Goal: Information Seeking & Learning: Learn about a topic

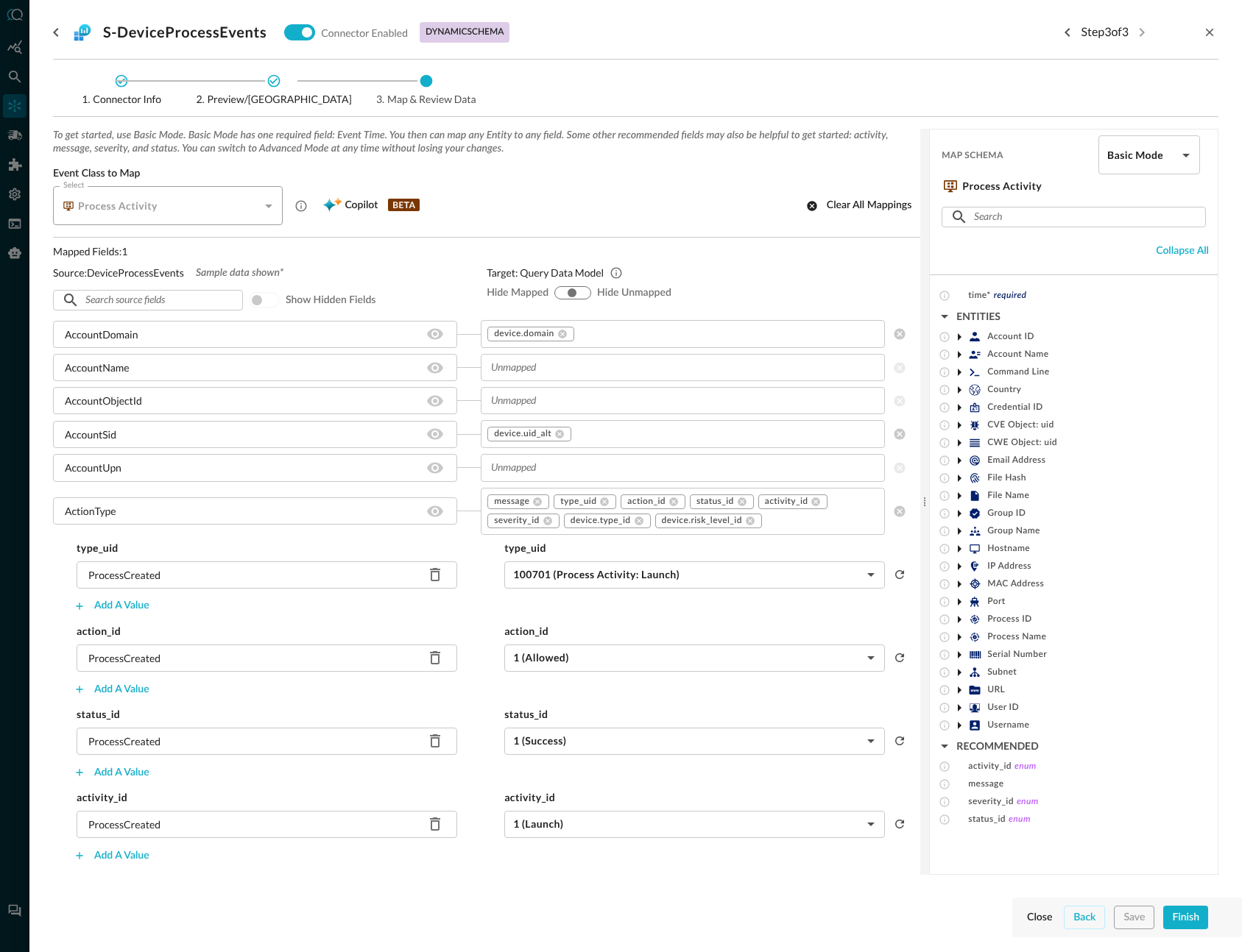
scroll to position [1175, 0]
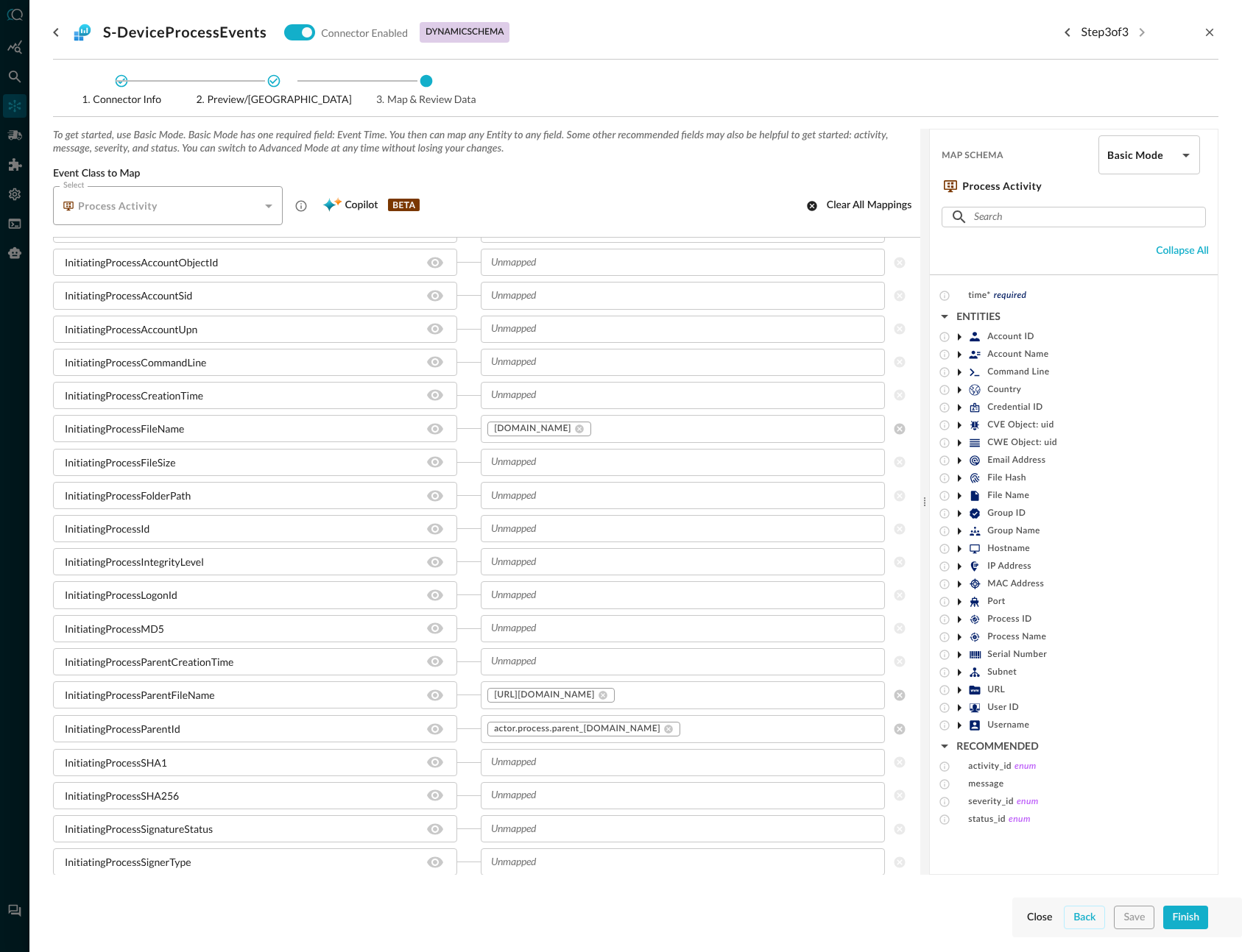
drag, startPoint x: 767, startPoint y: 97, endPoint x: 710, endPoint y: 78, distance: 60.1
click at [56, 27] on icon "go back" at bounding box center [55, 32] width 17 height 17
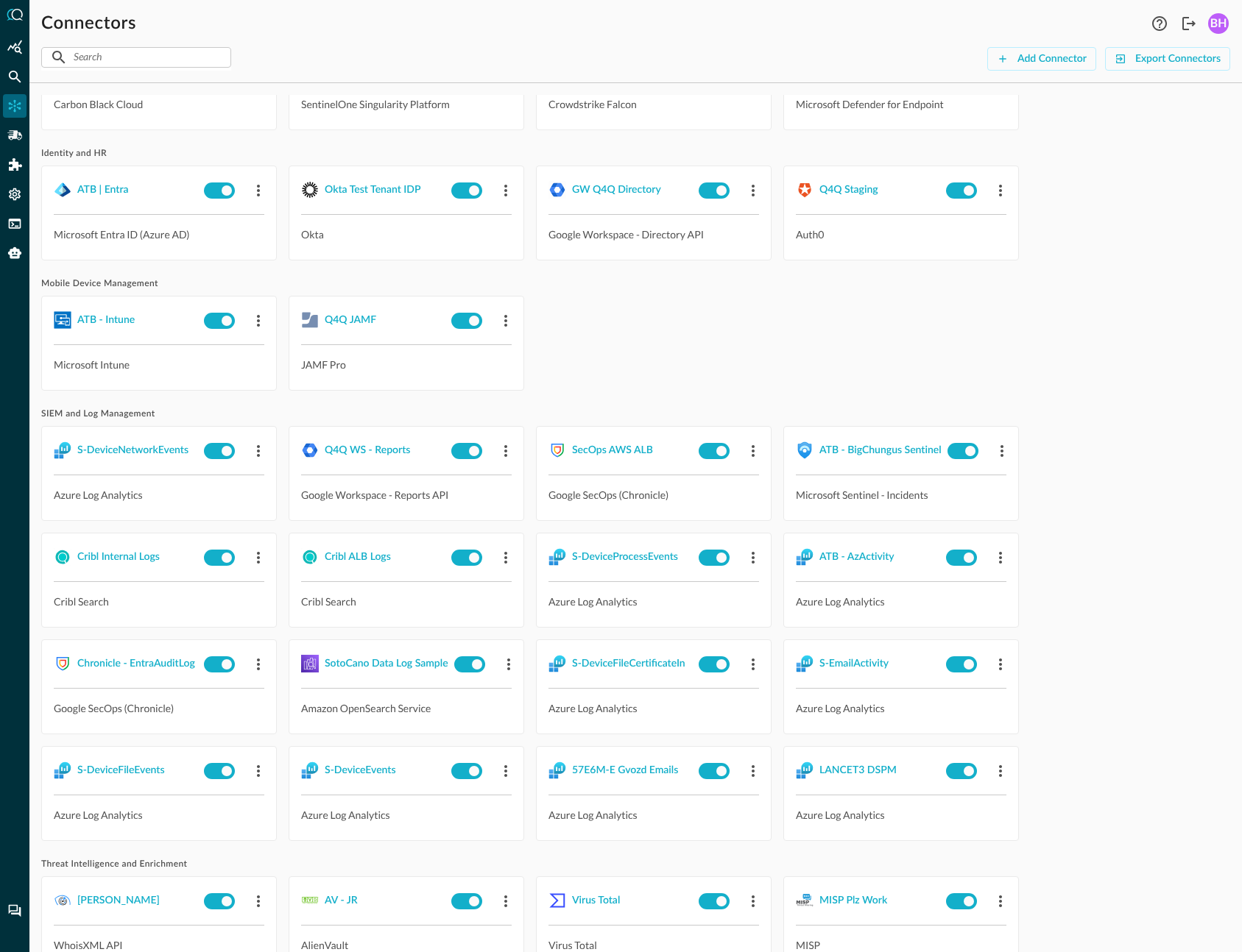
click at [1209, 23] on div "BH" at bounding box center [1218, 23] width 20 height 20
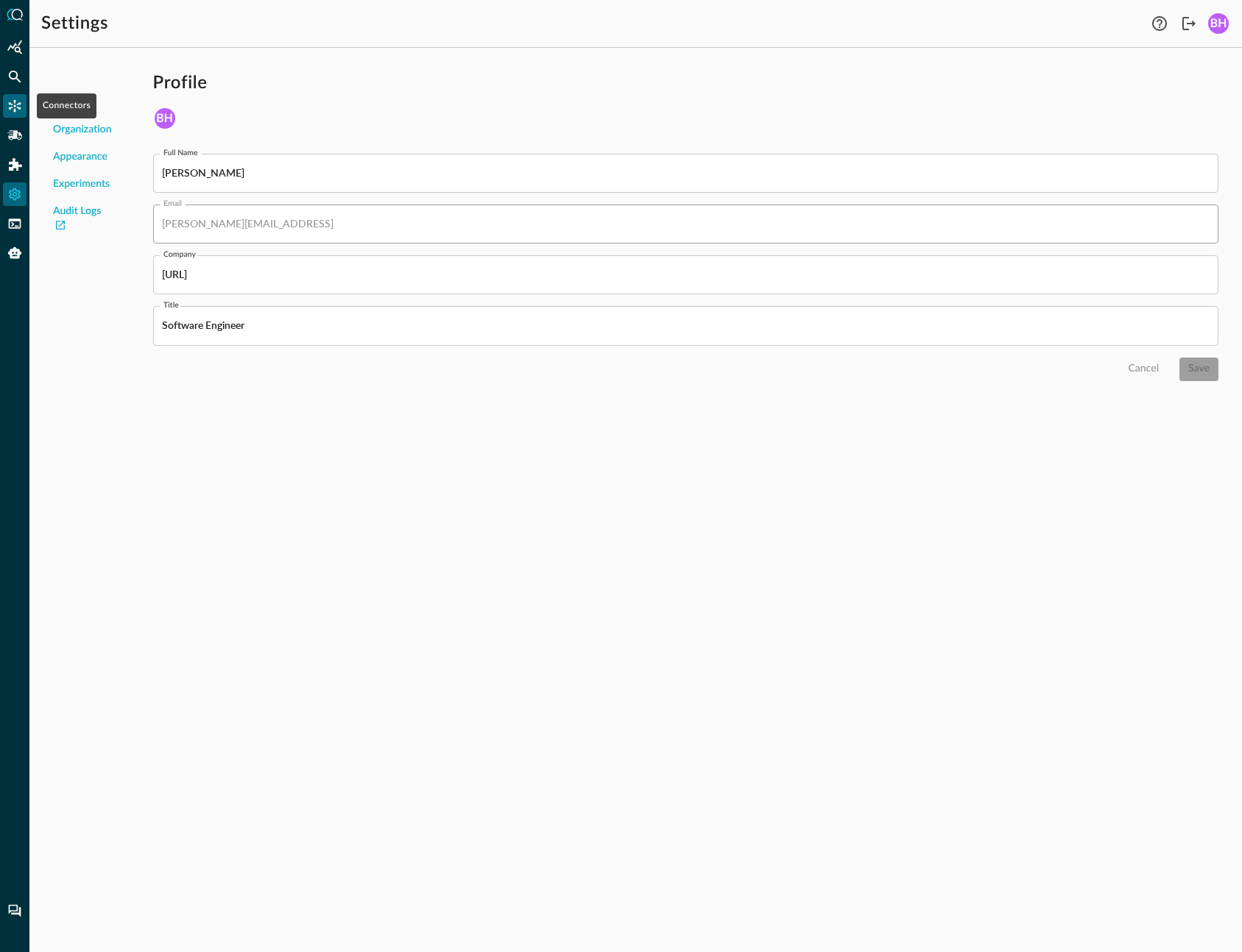
click at [15, 110] on icon "Connectors" at bounding box center [15, 106] width 13 height 13
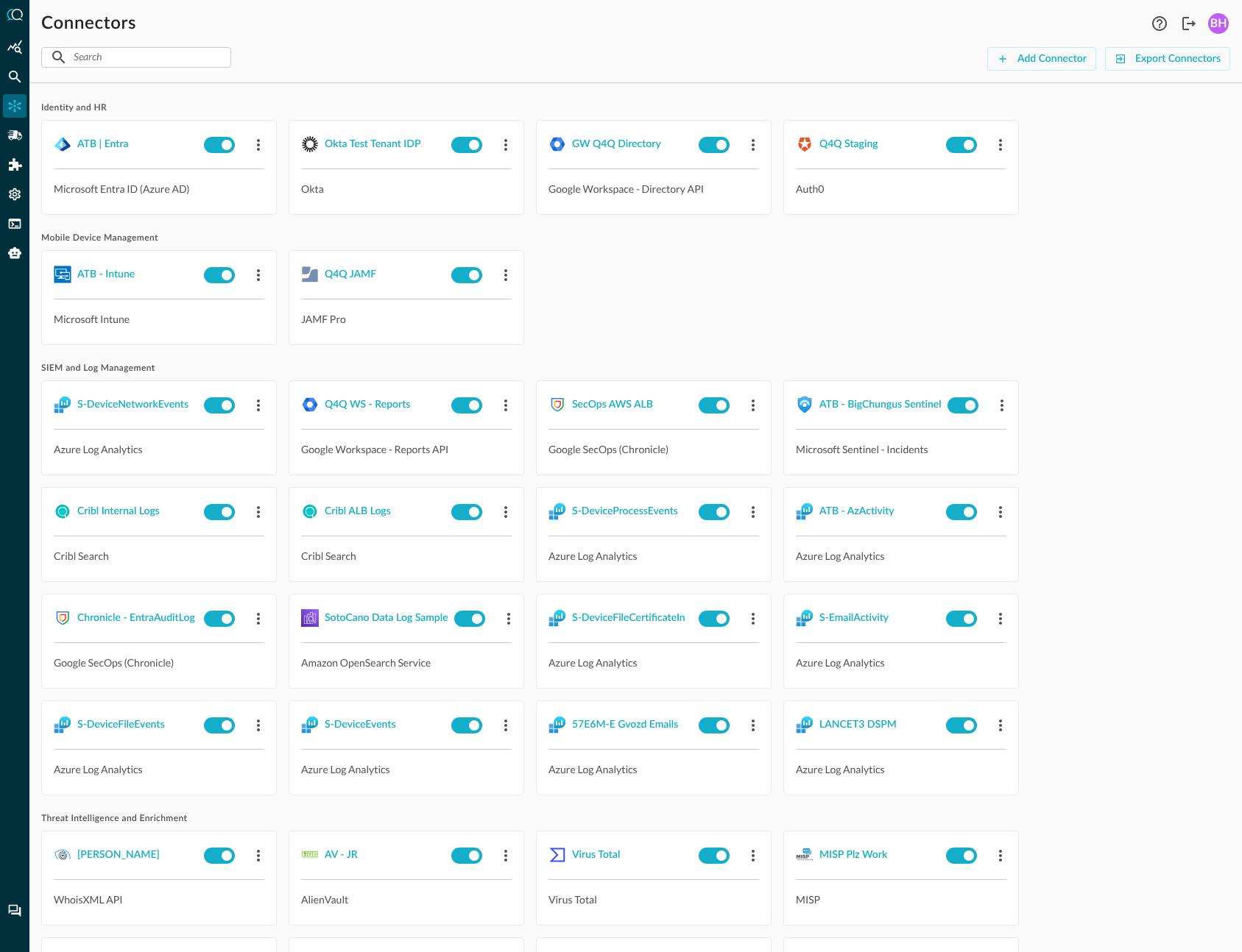
scroll to position [1296, 0]
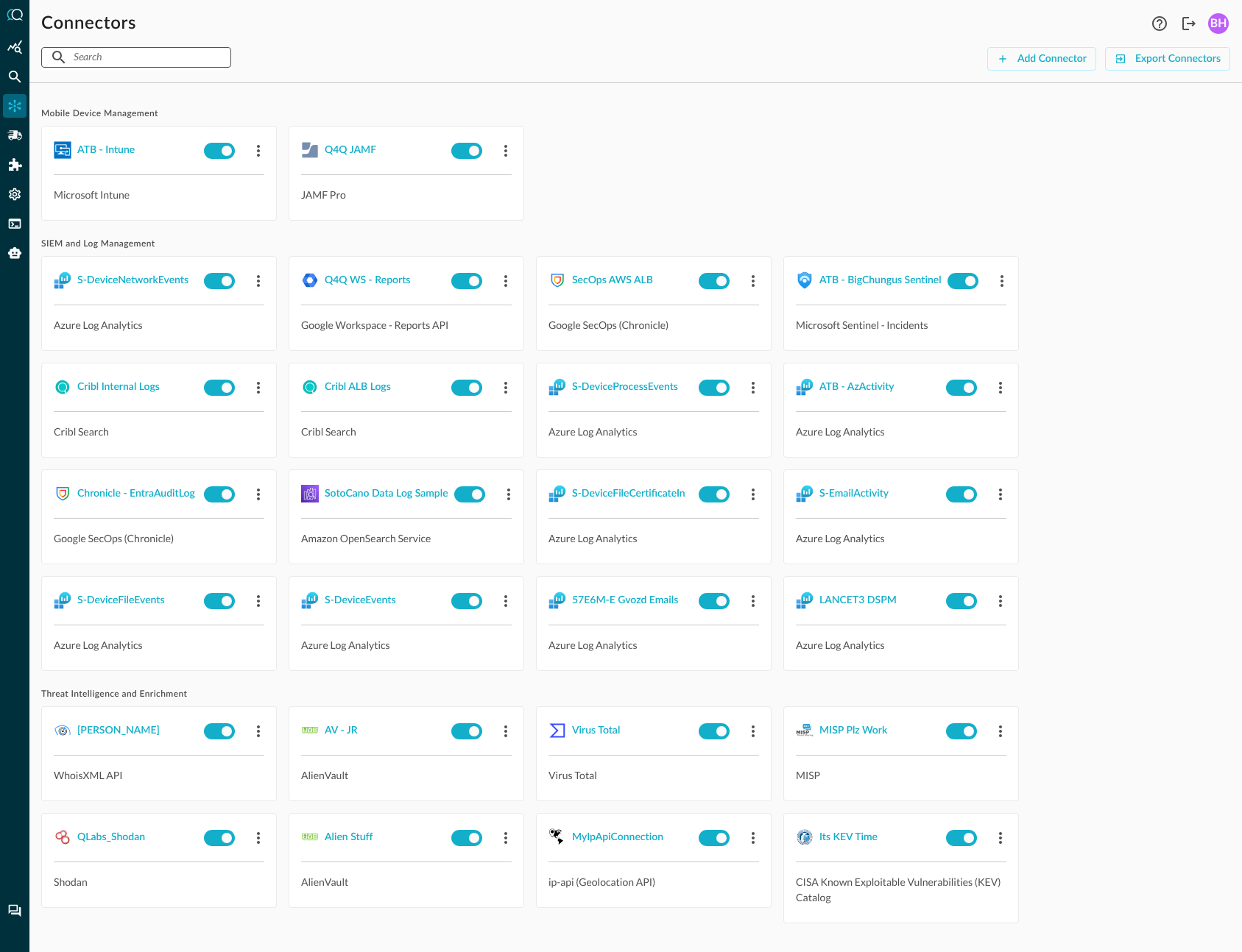
click at [95, 63] on input "text" at bounding box center [136, 57] width 124 height 27
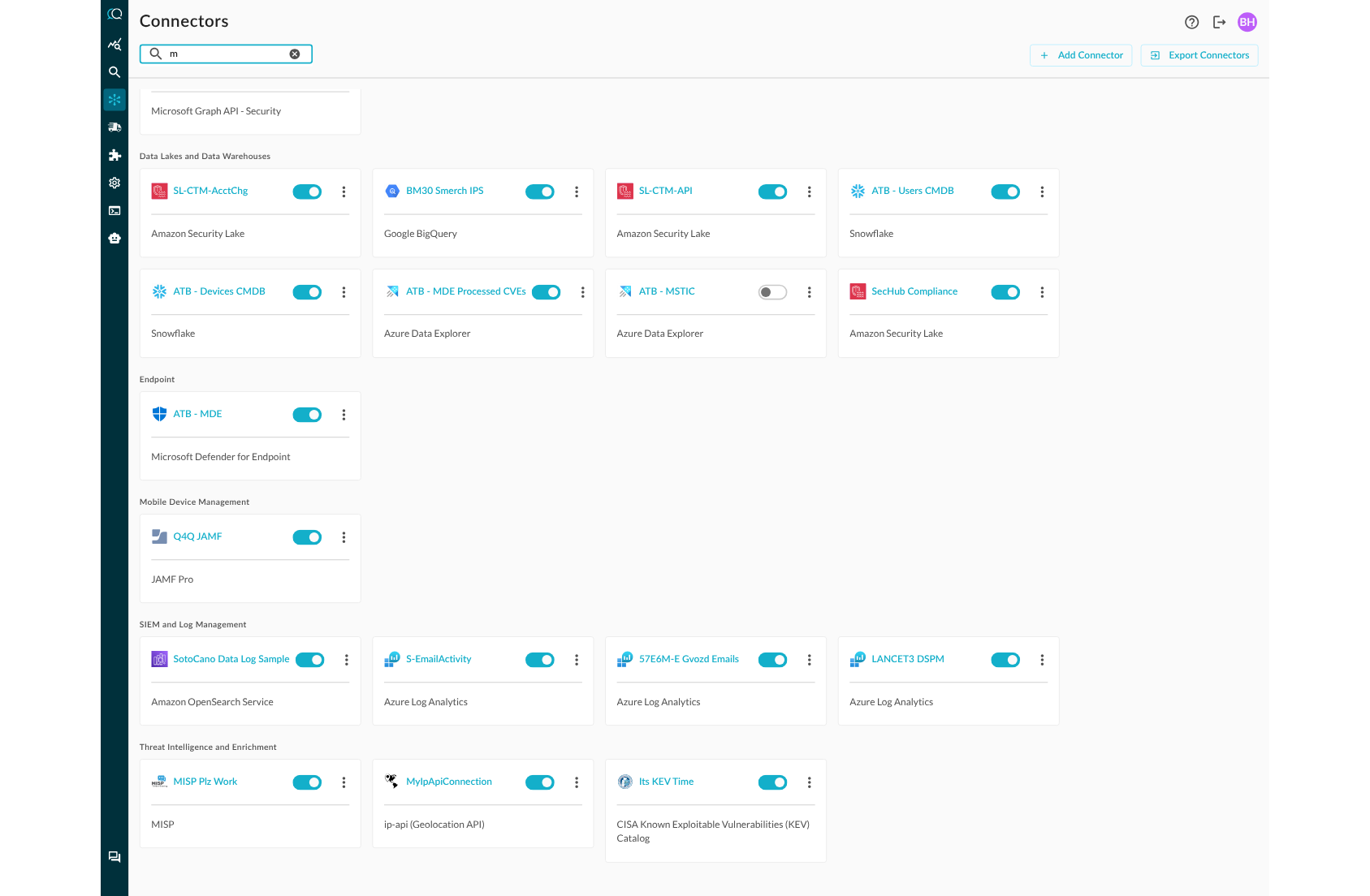
scroll to position [0, 0]
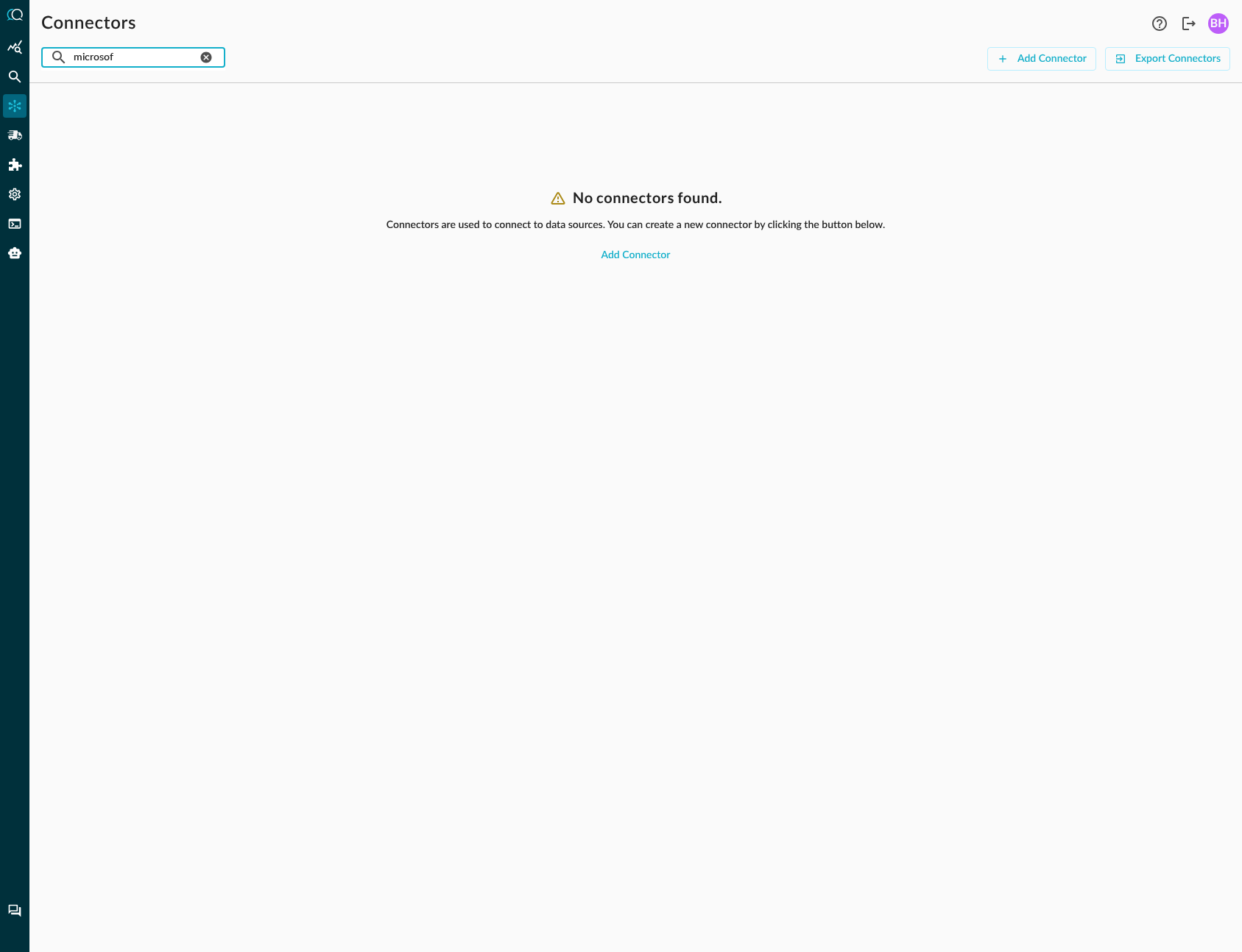
type input "microsoft"
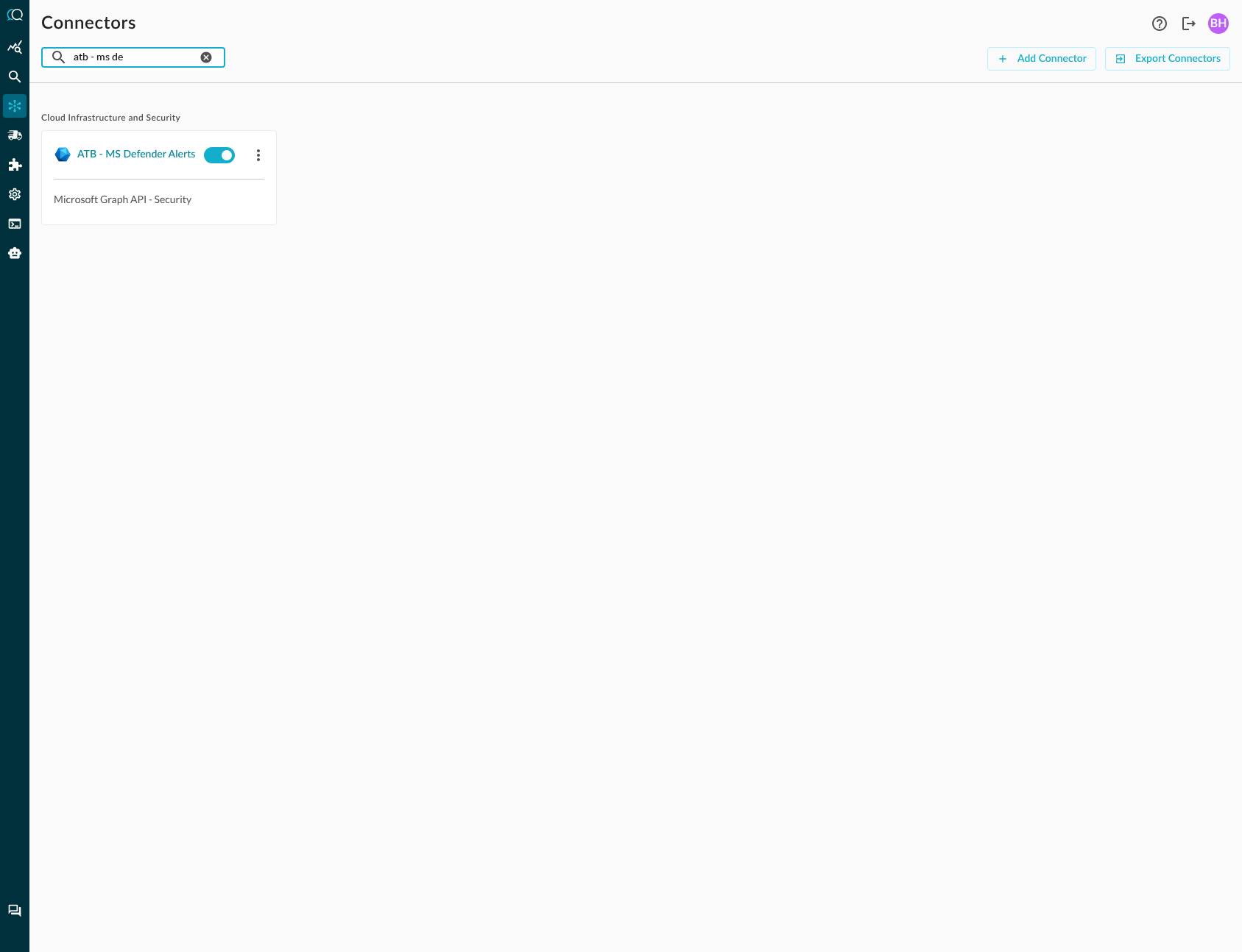
type input "atb - ms de"
click at [140, 152] on div "ATB - MS Defender Alerts" at bounding box center [136, 155] width 118 height 18
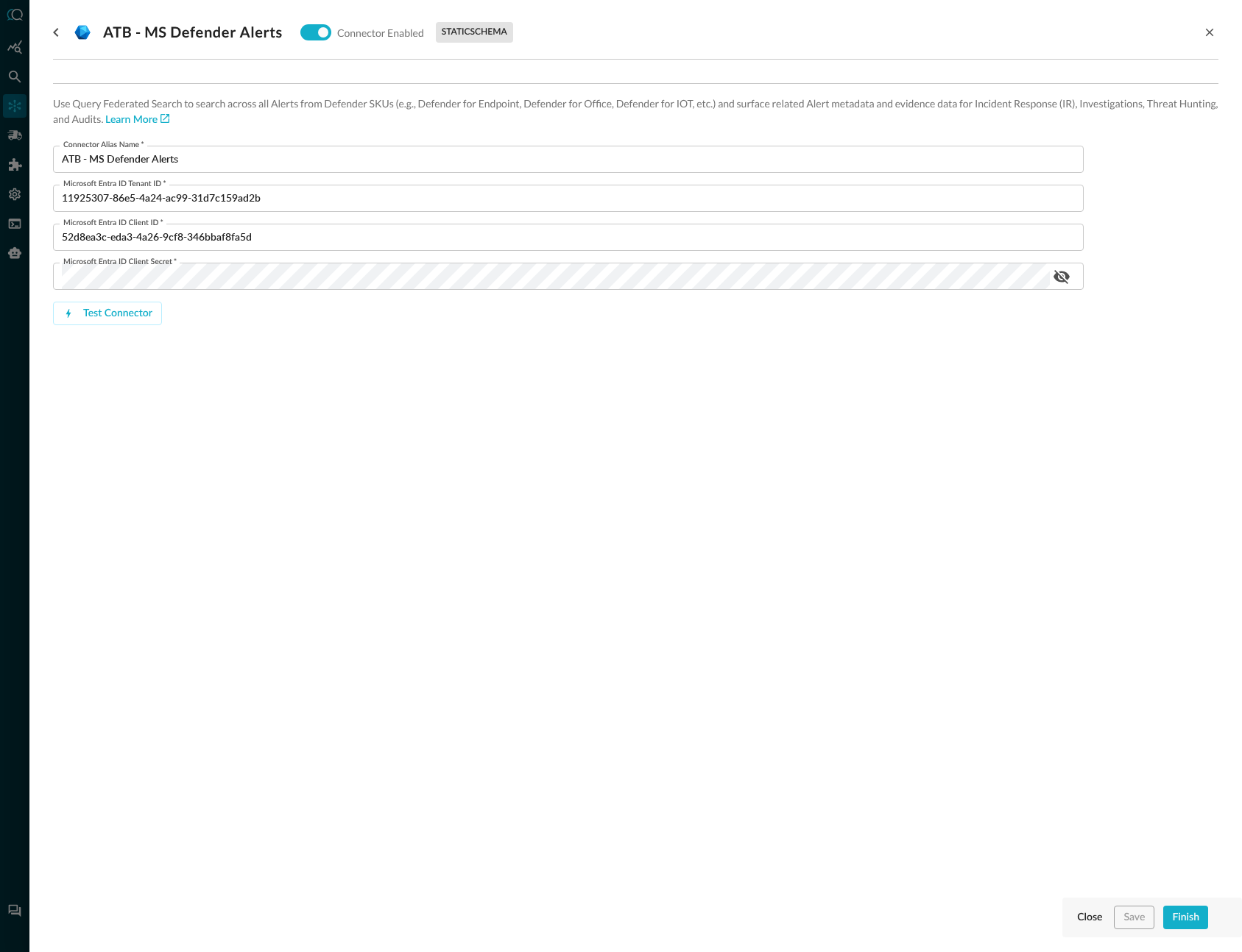
click at [1070, 919] on div "Close Save Finish" at bounding box center [1152, 917] width 180 height 40
click at [1084, 917] on div "Close" at bounding box center [1089, 918] width 25 height 18
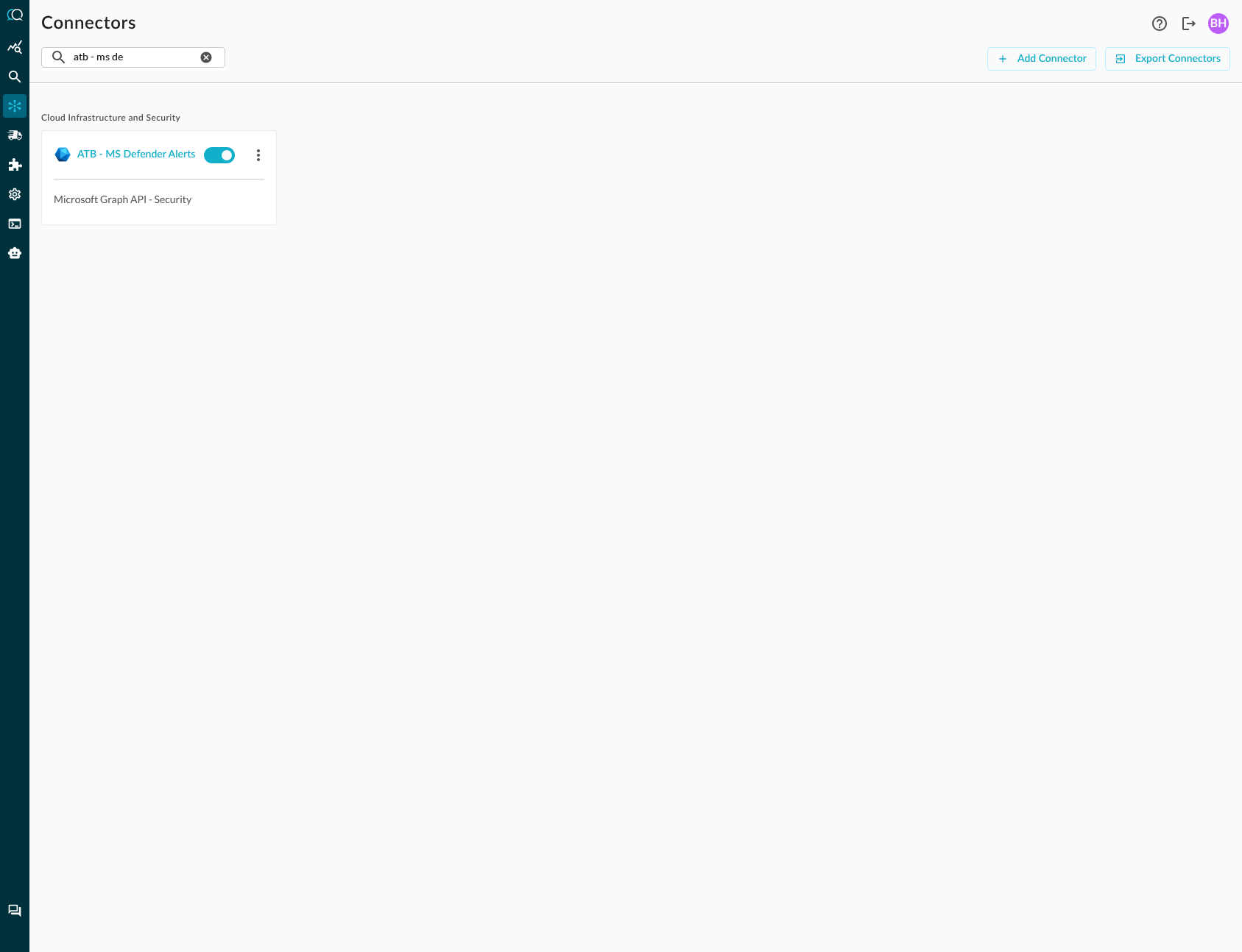
click at [643, 388] on div "Cloud Infrastructure and Security ATB - MS Defender Alerts Microsoft Graph API …" at bounding box center [635, 524] width 1213 height 858
click at [140, 155] on div "ATB - MS Defender Alerts" at bounding box center [136, 155] width 118 height 18
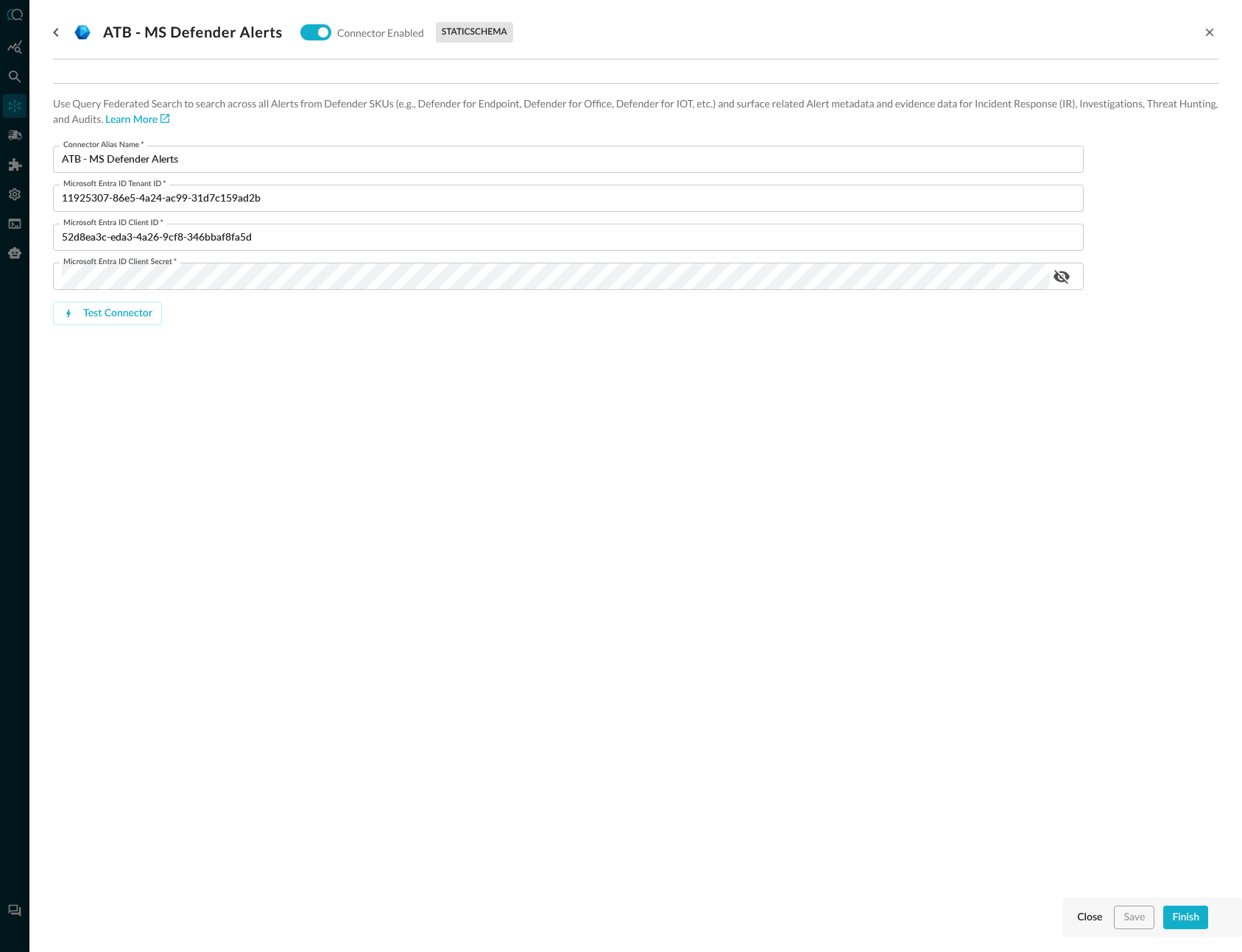
click at [862, 390] on div "Use Query Federated Search to search across all Alerts from Defender SKUs (e.g.…" at bounding box center [635, 228] width 1165 height 336
click at [1207, 32] on icon "close-drawer" at bounding box center [1210, 32] width 14 height 14
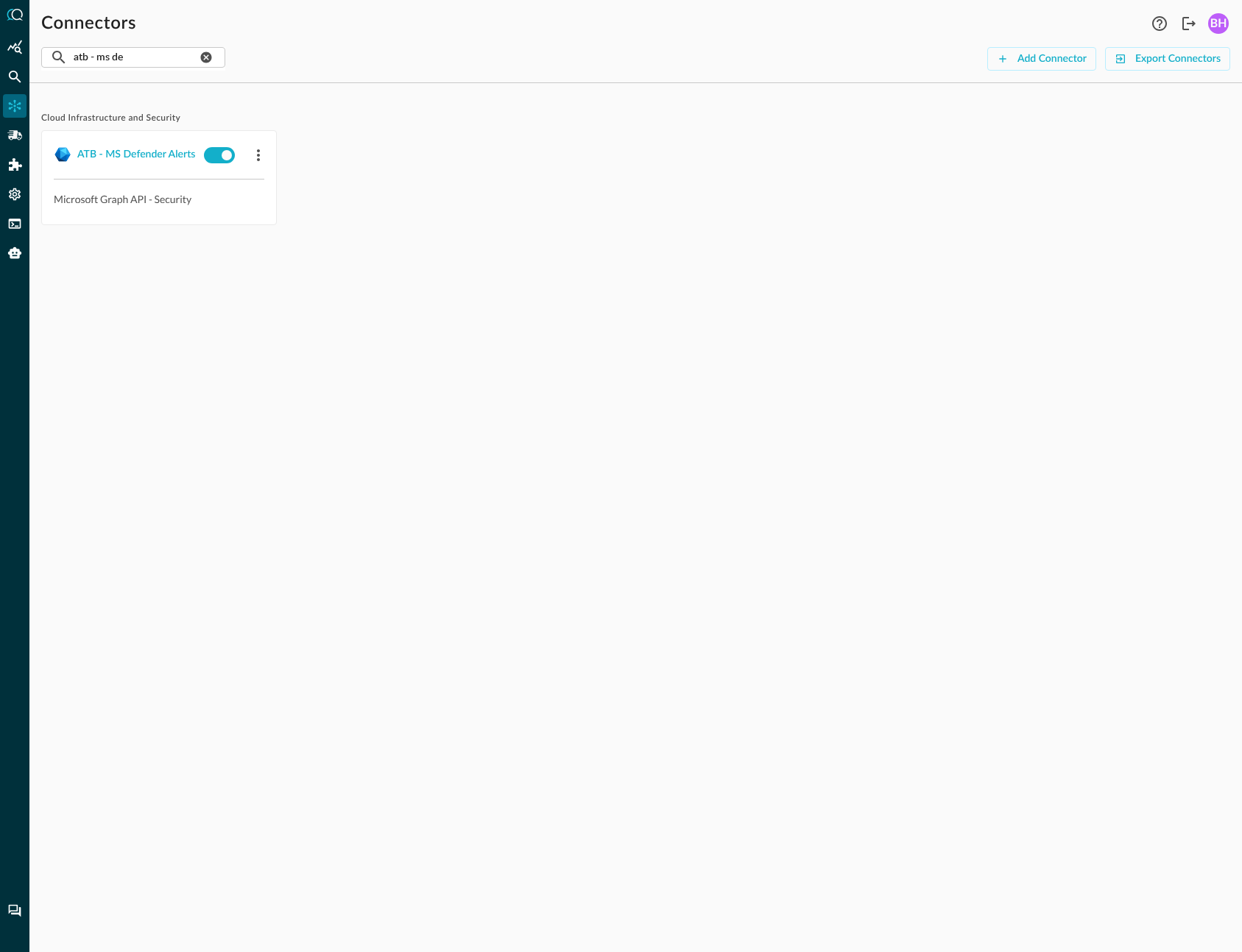
click at [592, 433] on div "Cloud Infrastructure and Security ATB - MS Defender Alerts Microsoft Graph API …" at bounding box center [635, 524] width 1213 height 858
click at [16, 230] on icon "FSQL" at bounding box center [15, 224] width 15 height 15
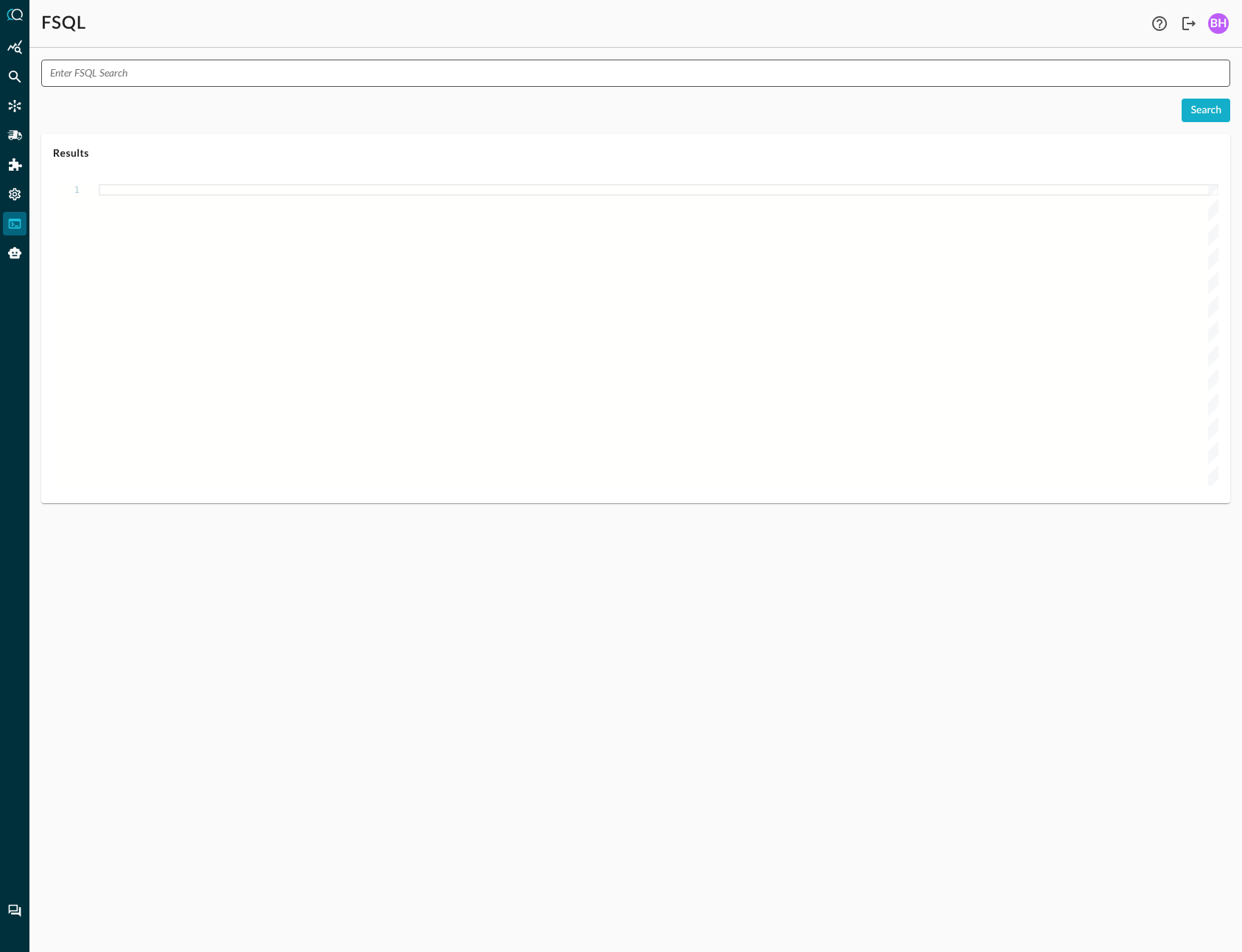
click at [223, 72] on input "text" at bounding box center [640, 73] width 1180 height 27
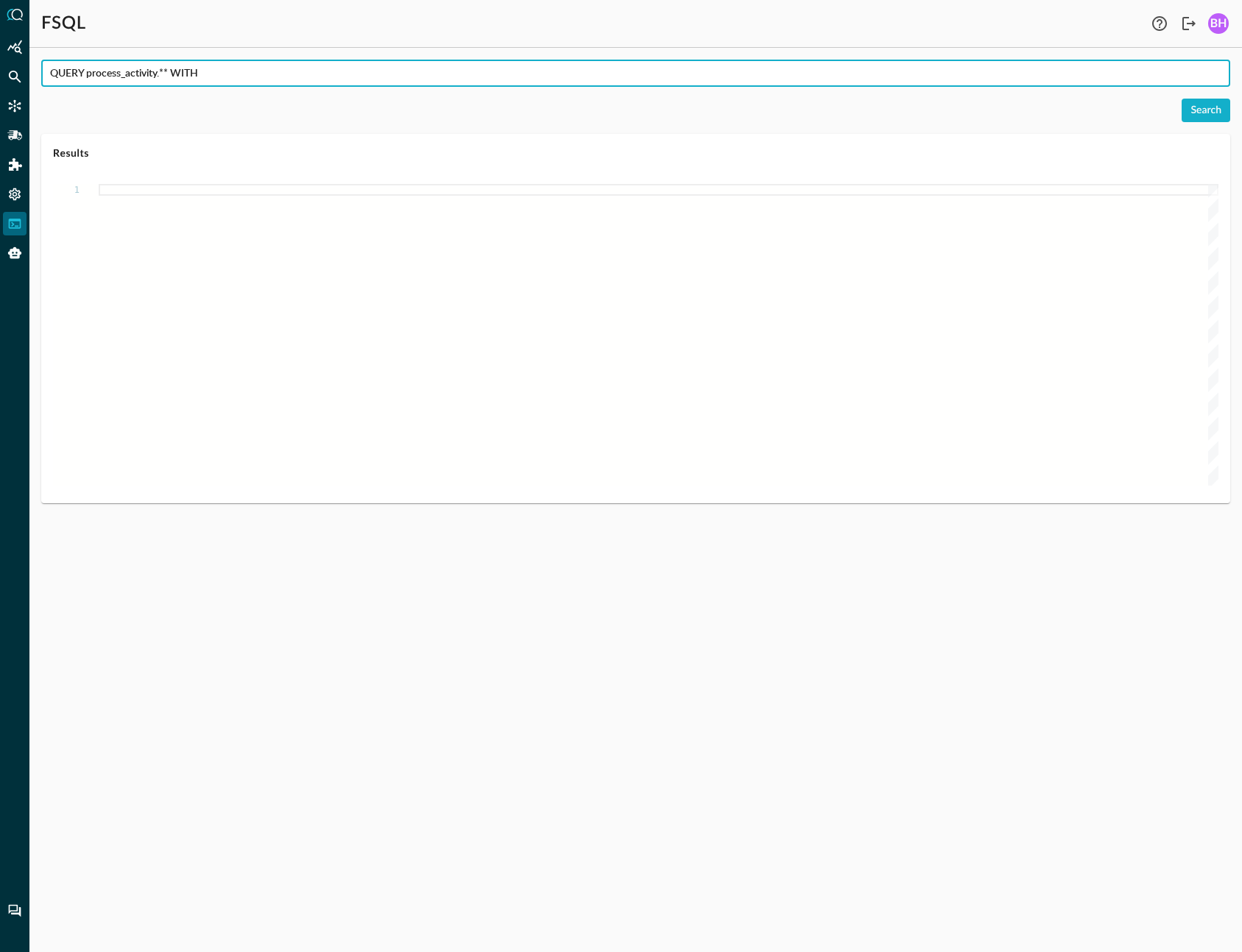
click at [277, 76] on input "QUERY process_activity.** WITH" at bounding box center [640, 73] width 1180 height 27
click at [187, 76] on input "QUERY process_activity.** WITH" at bounding box center [640, 73] width 1180 height 27
type input "QUERY process_activity.** AFTER 5 days"
click at [1220, 106] on div "Search" at bounding box center [1205, 111] width 31 height 18
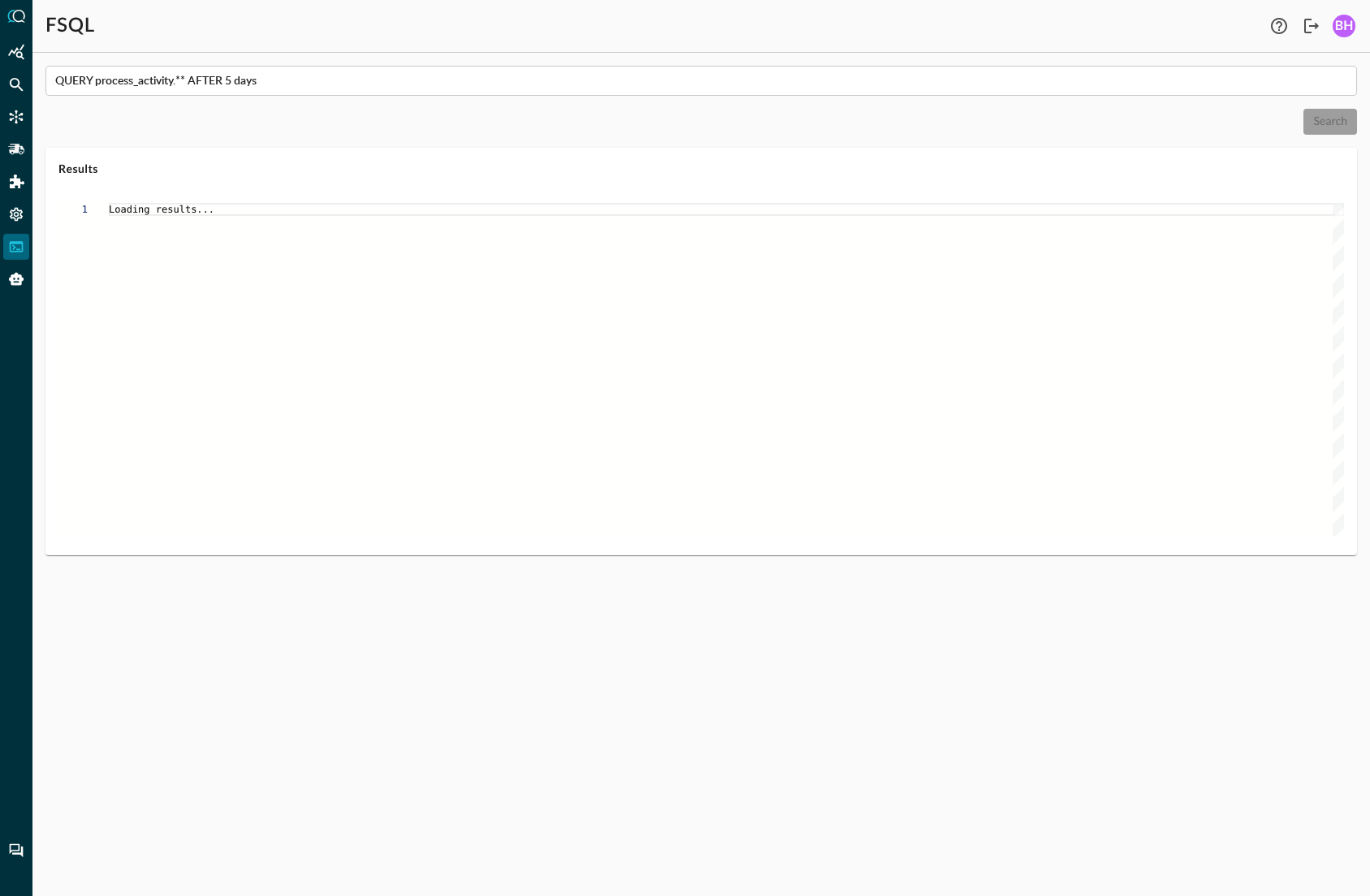
click at [854, 432] on div "Loading results..." at bounding box center [727, 369] width 1235 height 333
click at [847, 435] on div "Loading results..." at bounding box center [727, 369] width 1235 height 333
click at [420, 320] on div "Loading results..." at bounding box center [727, 369] width 1235 height 333
click at [769, 473] on div "Loading results..." at bounding box center [727, 369] width 1235 height 333
click at [175, 195] on div "1 Loading results... Loading results..." at bounding box center [702, 372] width 1312 height 365
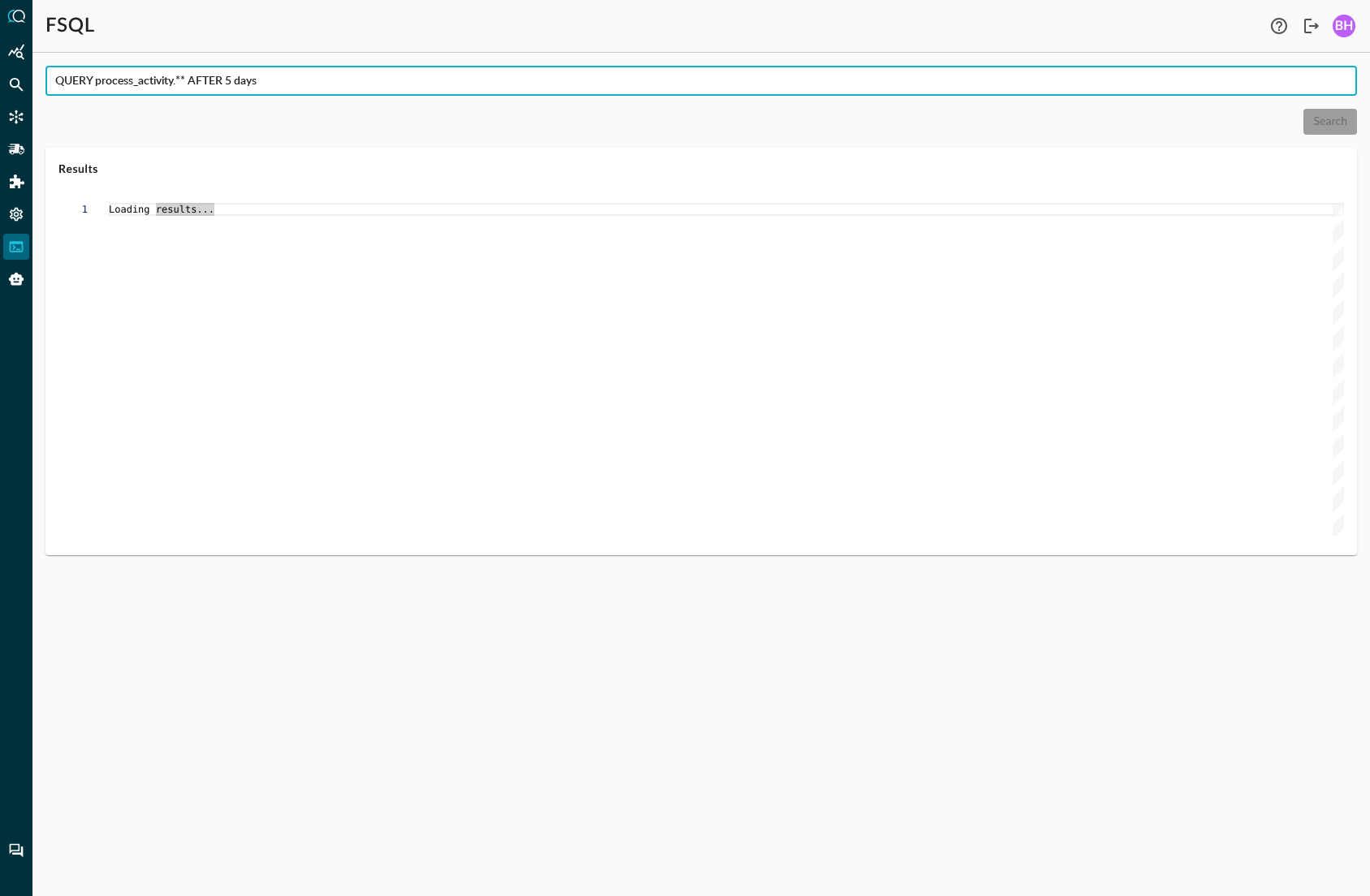
click at [237, 81] on input "QUERY process_activity.** AFTER 5 days" at bounding box center [706, 81] width 1302 height 30
click at [228, 78] on input "QUERY process_activity.** AFTER 5 days" at bounding box center [706, 81] width 1302 height 30
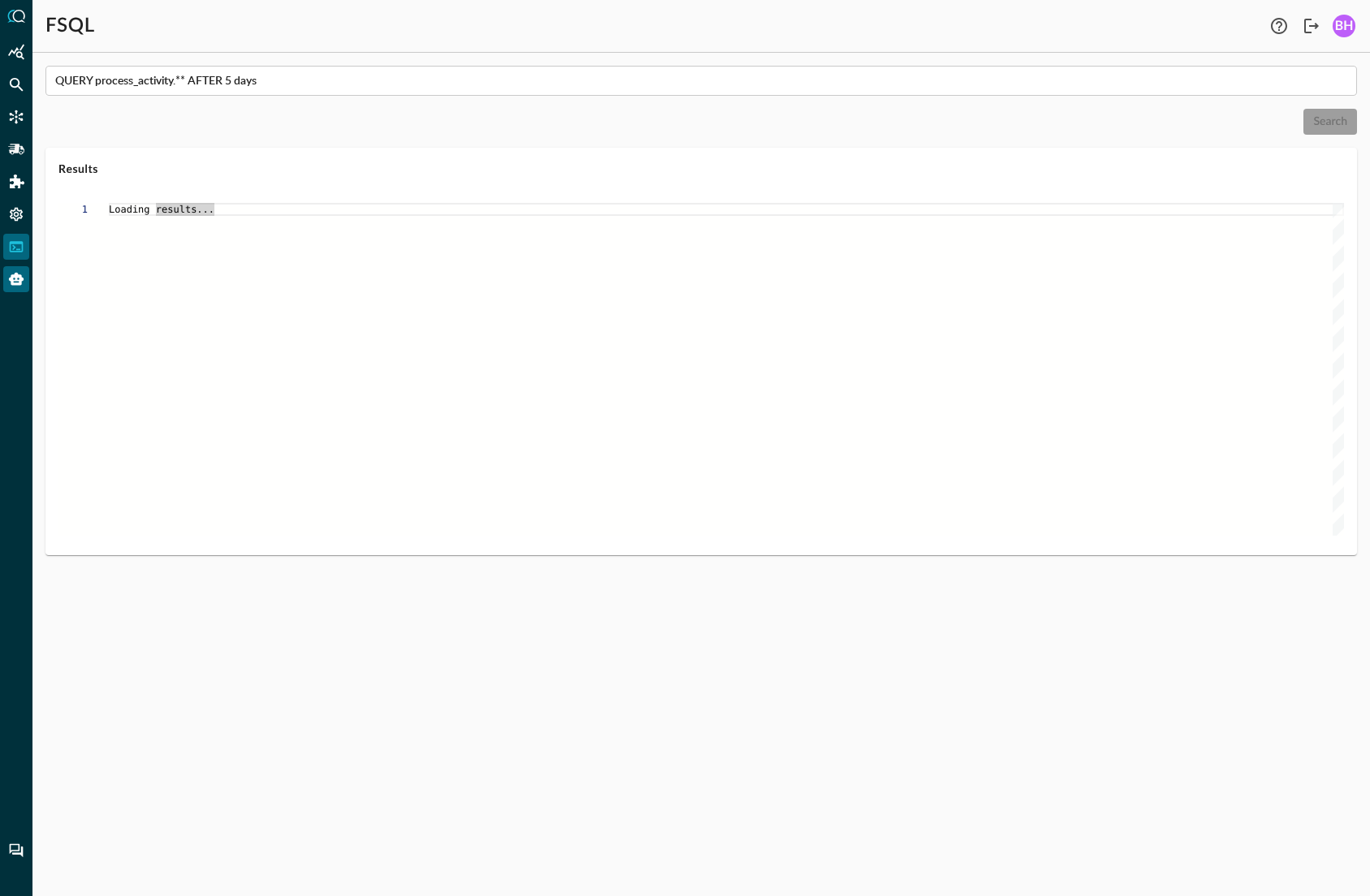
click at [14, 280] on icon "Query Agent" at bounding box center [17, 280] width 15 height 13
click at [14, 283] on icon "Query Agent" at bounding box center [17, 280] width 15 height 13
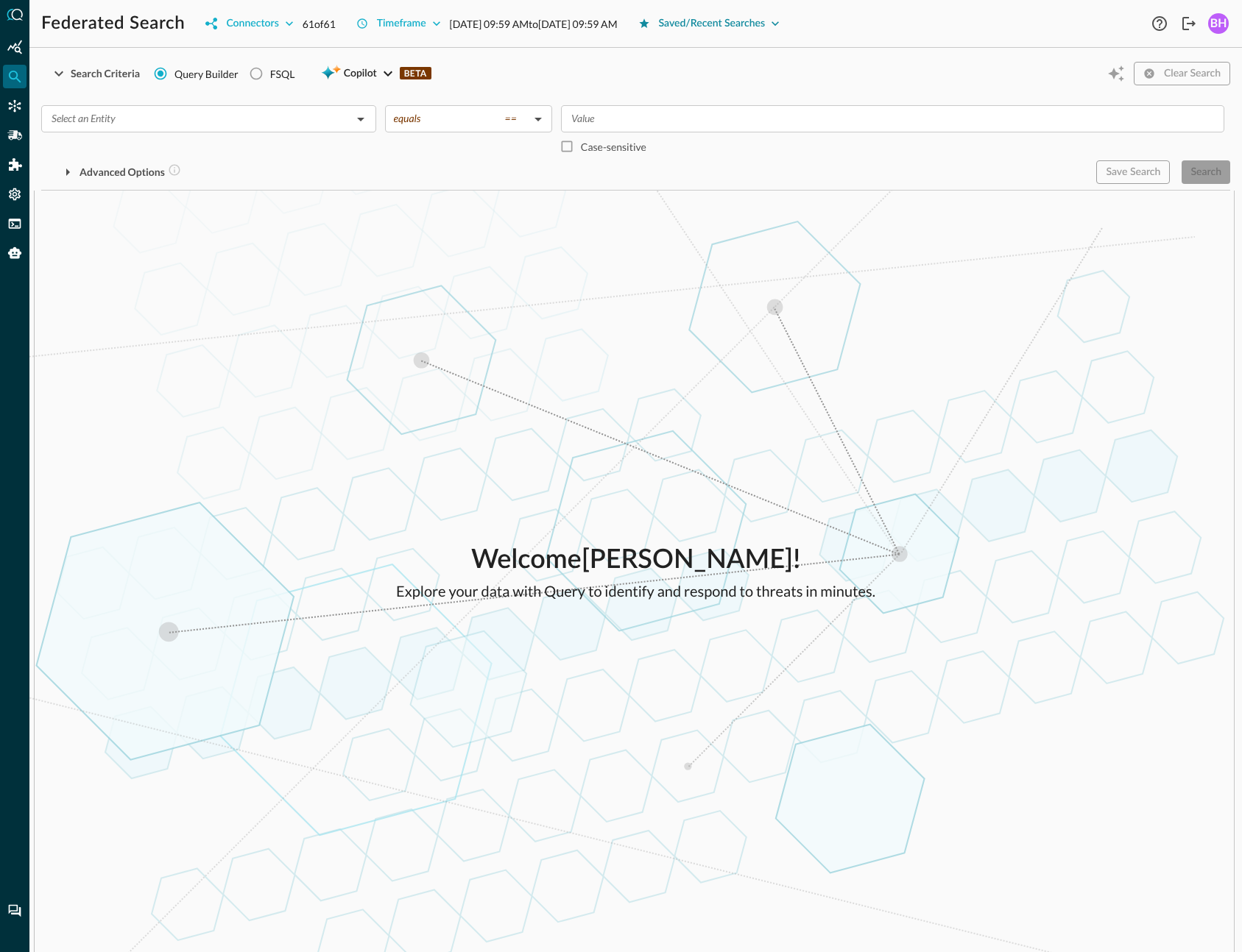
click at [789, 14] on button "Saved/Recent Searches" at bounding box center [709, 23] width 160 height 23
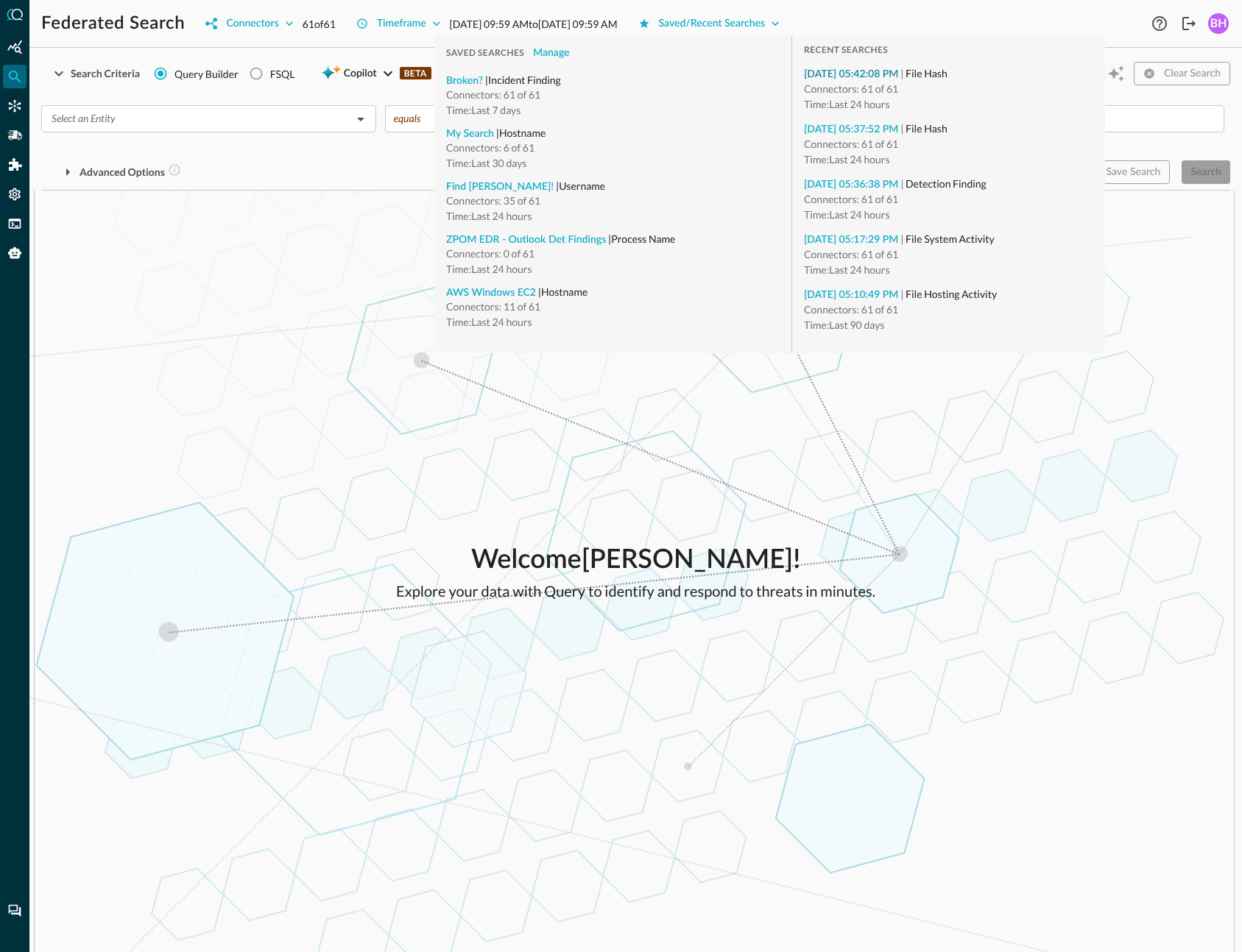
type input "File Hash"
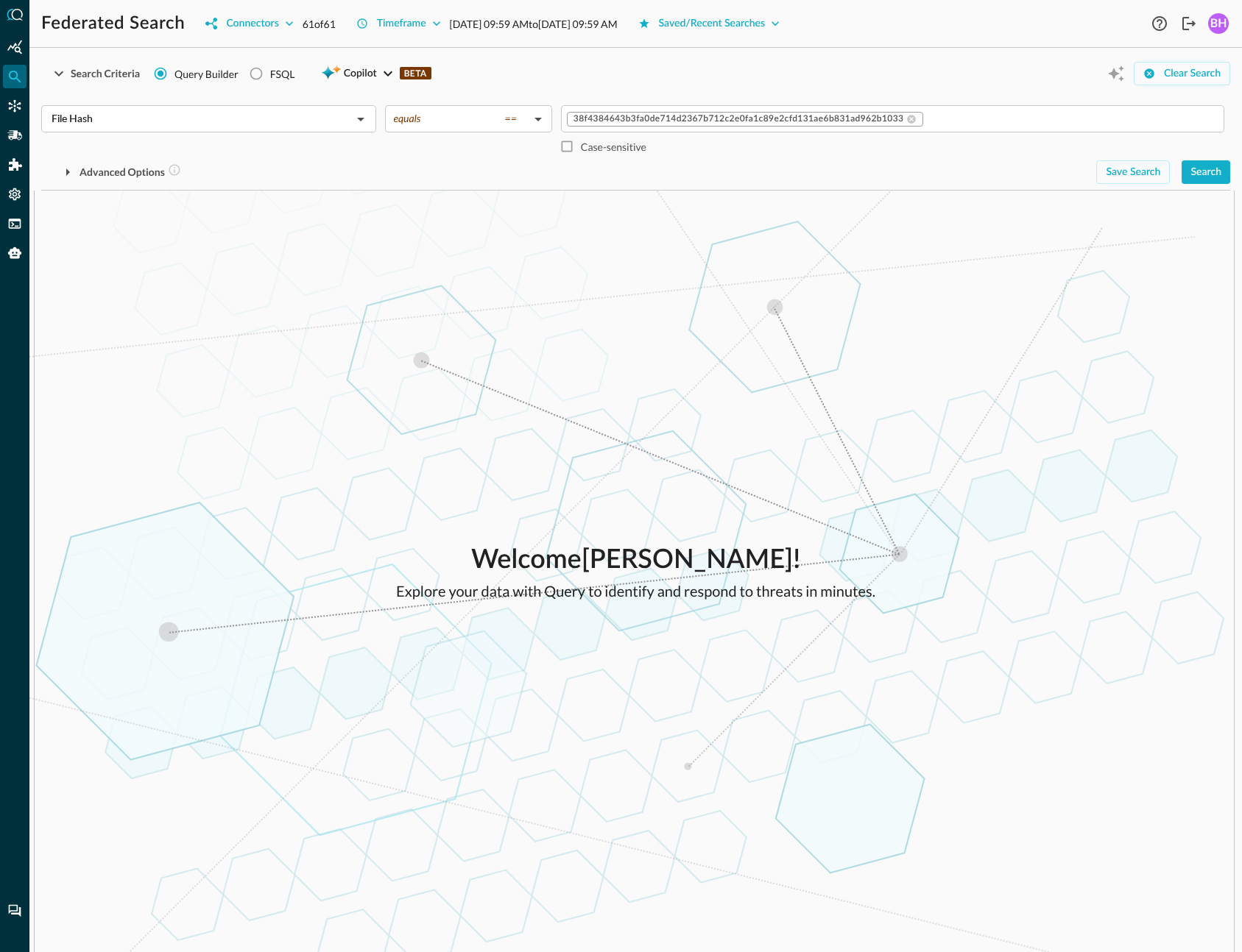
drag, startPoint x: 1013, startPoint y: 378, endPoint x: 991, endPoint y: 376, distance: 22.1
click at [1202, 166] on div "Search" at bounding box center [1205, 173] width 31 height 18
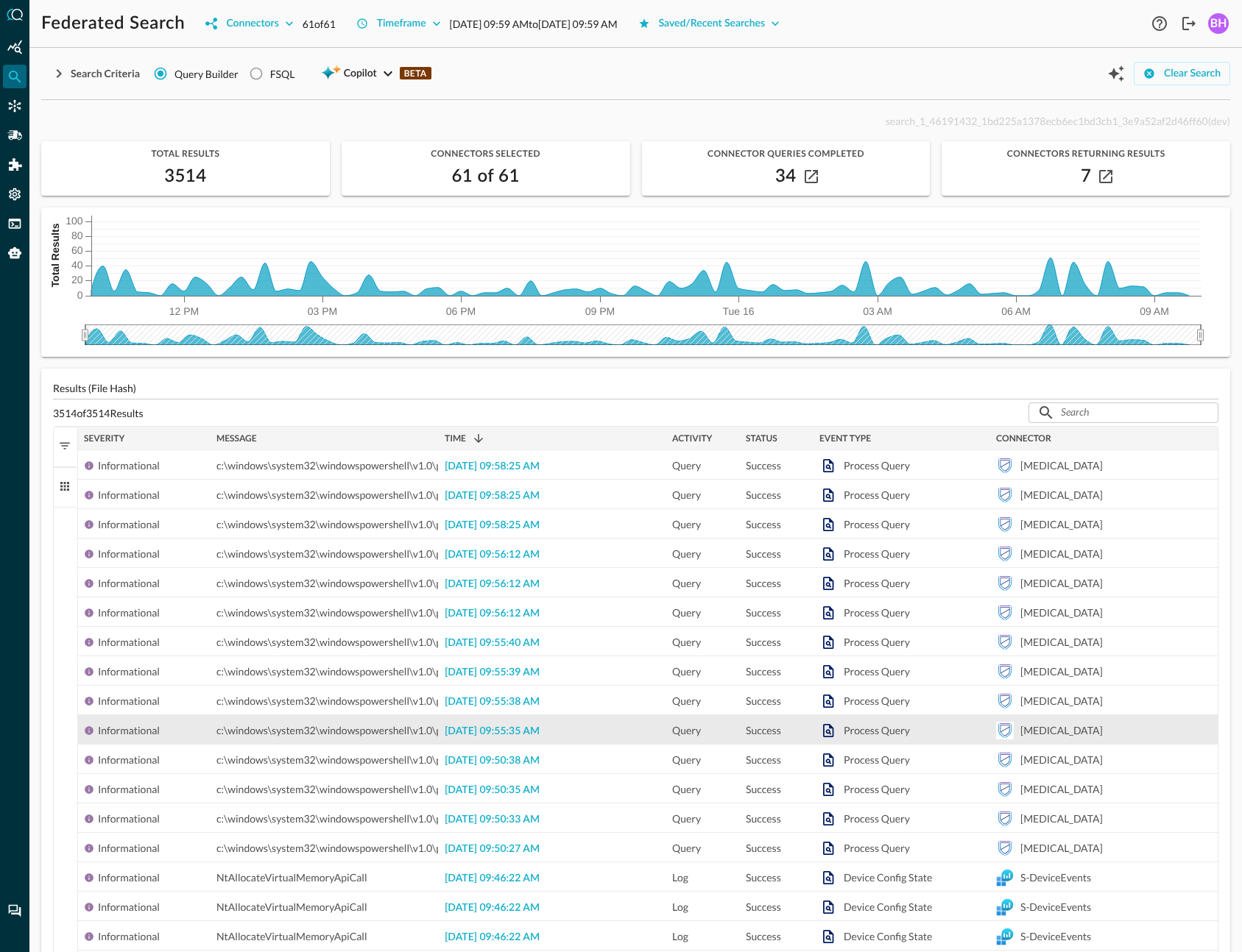
scroll to position [299, 0]
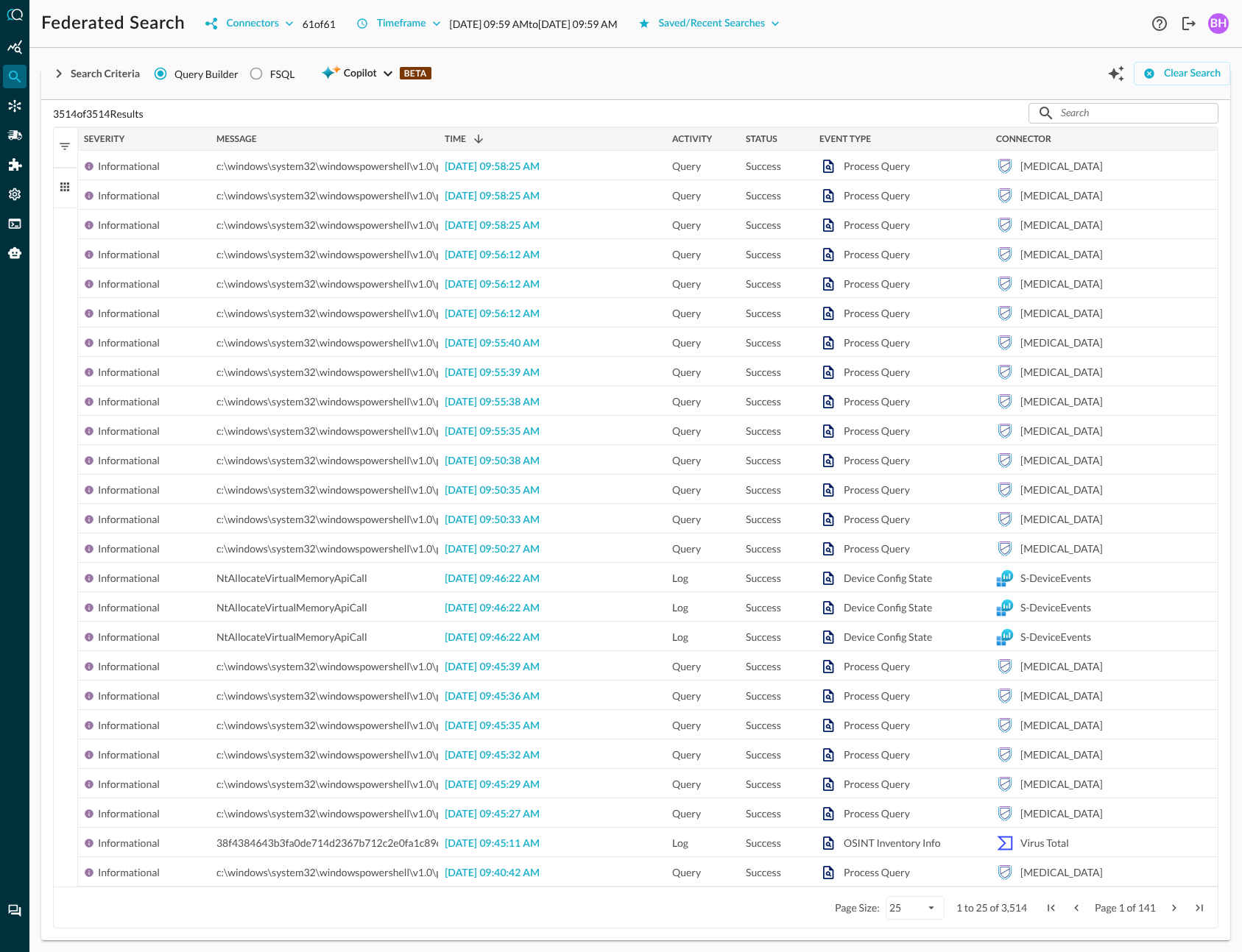
click at [855, 143] on span "Event Type" at bounding box center [845, 140] width 51 height 11
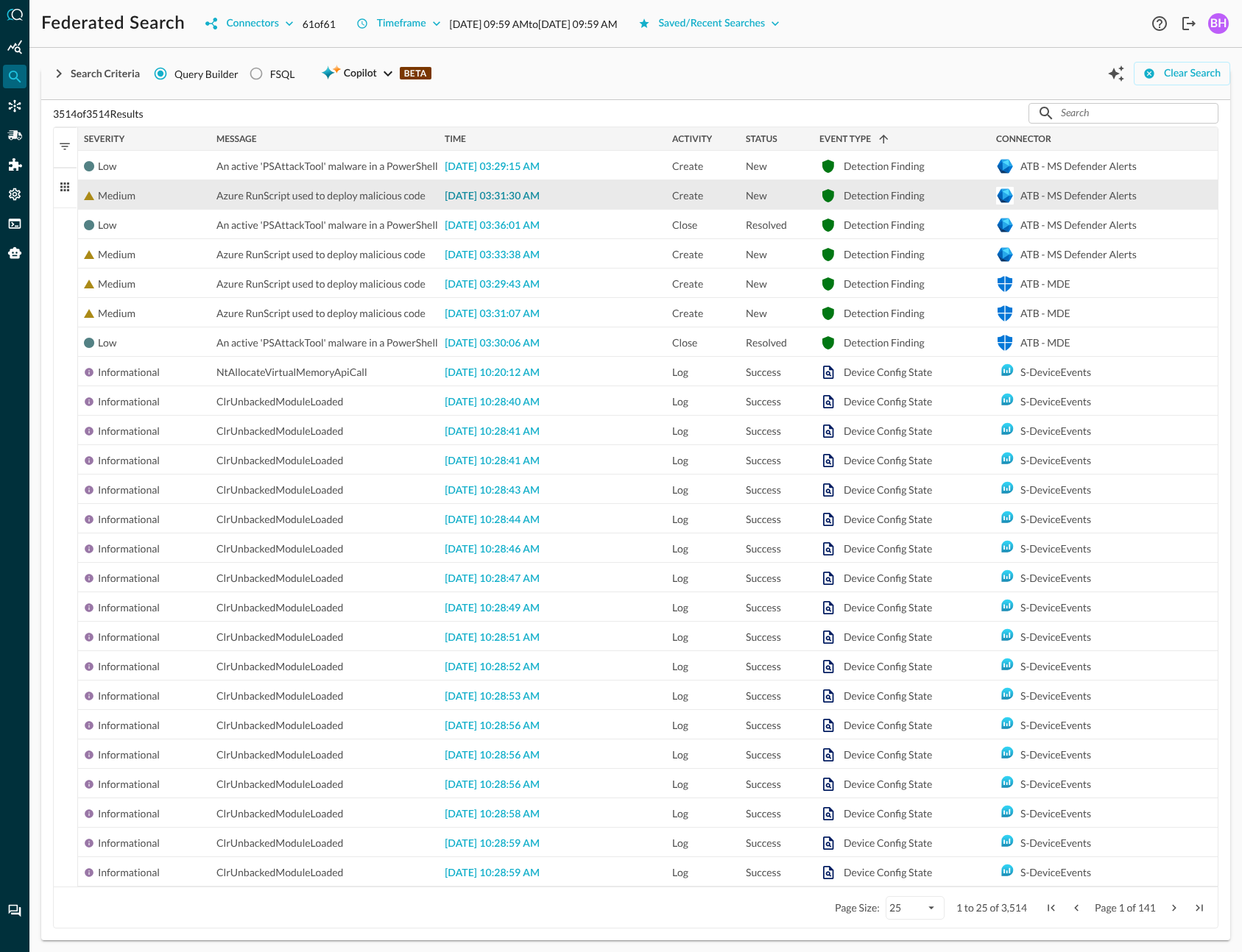
click at [460, 194] on span "2025-09-16 03:31:30 AM" at bounding box center [492, 197] width 95 height 11
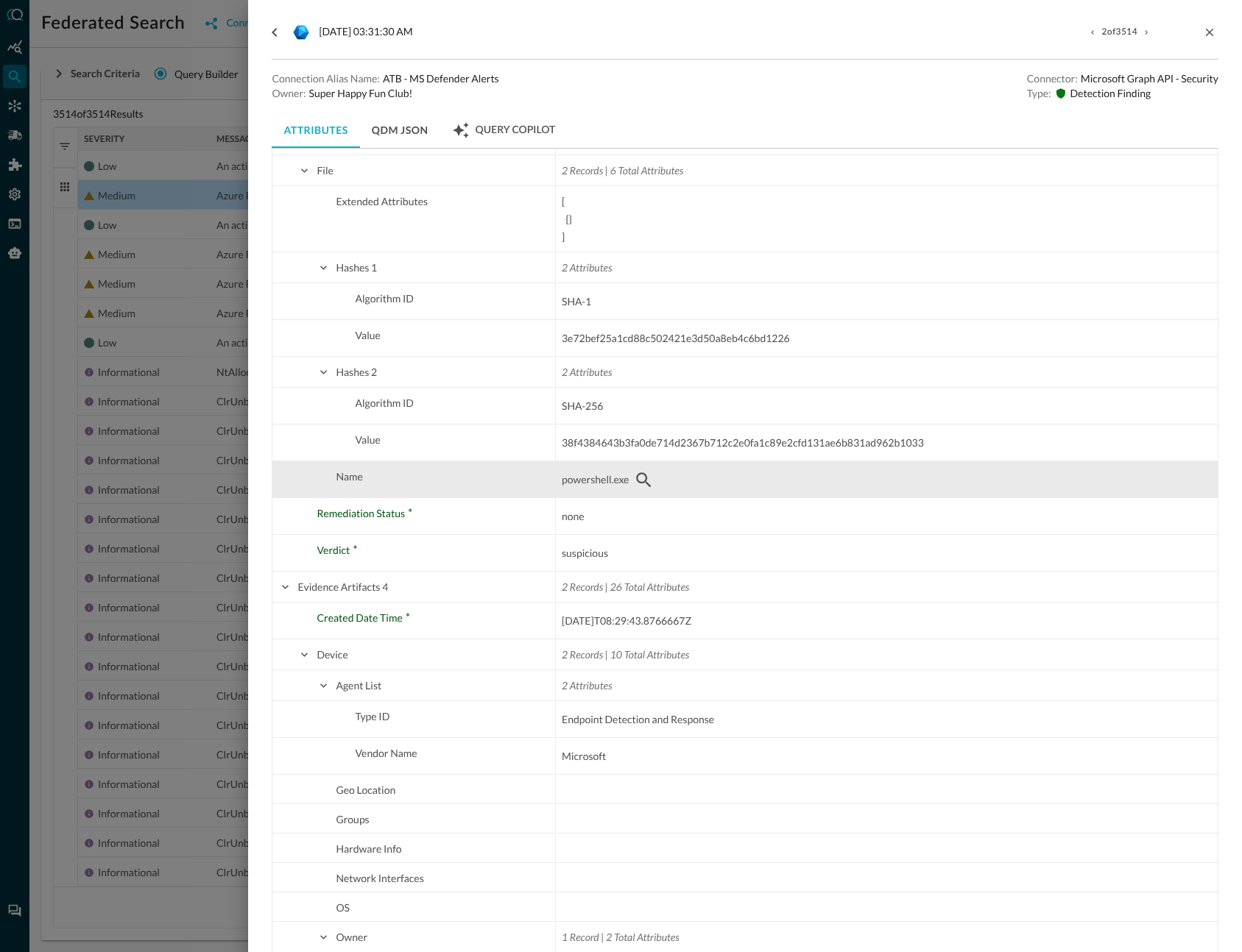
scroll to position [1877, 0]
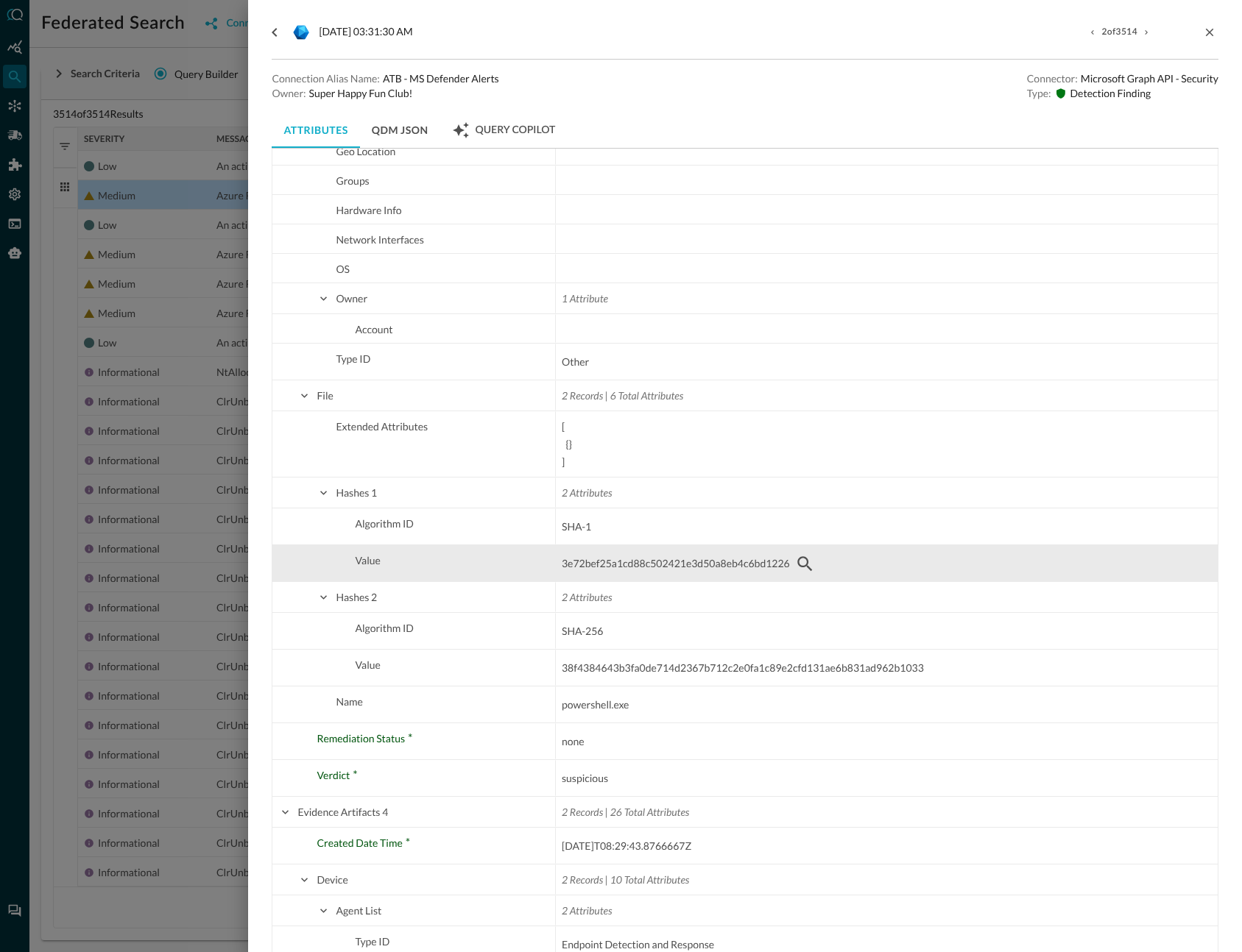
click at [635, 560] on span "3e72bef25a1cd88c502421e3d50a8eb4c6bd1226" at bounding box center [675, 564] width 228 height 17
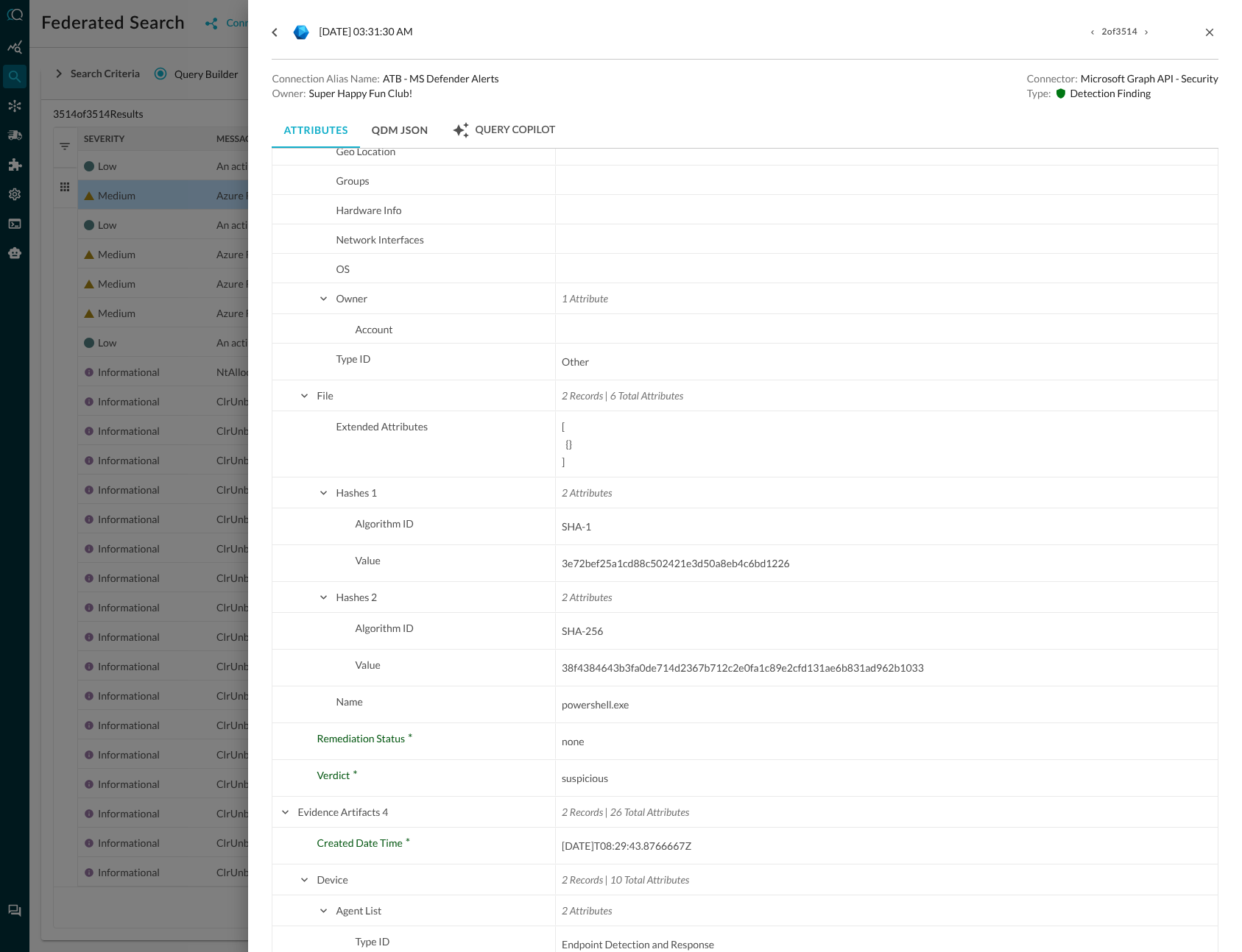
click at [409, 134] on button "QDM JSON" at bounding box center [400, 130] width 80 height 35
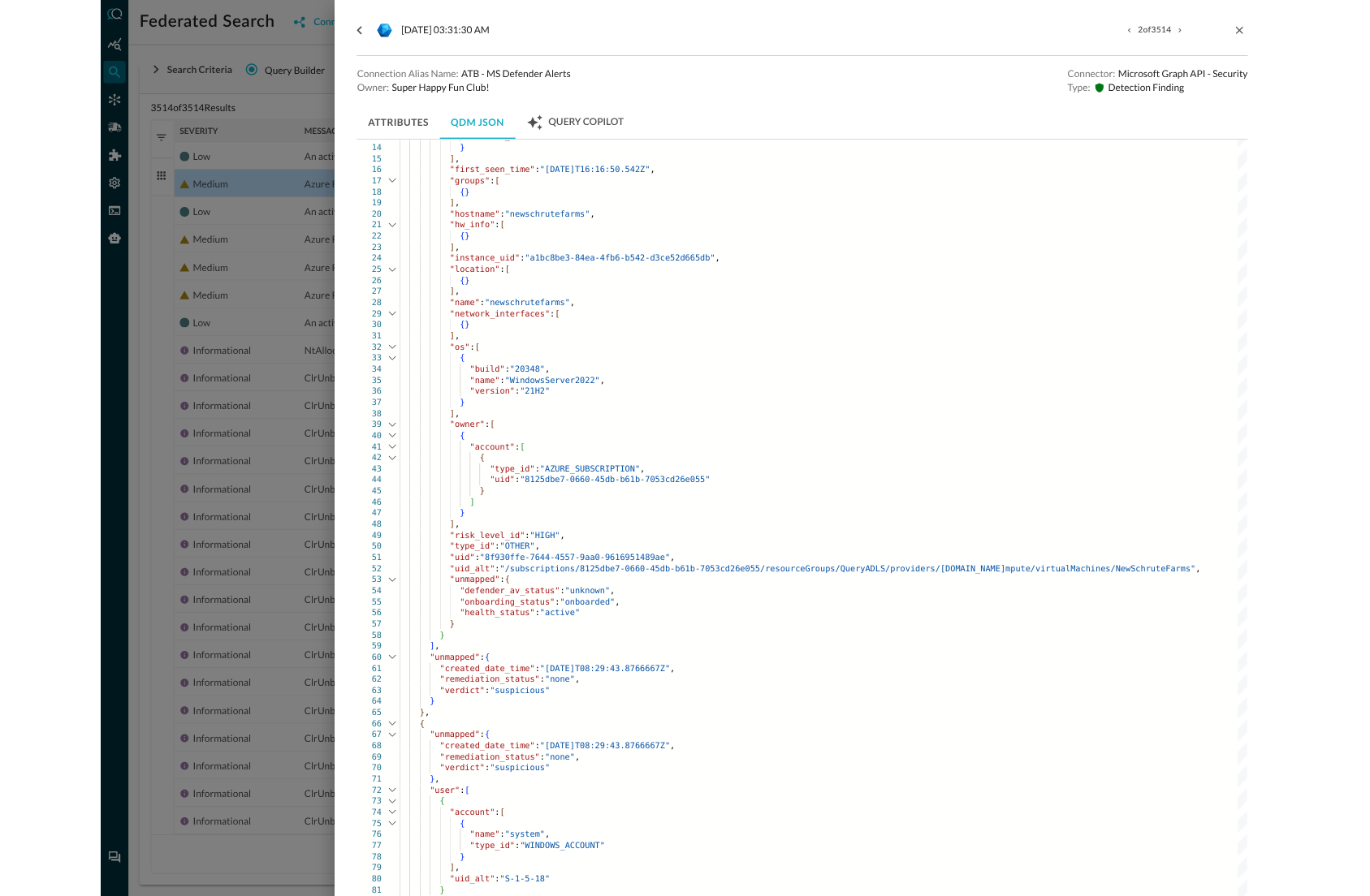
scroll to position [83, 0]
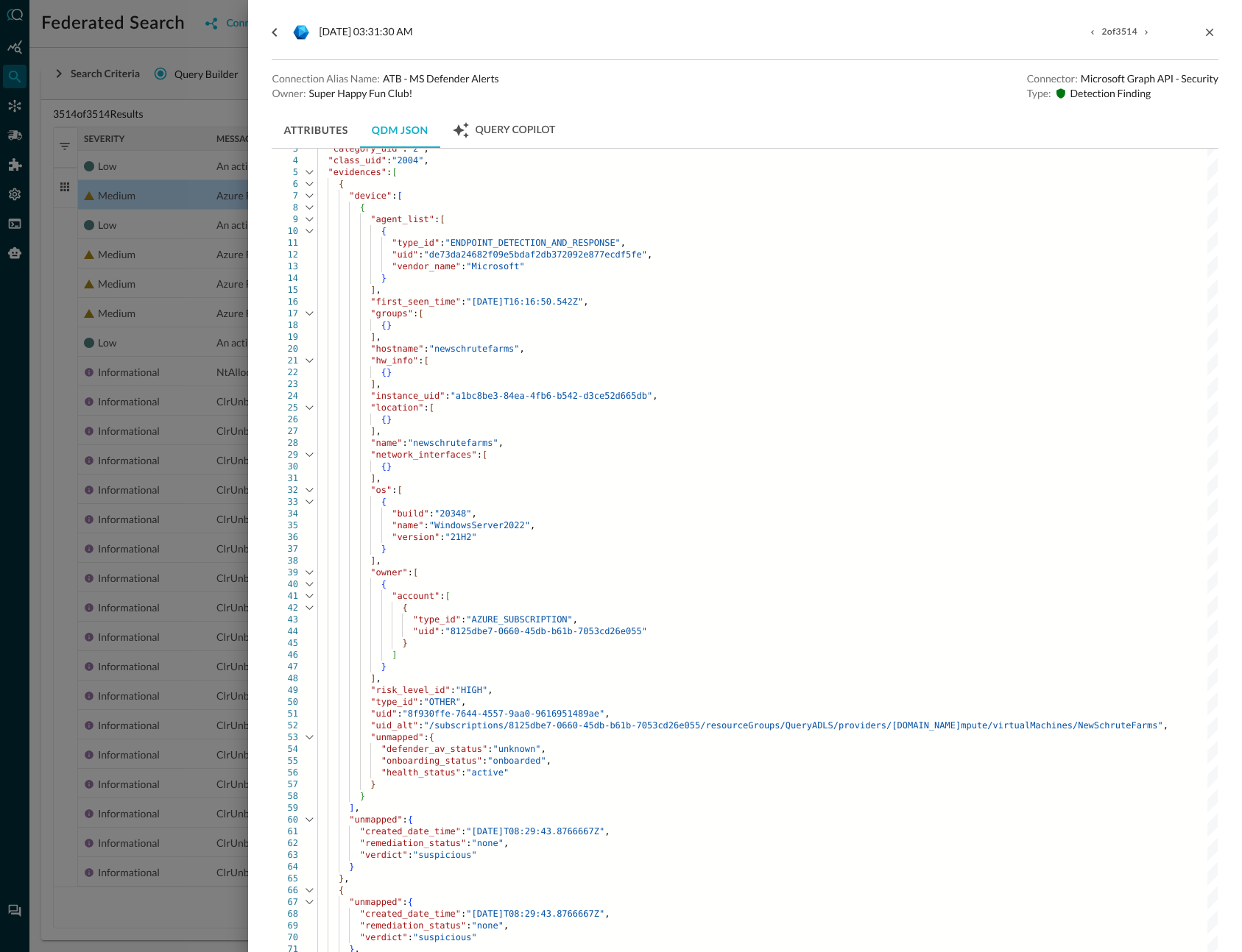
click at [650, 499] on div "{" at bounding box center [767, 502] width 900 height 12
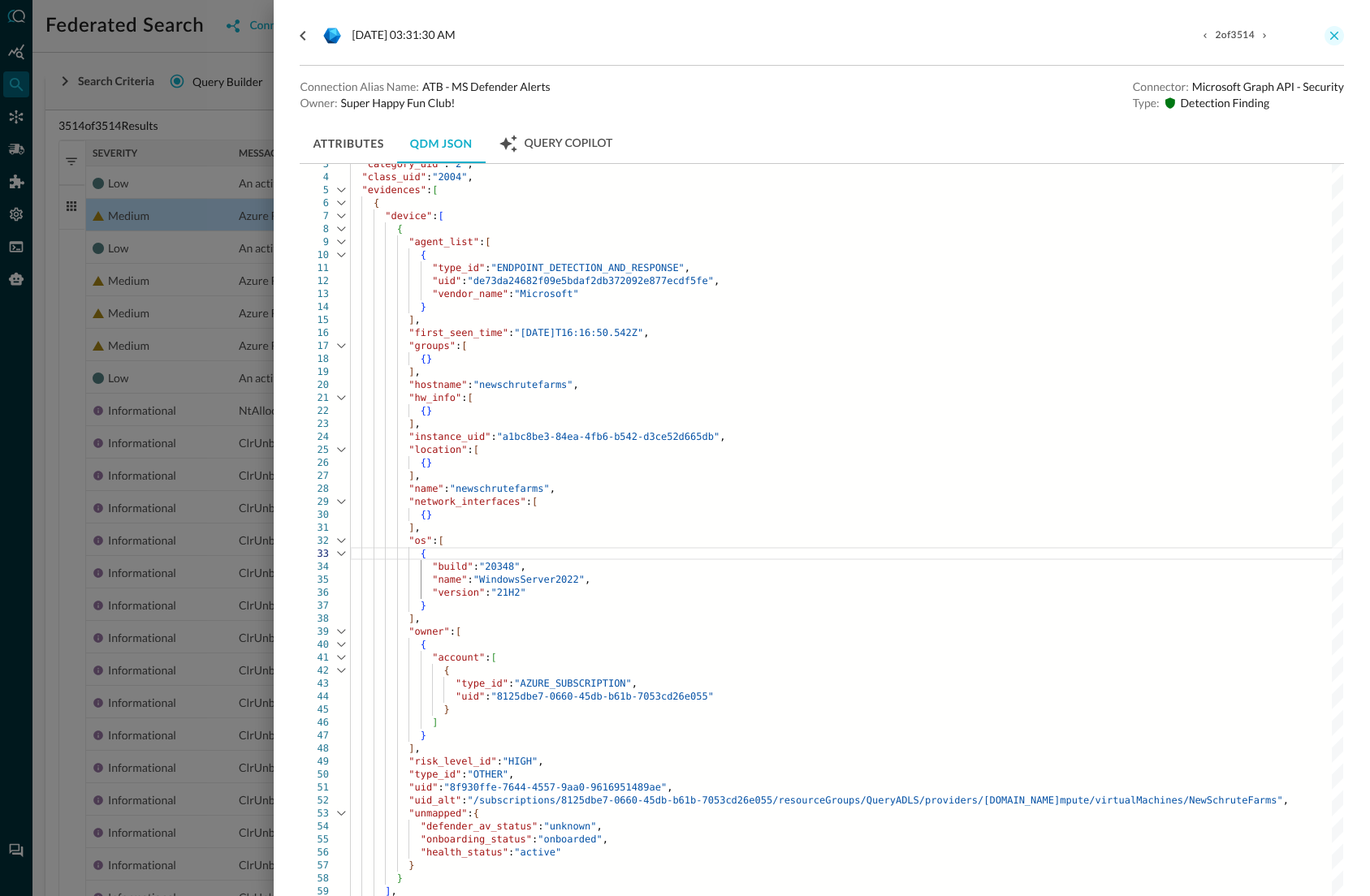
click at [1336, 33] on icon "close-drawer" at bounding box center [1334, 36] width 9 height 9
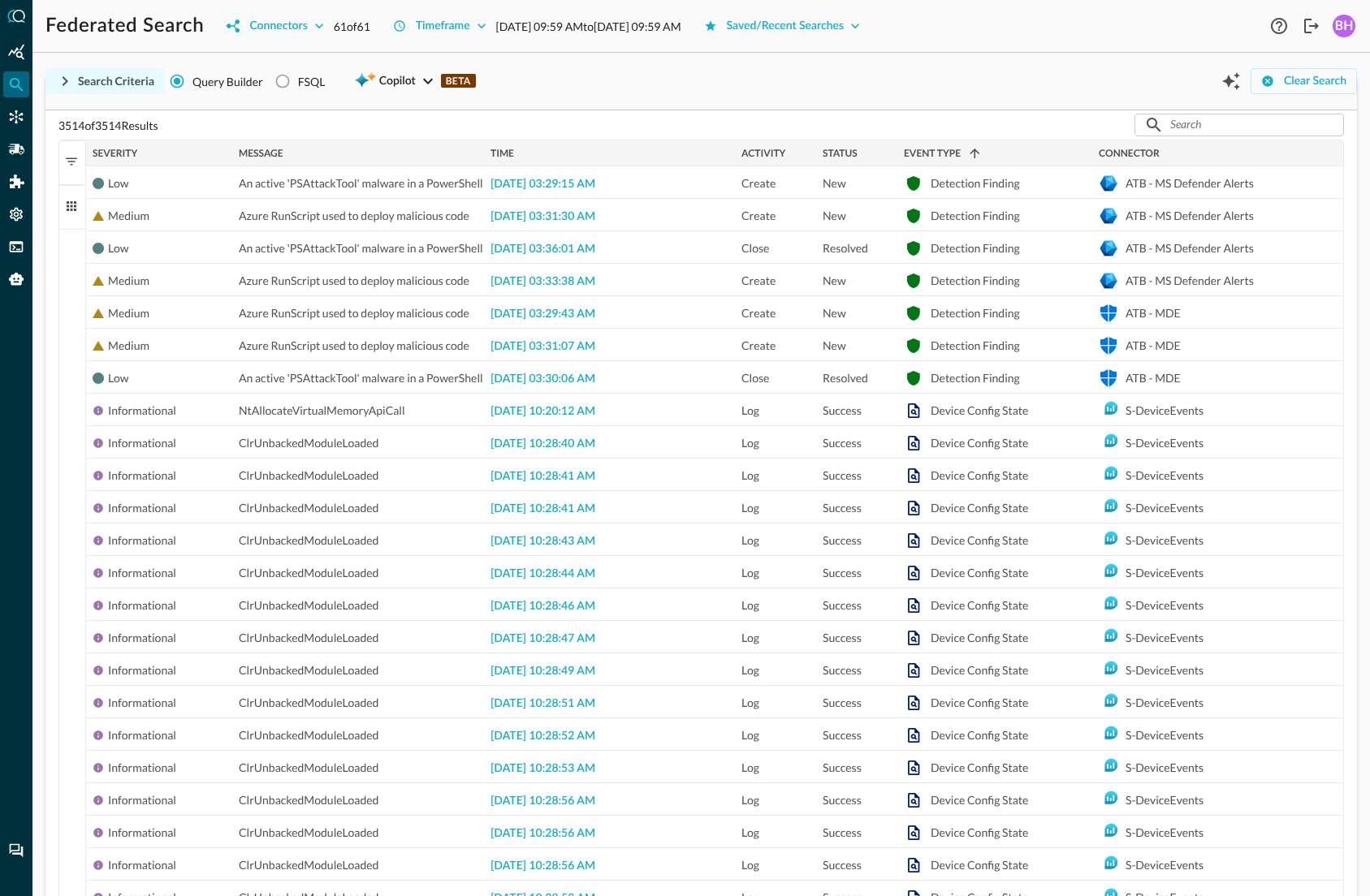
click at [80, 72] on div "Search Criteria" at bounding box center [117, 82] width 77 height 20
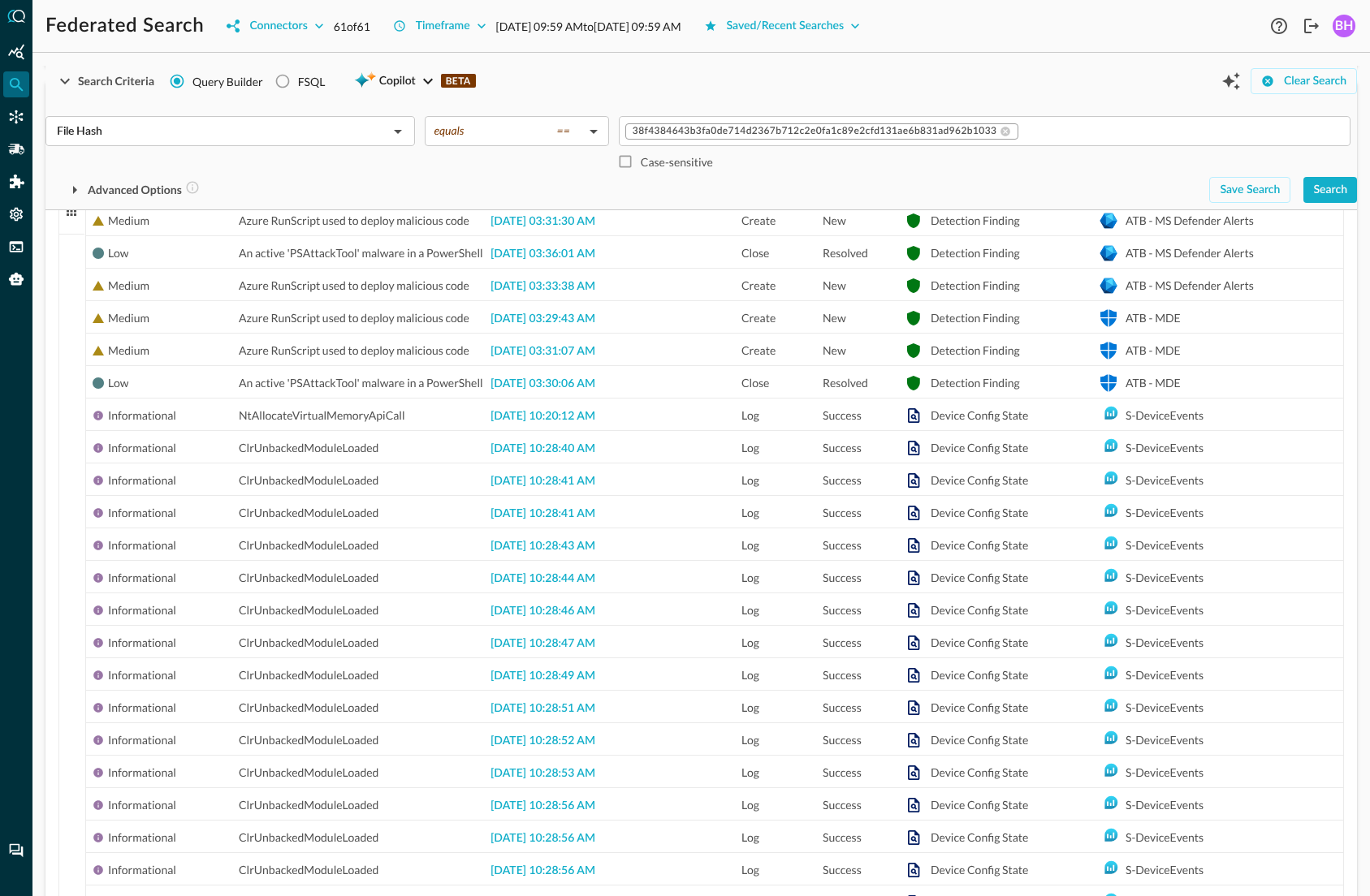
scroll to position [430, 0]
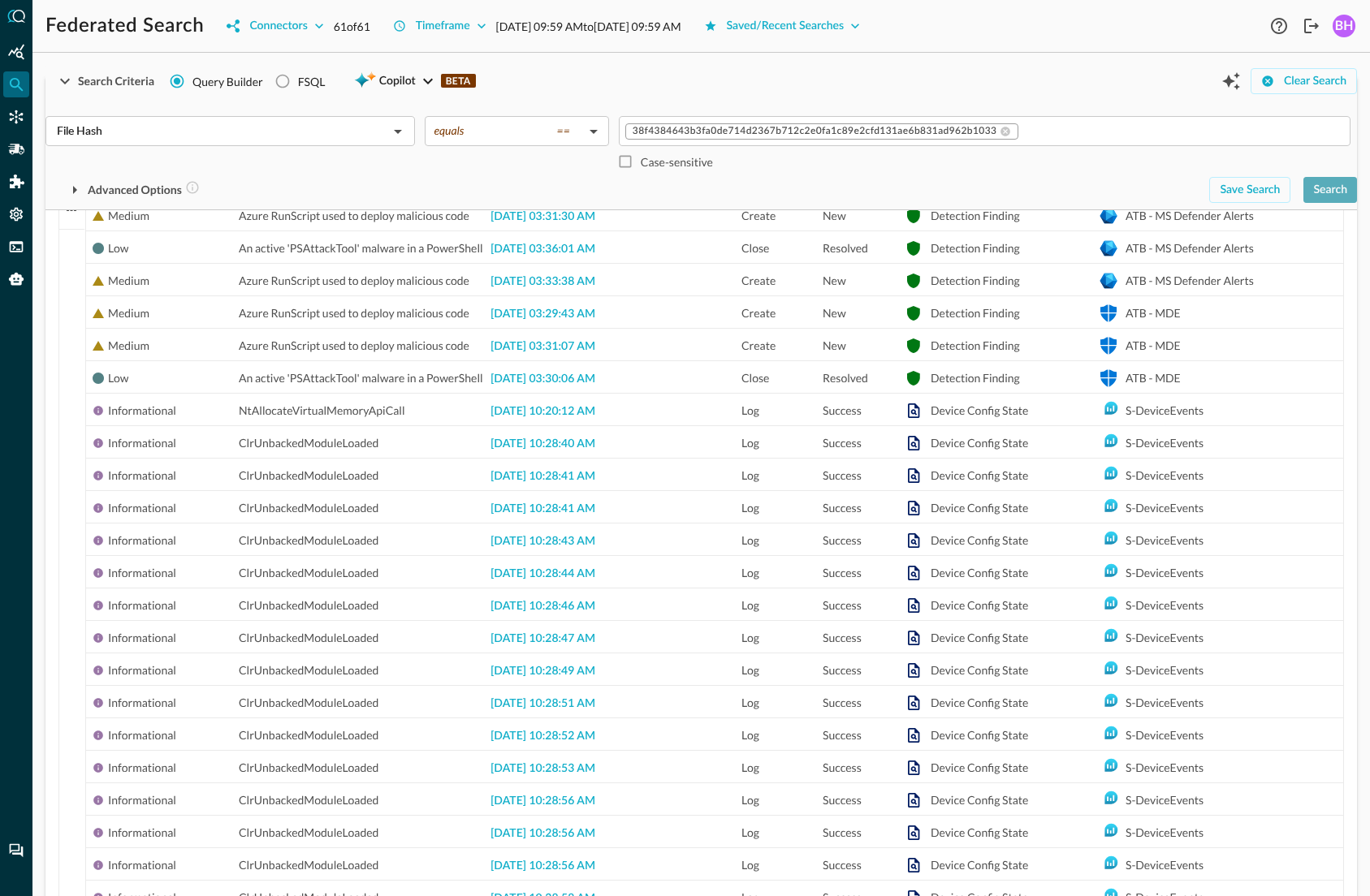
click at [1335, 184] on div "Search" at bounding box center [1329, 191] width 34 height 20
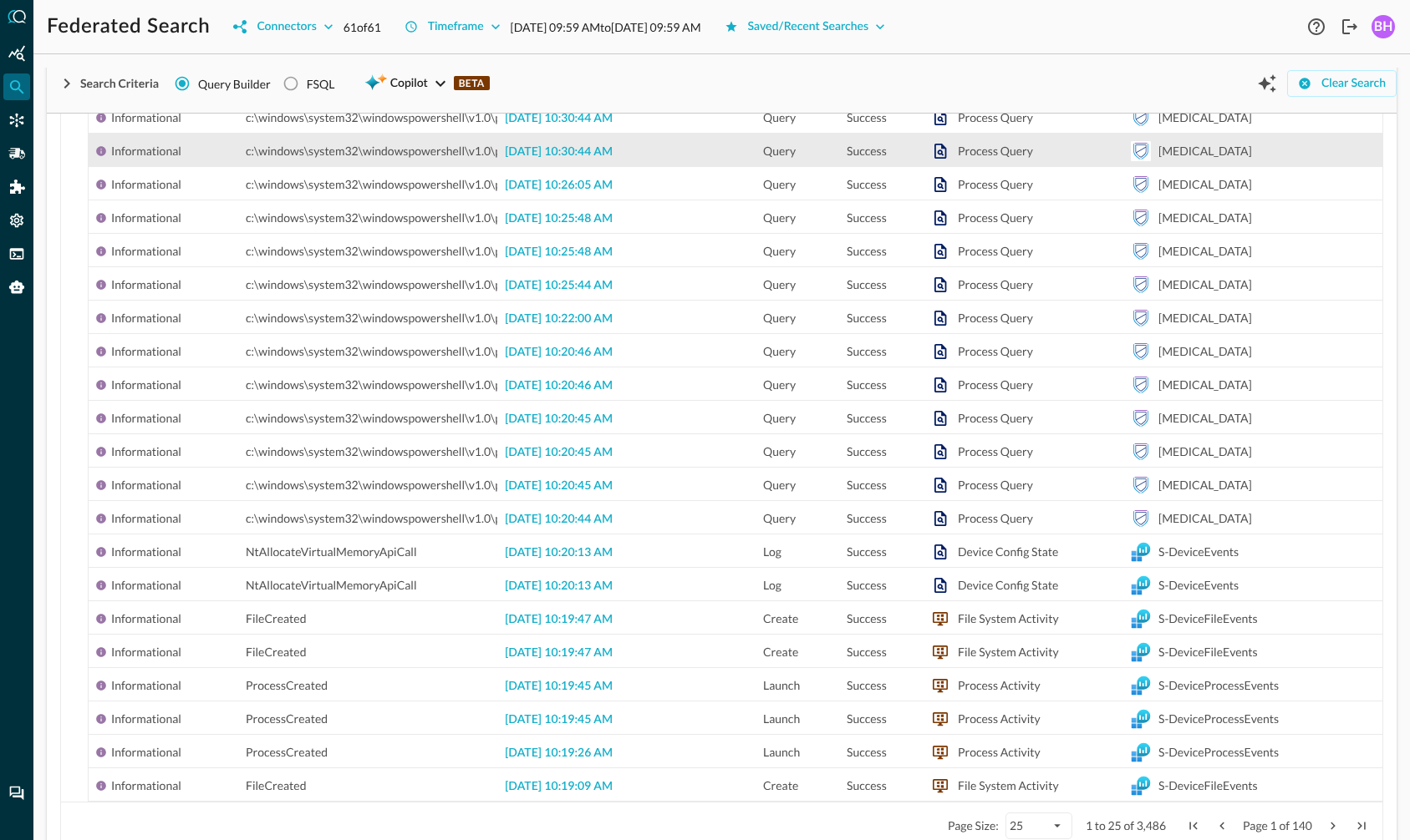
scroll to position [581, 0]
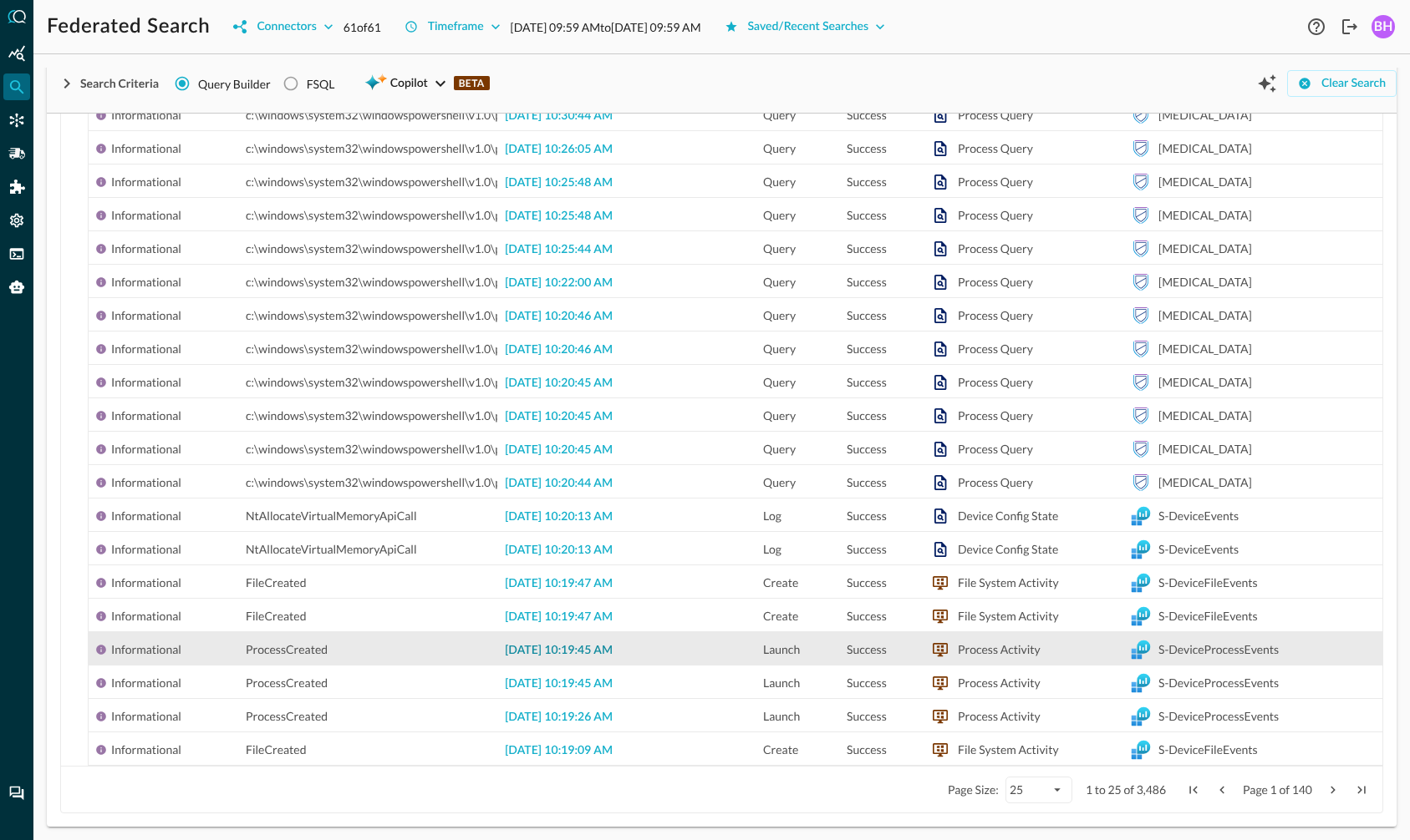
click at [535, 651] on span "2025-09-16 10:19:45 AM" at bounding box center [559, 651] width 108 height 12
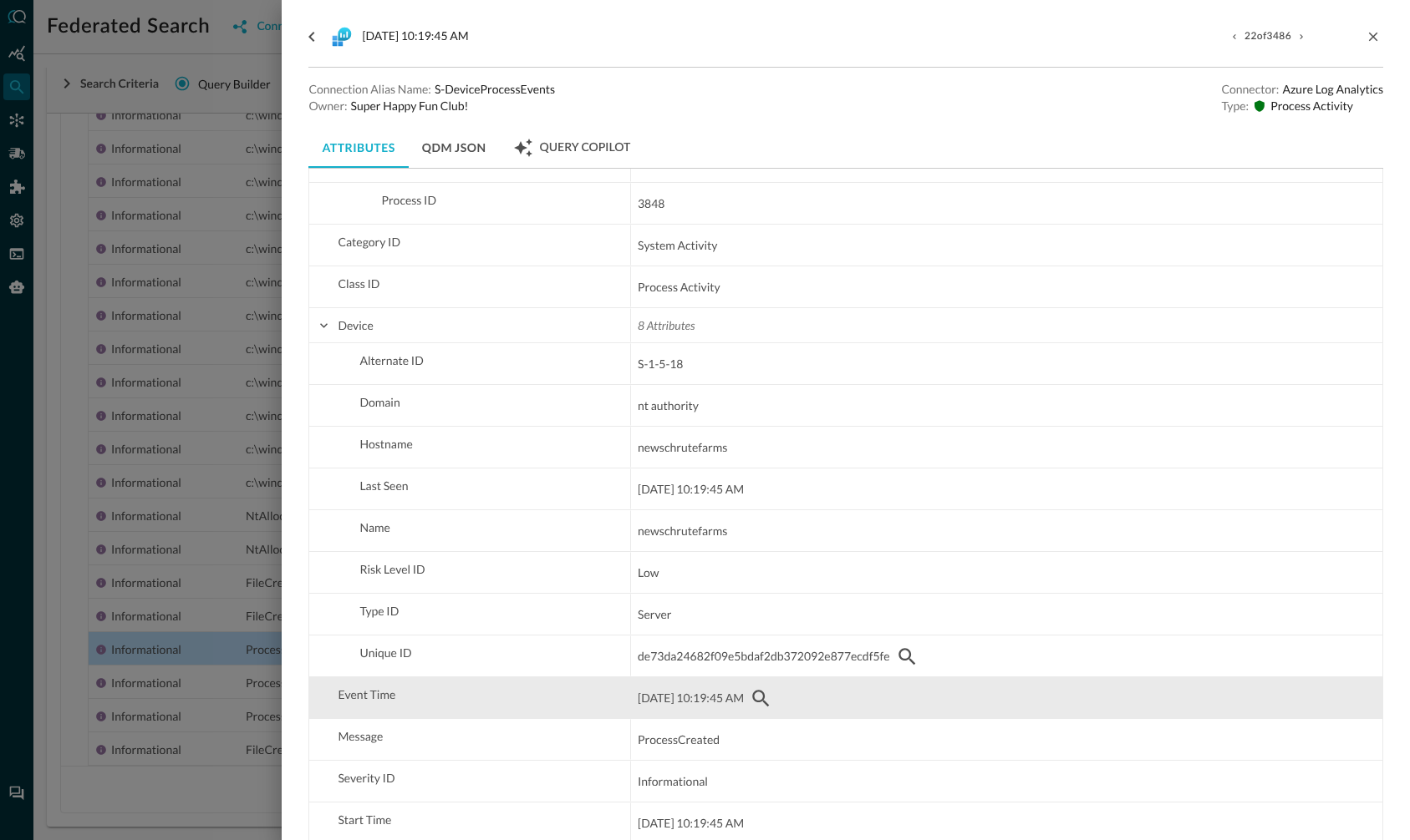
scroll to position [341, 0]
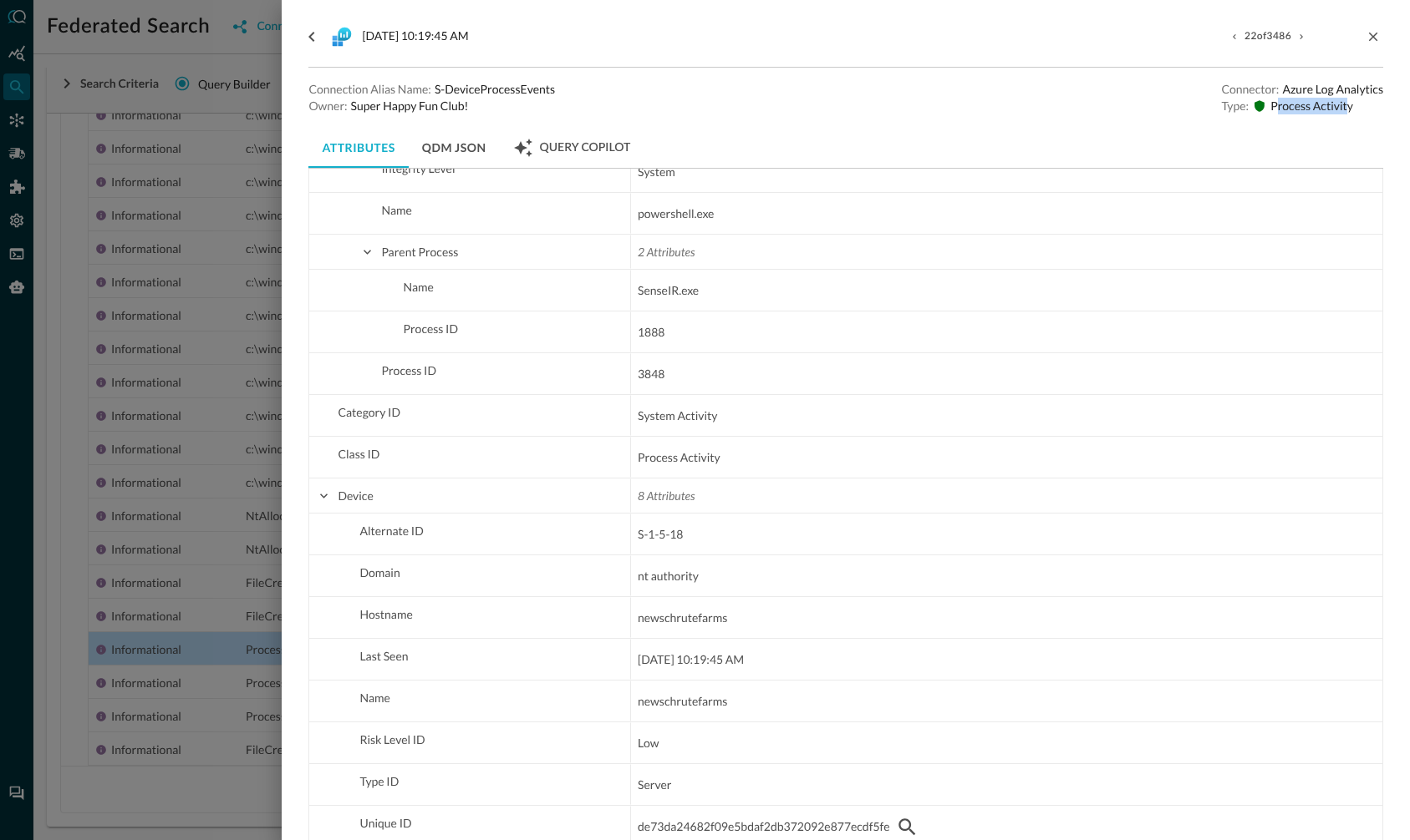
drag, startPoint x: 1350, startPoint y: 104, endPoint x: 1275, endPoint y: 108, distance: 75.1
click at [1275, 108] on p "Process Activity" at bounding box center [1311, 106] width 83 height 17
click at [1288, 112] on p "Process Activity" at bounding box center [1311, 106] width 83 height 17
drag, startPoint x: 1353, startPoint y: 105, endPoint x: 1261, endPoint y: 104, distance: 92.0
click at [1261, 104] on div "Type: Process Activity" at bounding box center [1301, 106] width 162 height 17
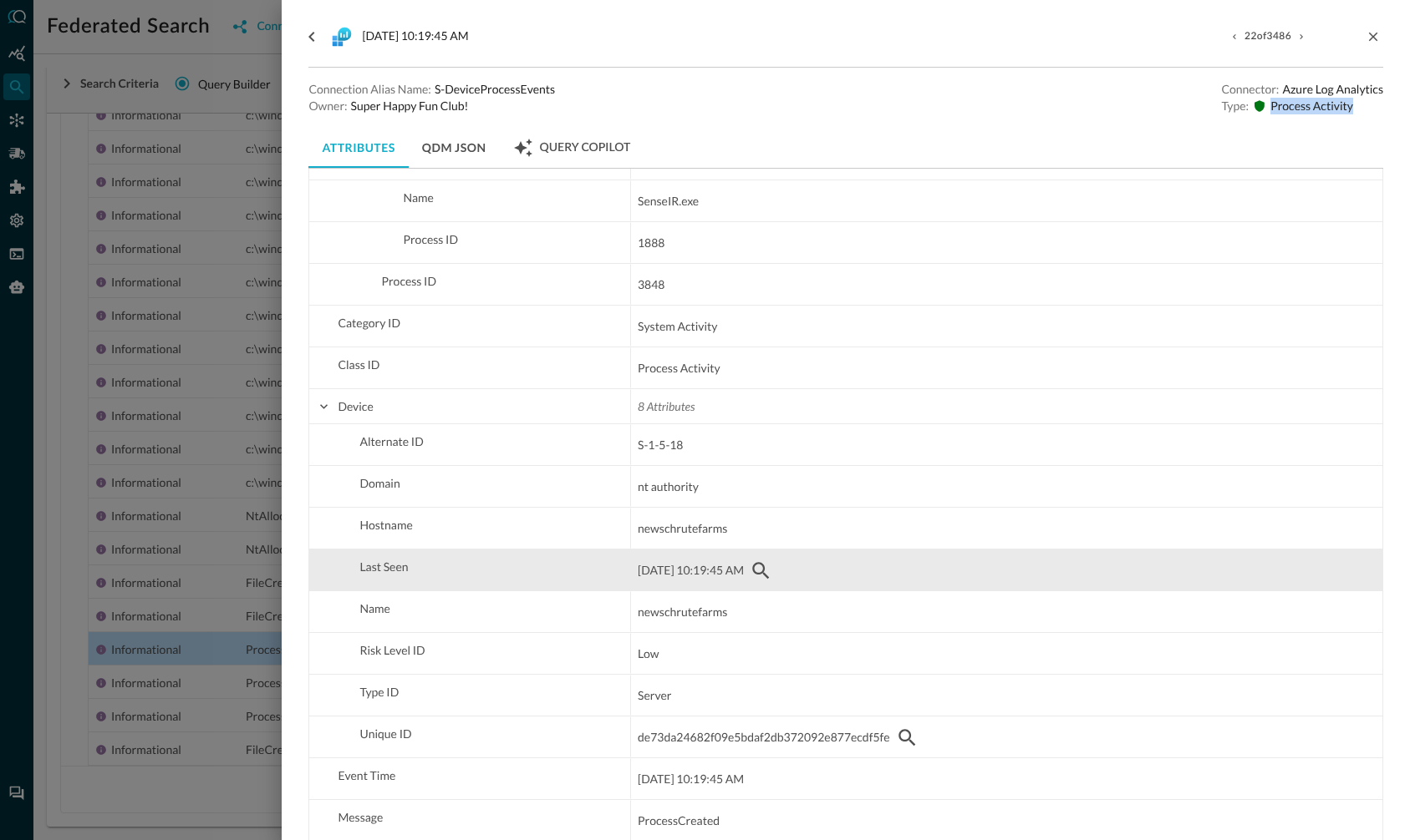
scroll to position [511, 0]
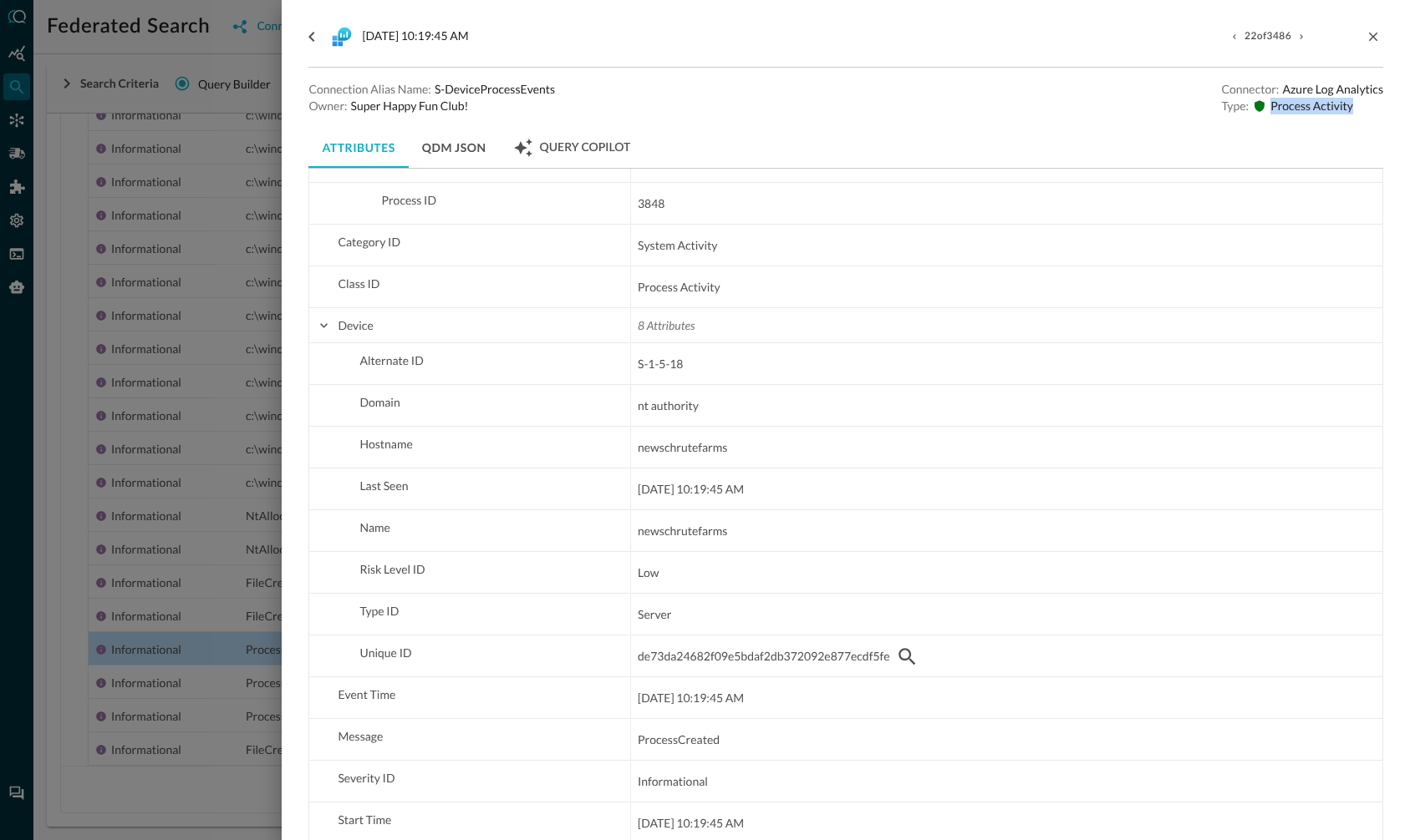
click at [936, 89] on div "Connection Alias Name: S-DeviceProcessEvents Owner: Super Happy Fun Club! Conne…" at bounding box center [845, 98] width 1075 height 33
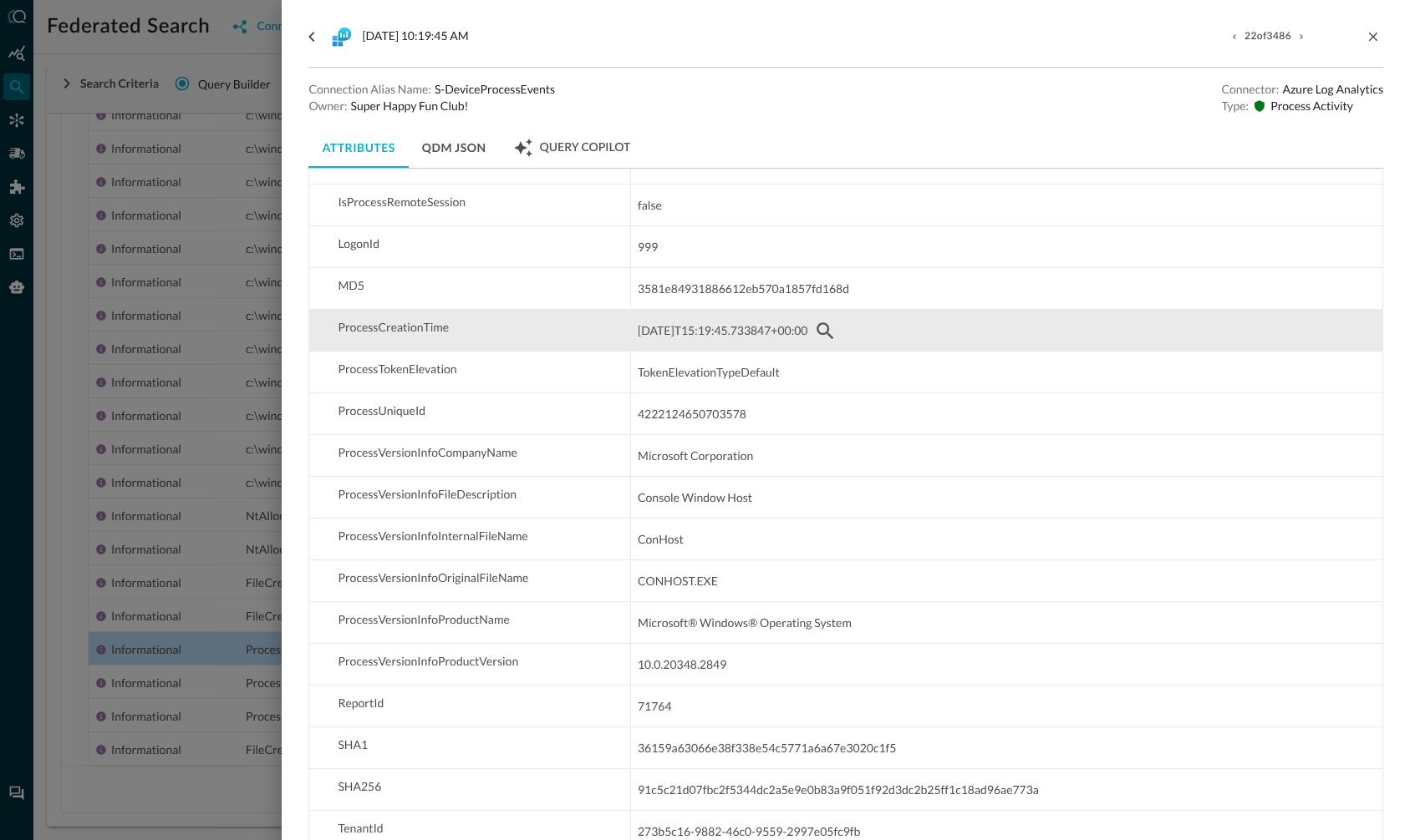
scroll to position [2882, 0]
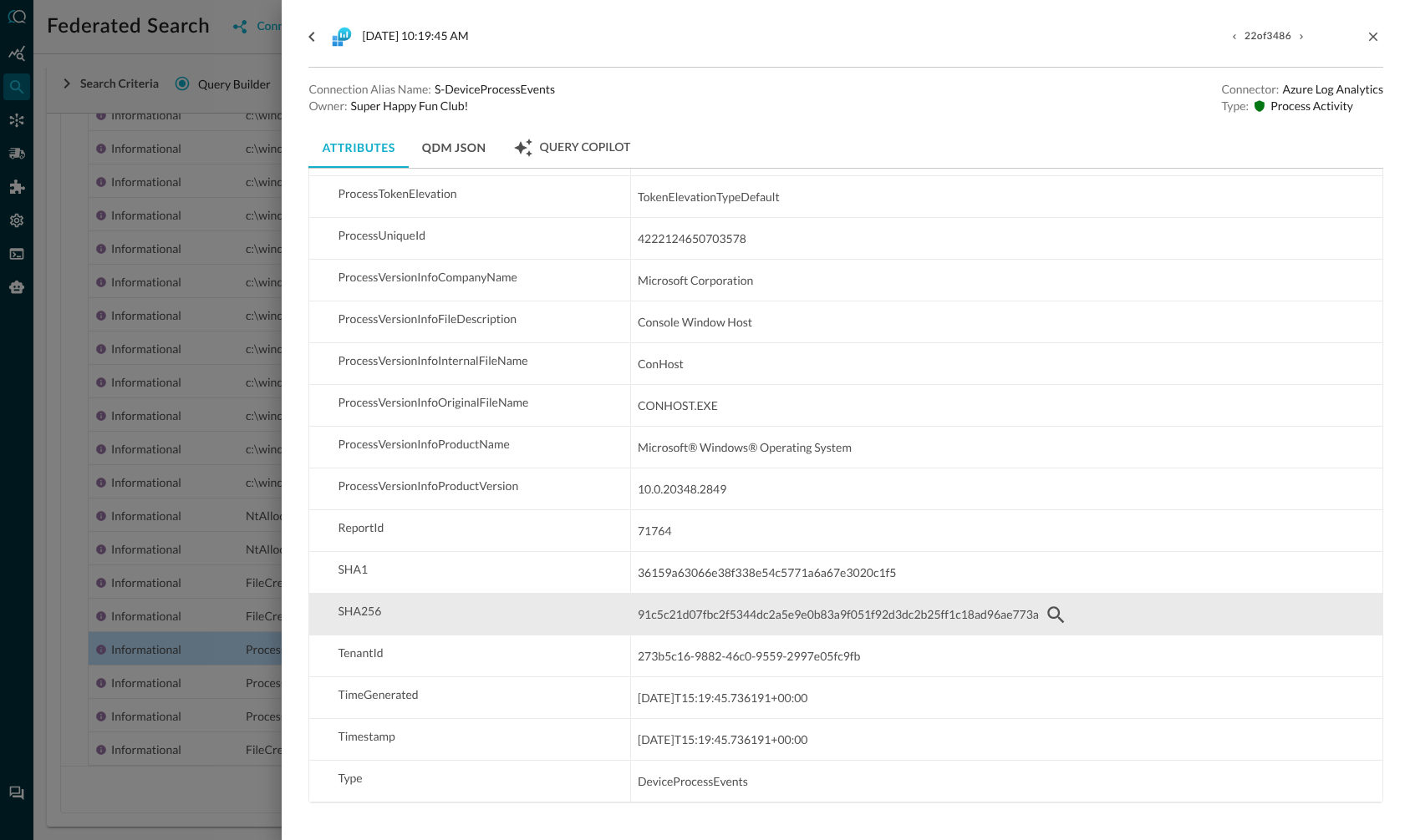
drag, startPoint x: 1035, startPoint y: 617, endPoint x: 801, endPoint y: 618, distance: 234.0
click at [801, 618] on span "91c5c21d07fbc2f5344dc2a5e9e0b83a9f051f92d3dc2b25ff1c18ad96ae773a" at bounding box center [838, 614] width 401 height 20
click at [1065, 618] on icon "button" at bounding box center [1055, 614] width 20 height 20
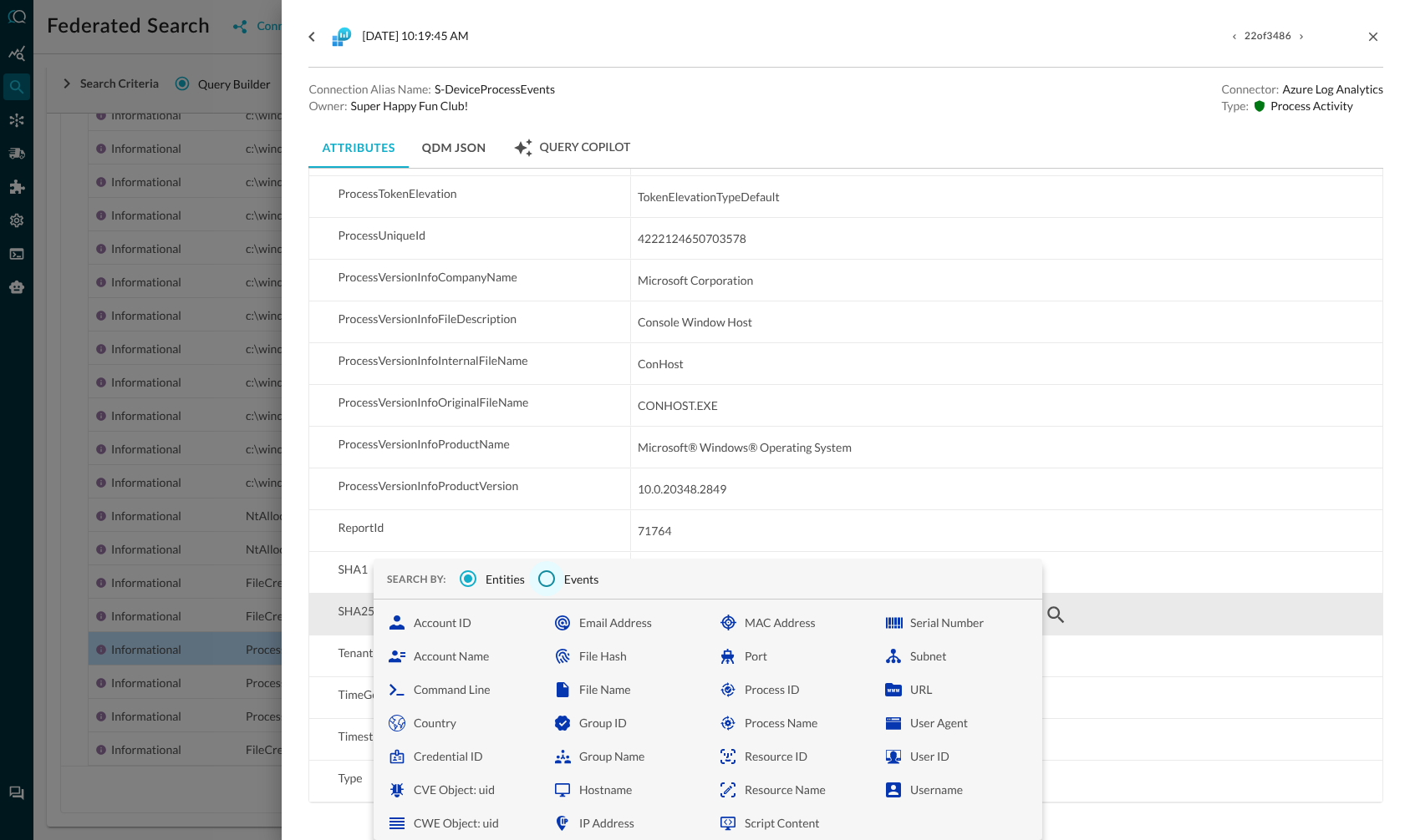
click at [559, 580] on input "Events" at bounding box center [547, 579] width 35 height 35
radio input "false"
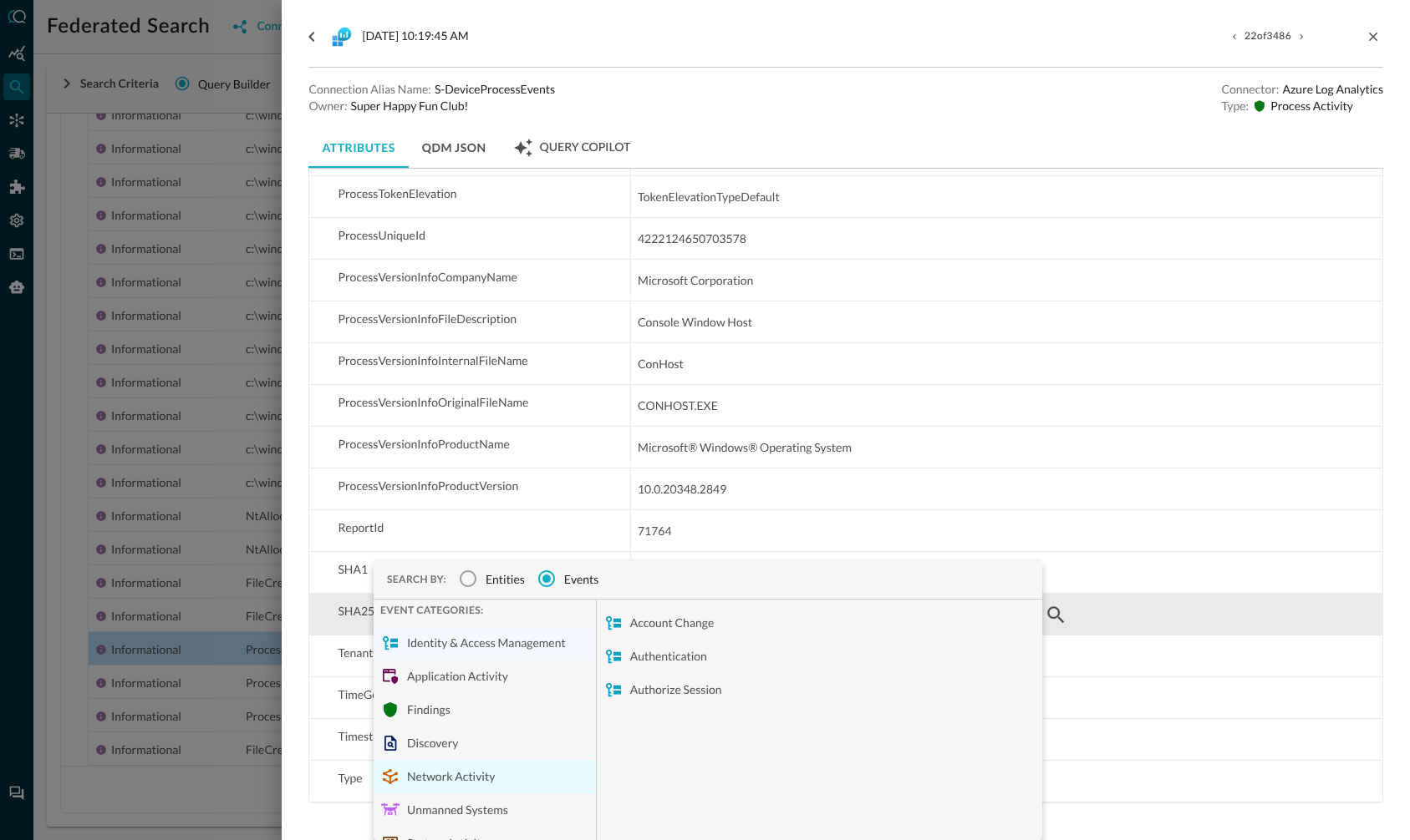
click at [445, 772] on div "Network Activity" at bounding box center [485, 777] width 223 height 33
click at [457, 809] on div "Unmanned Systems" at bounding box center [485, 810] width 223 height 33
click at [452, 836] on div "System Activity" at bounding box center [485, 843] width 223 height 33
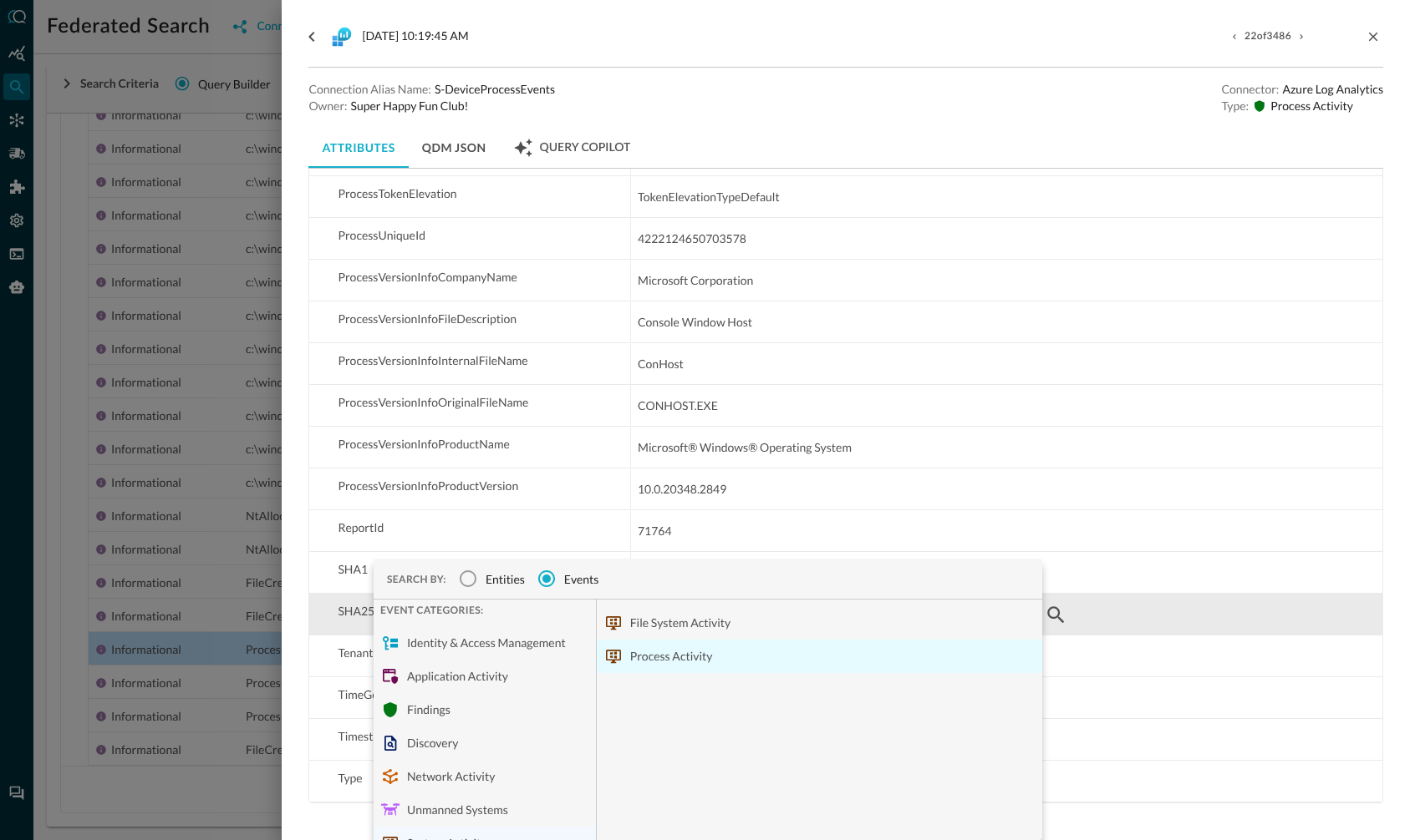
click at [692, 668] on div "Process Activity" at bounding box center [820, 656] width 445 height 33
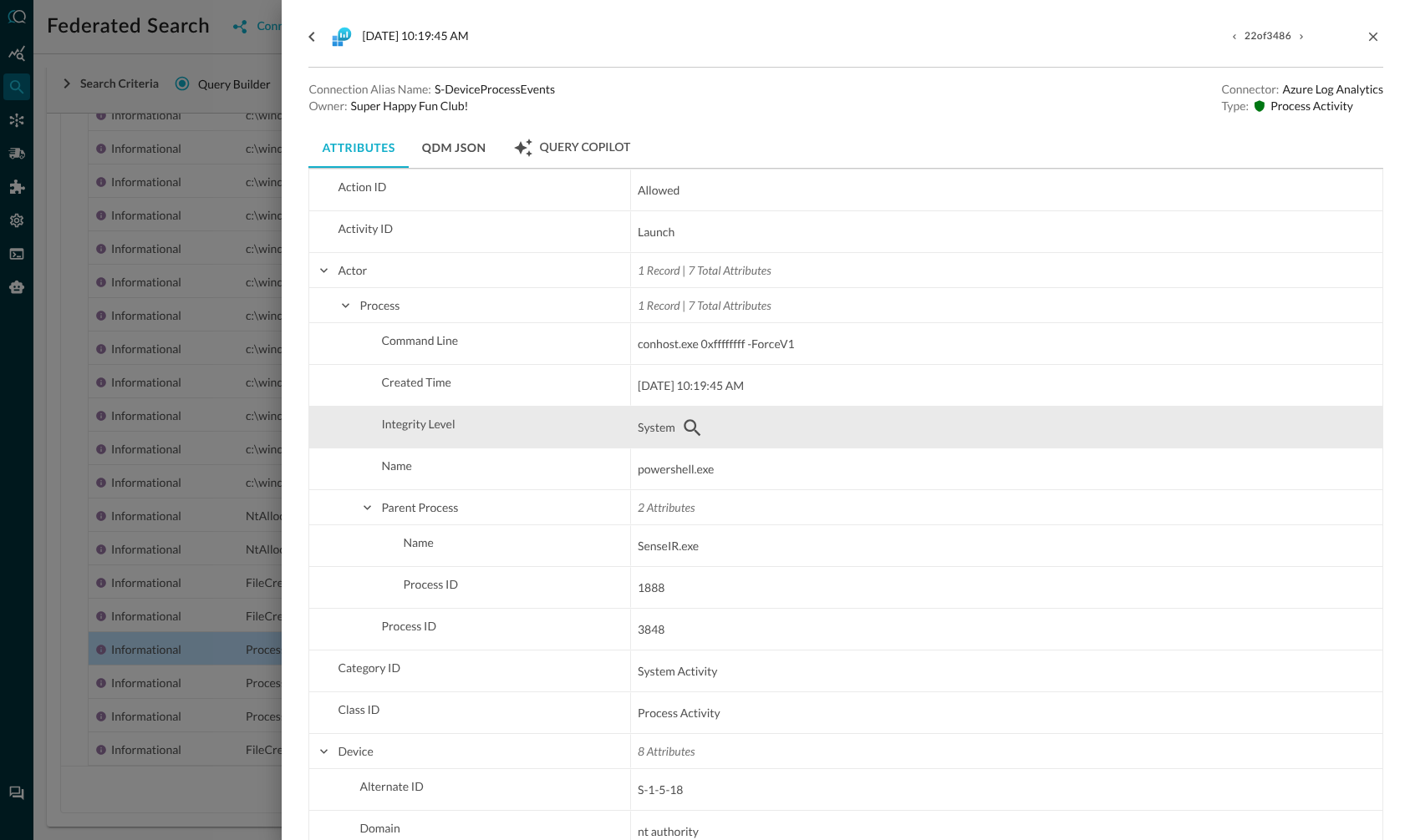
scroll to position [0, 0]
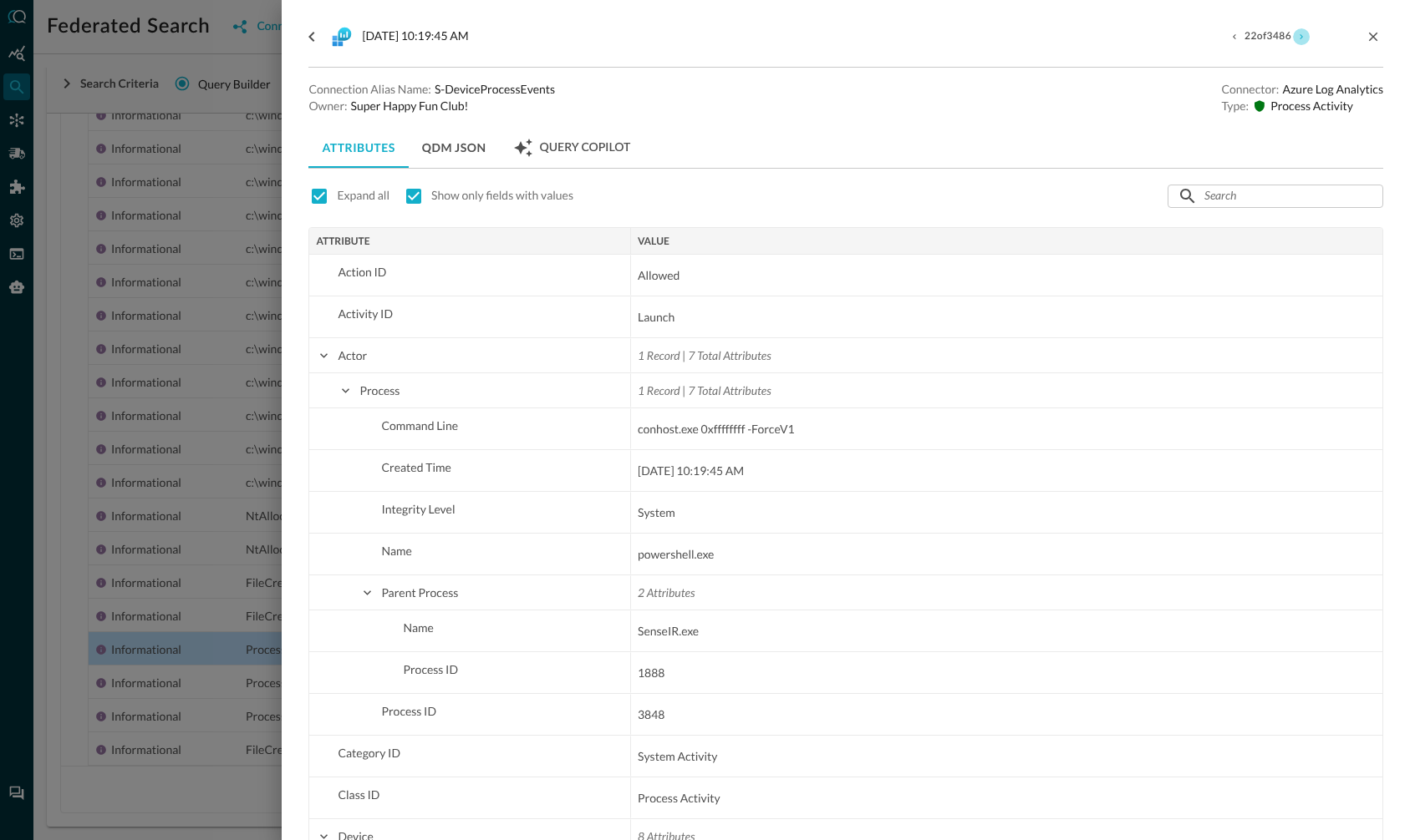
click at [1303, 43] on button "next result" at bounding box center [1301, 37] width 17 height 17
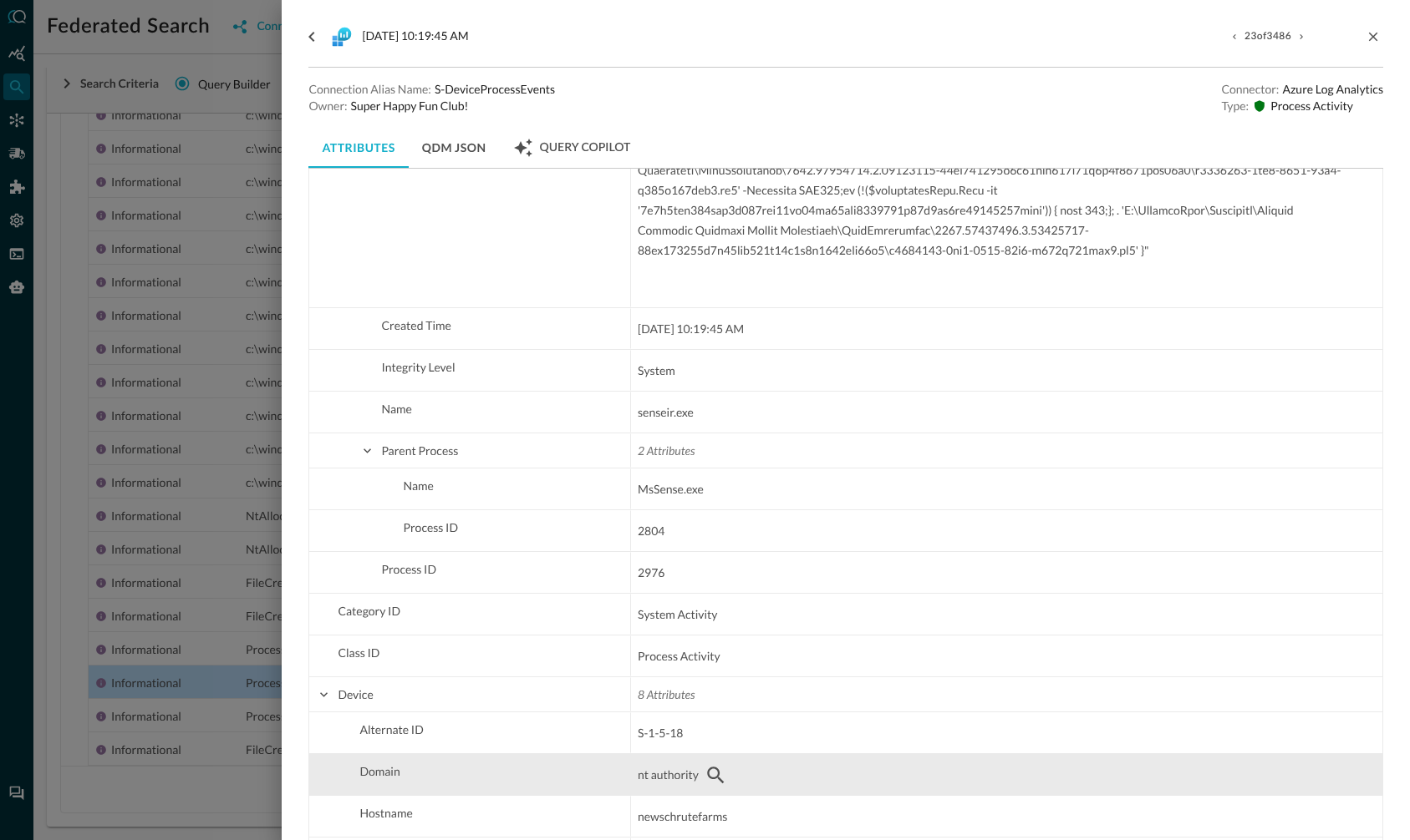
scroll to position [341, 0]
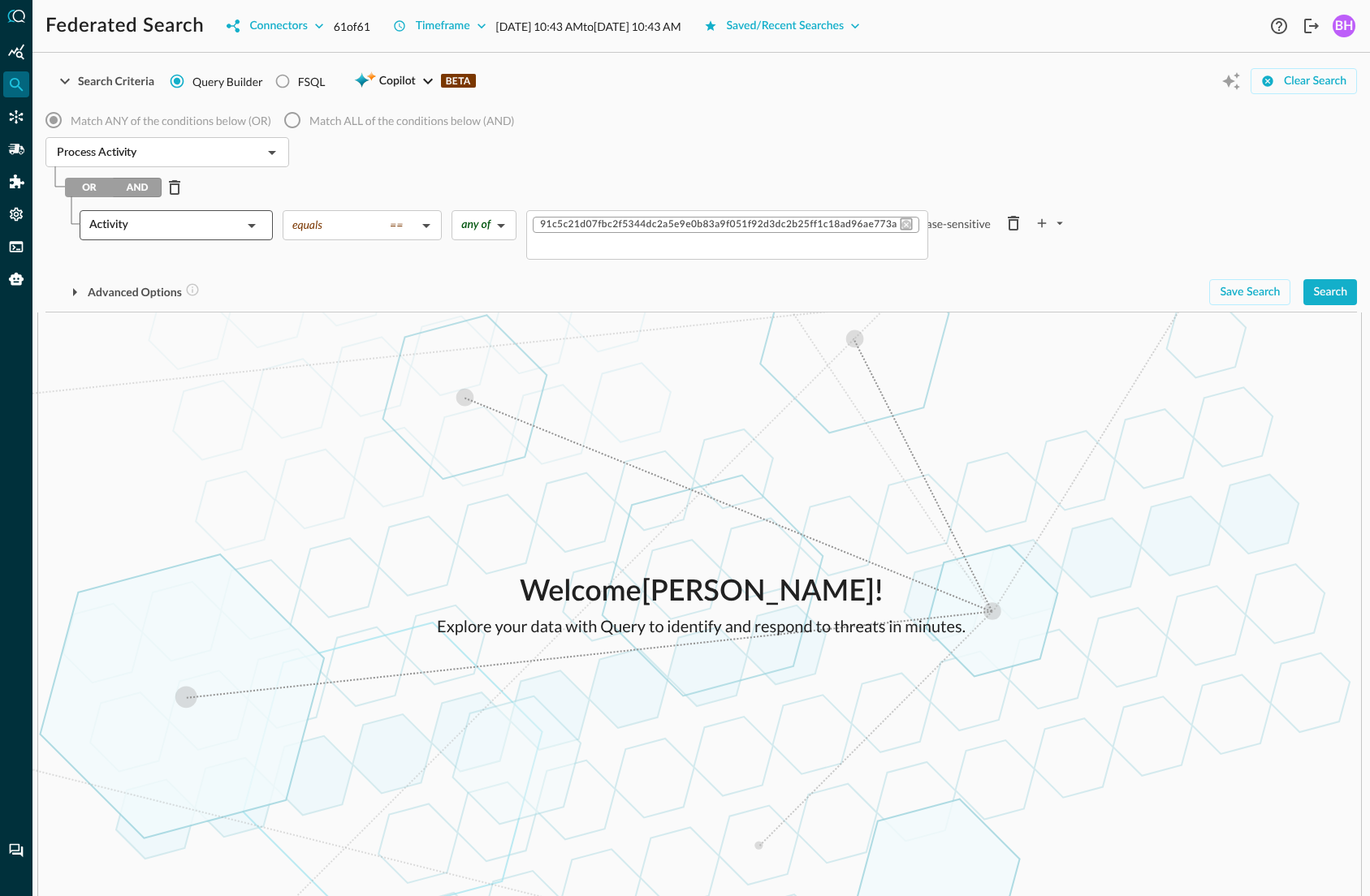
click at [231, 221] on div "Activity" at bounding box center [165, 225] width 152 height 30
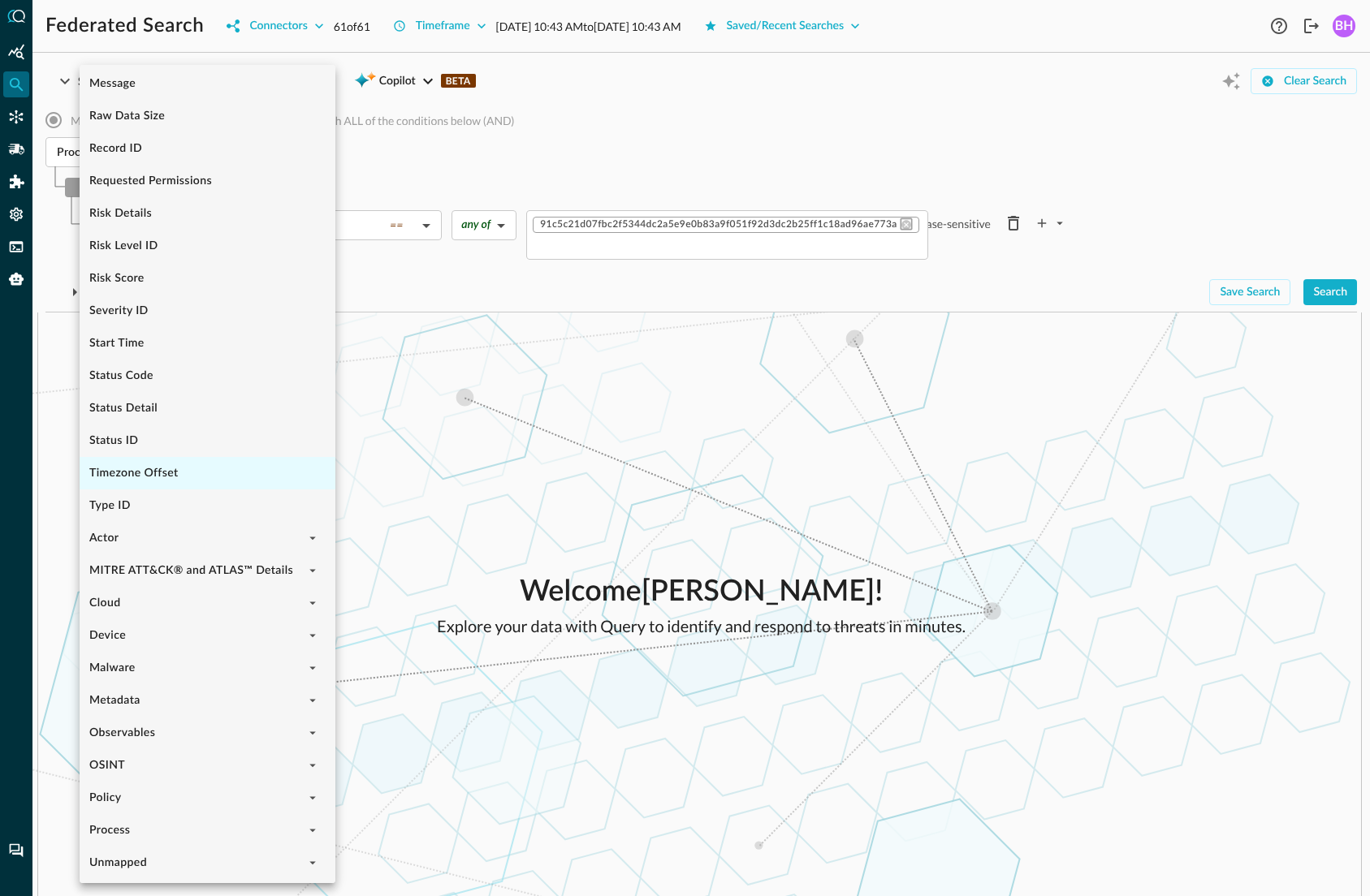
scroll to position [591, 0]
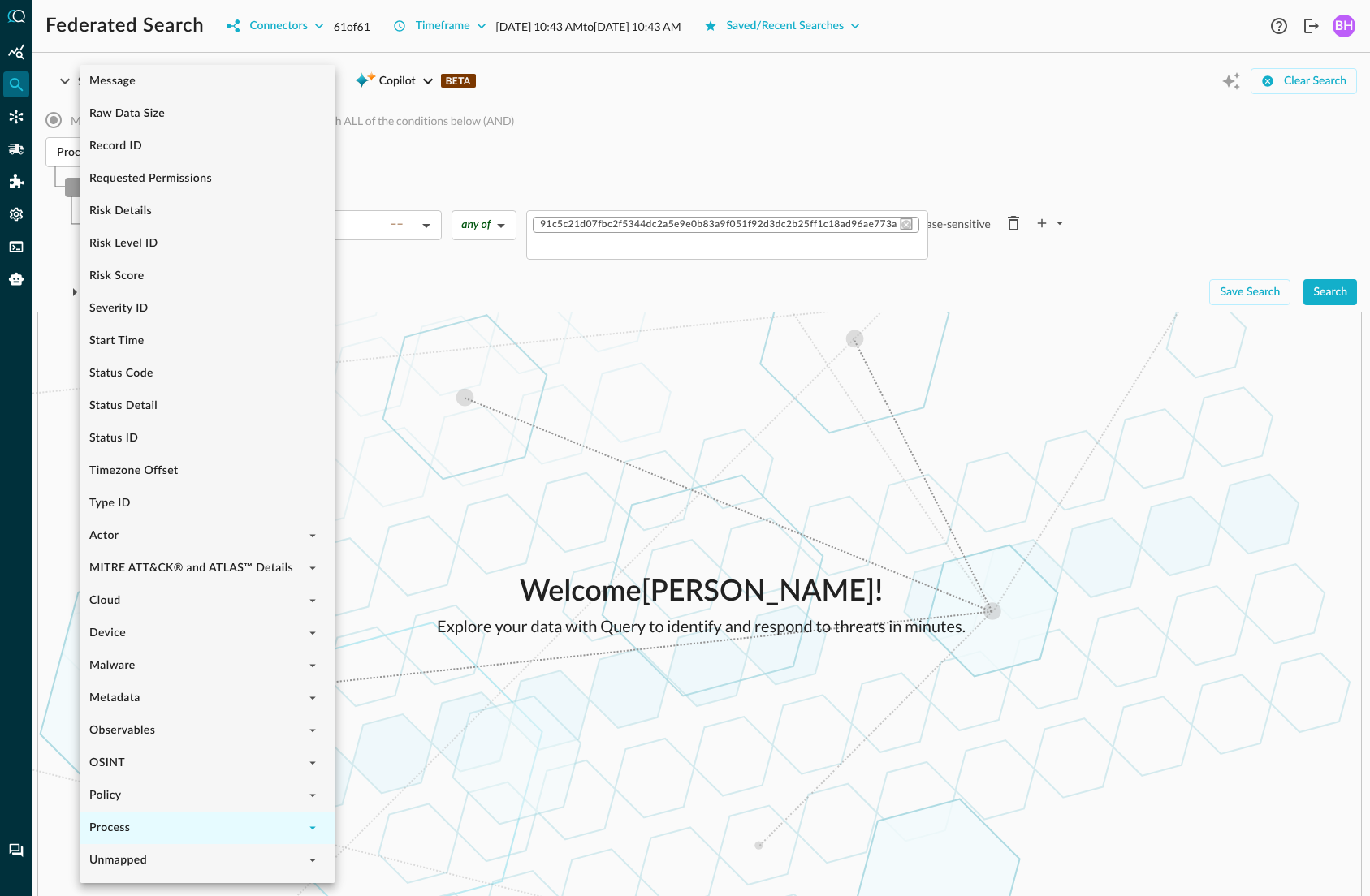
click at [319, 828] on icon "expand" at bounding box center [313, 828] width 15 height 15
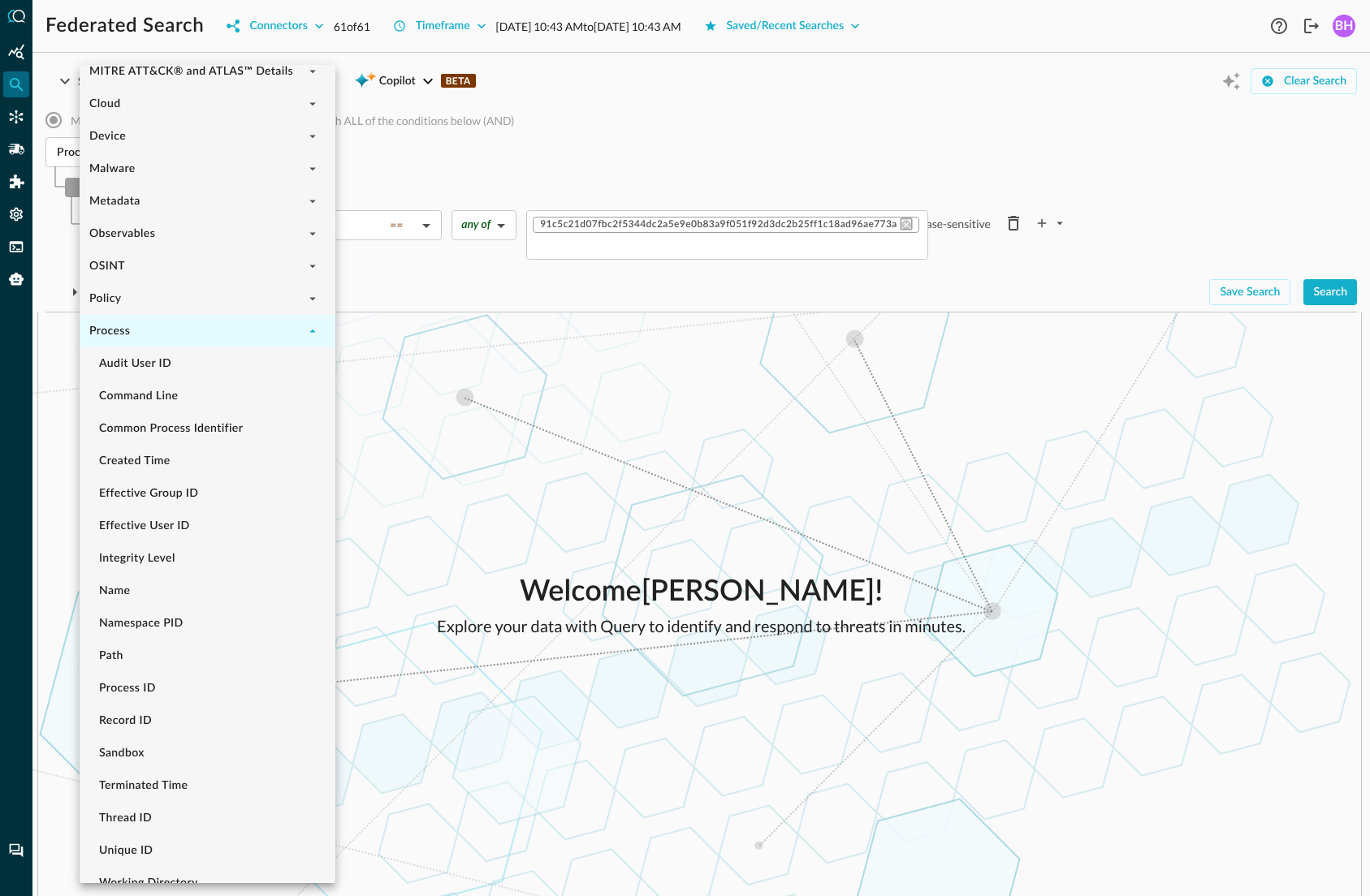
scroll to position [1305, 0]
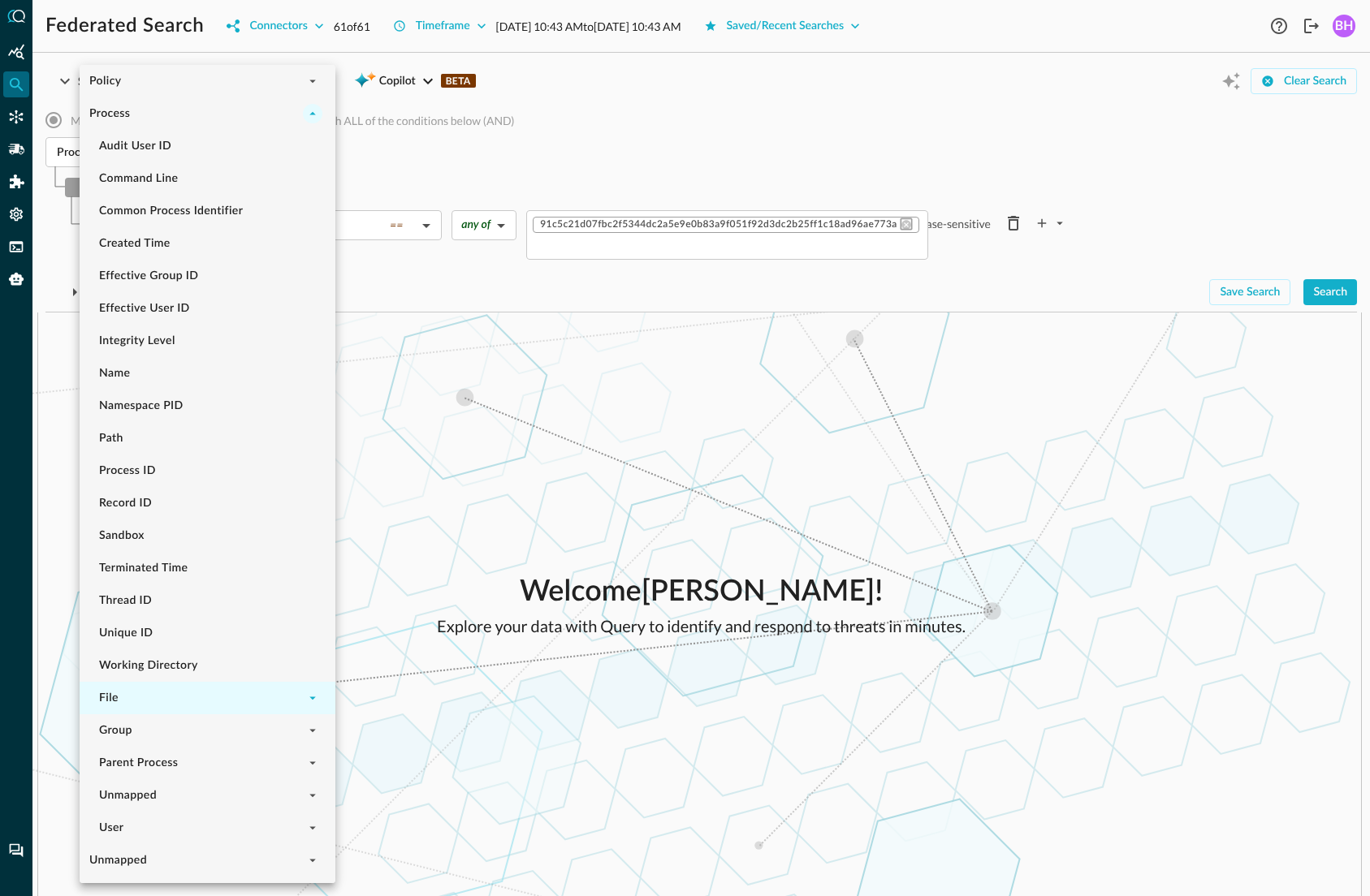
click at [312, 700] on icon "expand" at bounding box center [313, 698] width 15 height 15
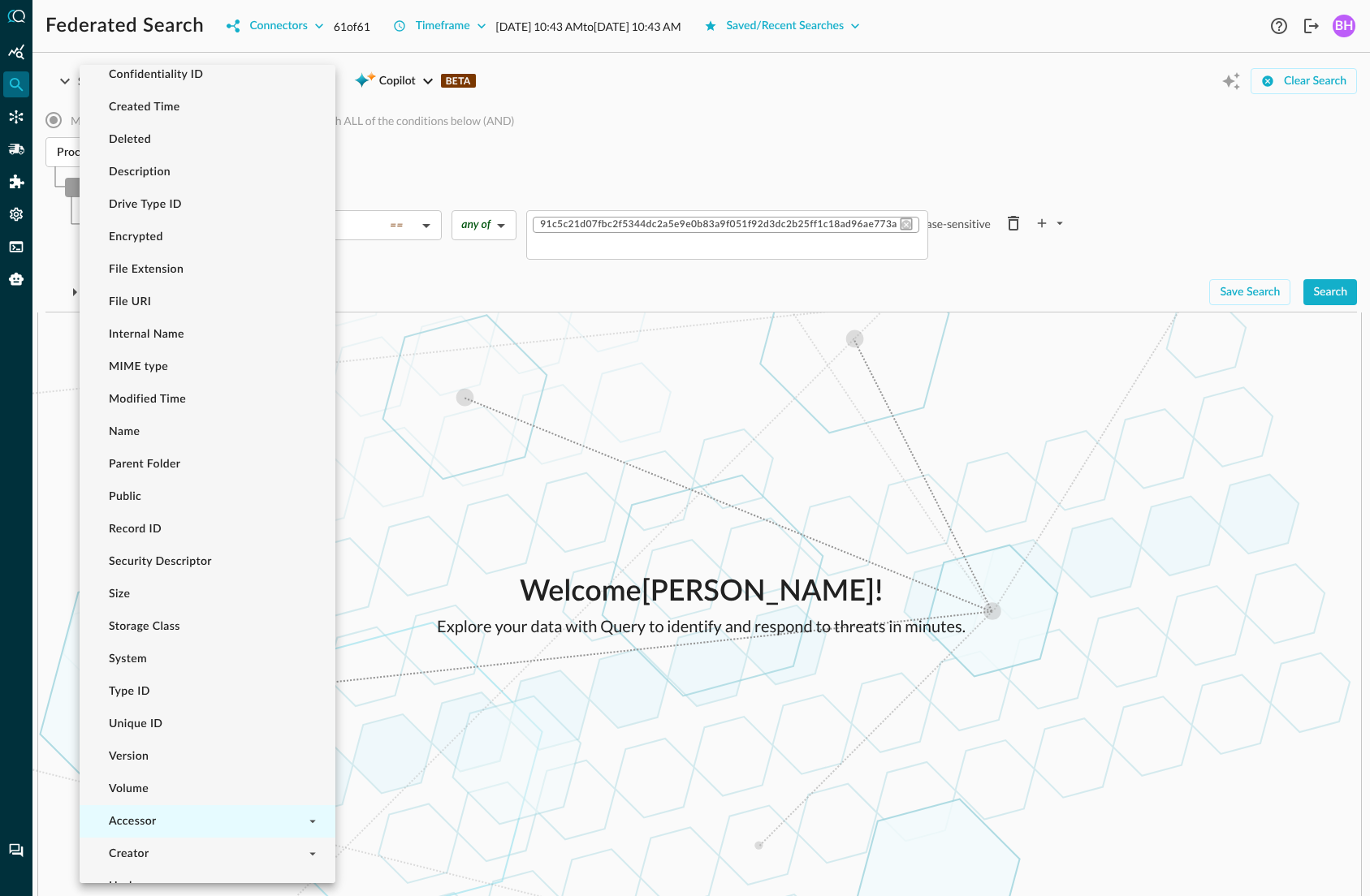
scroll to position [2050, 0]
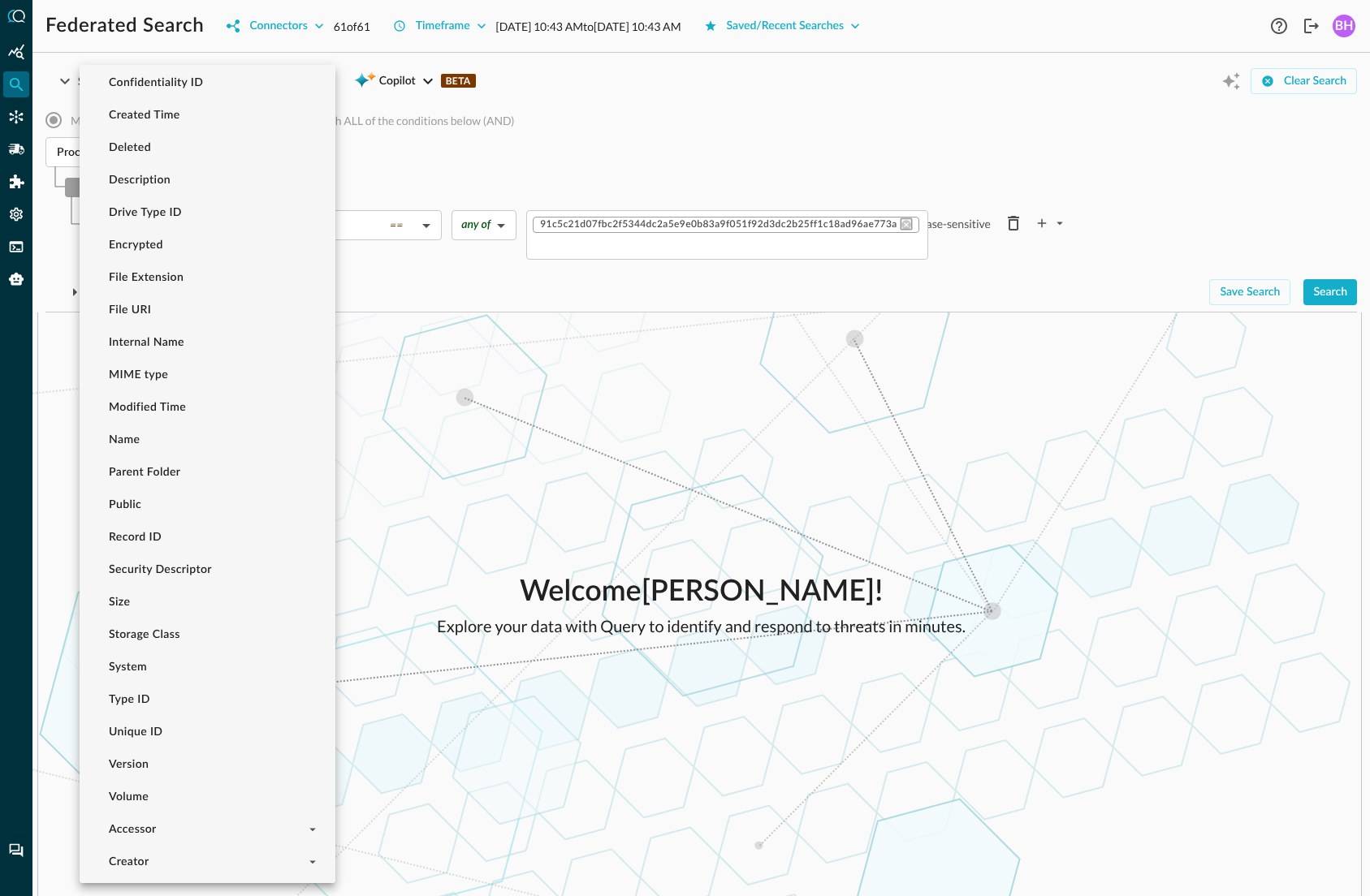
click at [600, 444] on div at bounding box center [685, 448] width 1370 height 896
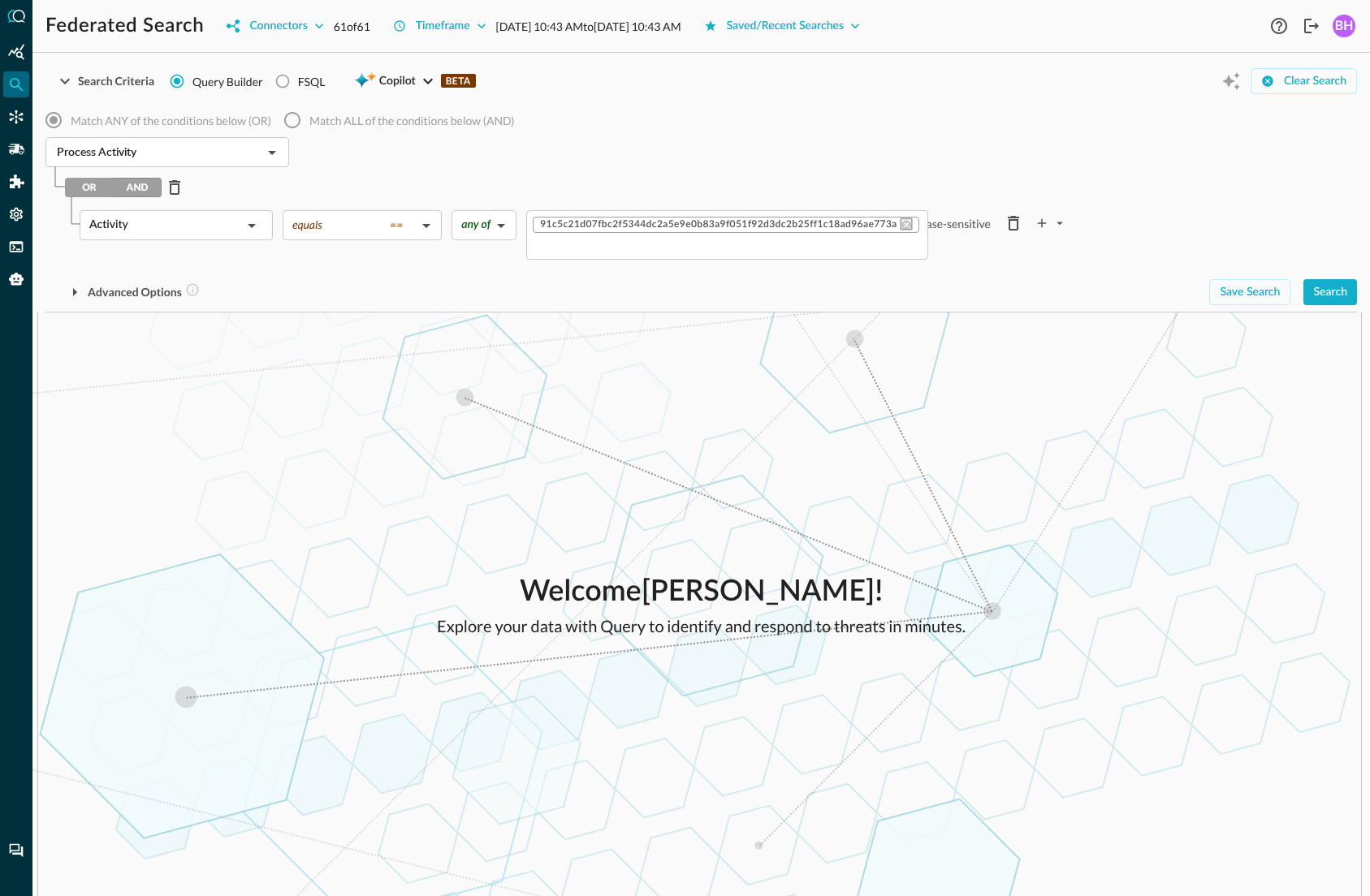
scroll to position [0, 0]
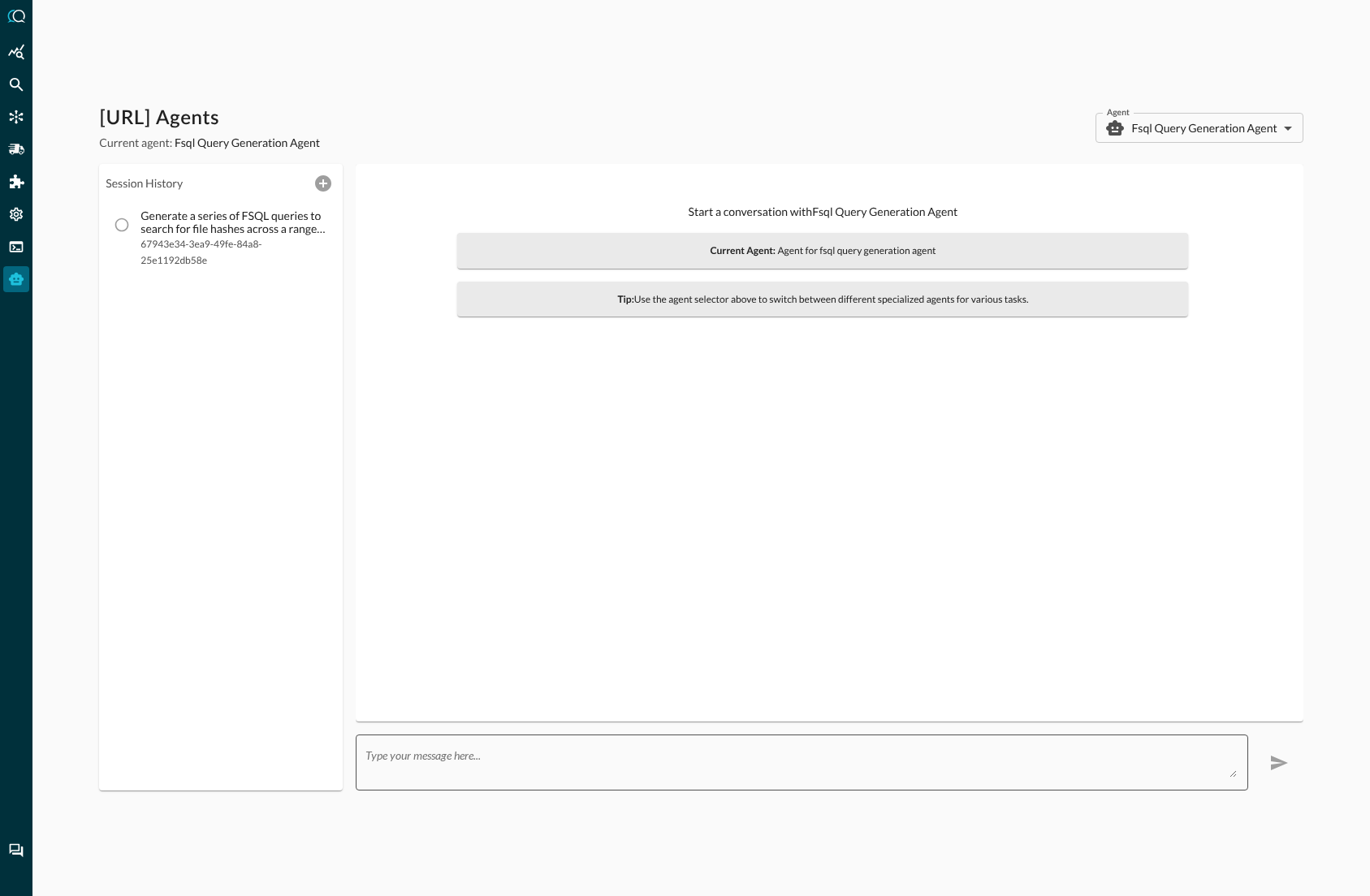
click at [663, 765] on textarea at bounding box center [801, 762] width 871 height 29
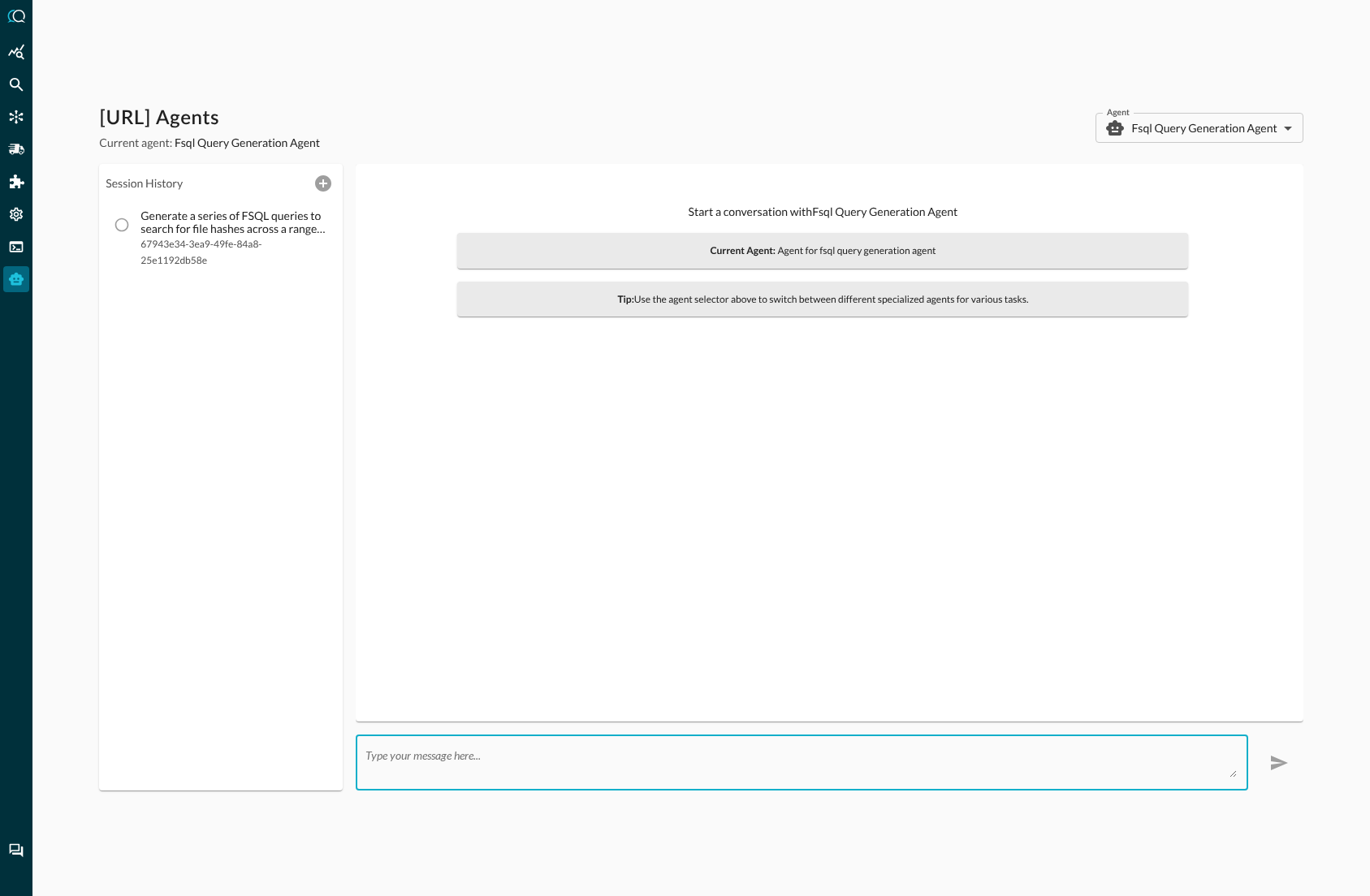
click at [658, 751] on textarea at bounding box center [801, 762] width 871 height 29
click at [473, 762] on textarea at bounding box center [801, 762] width 871 height 29
type textarea "Gener"
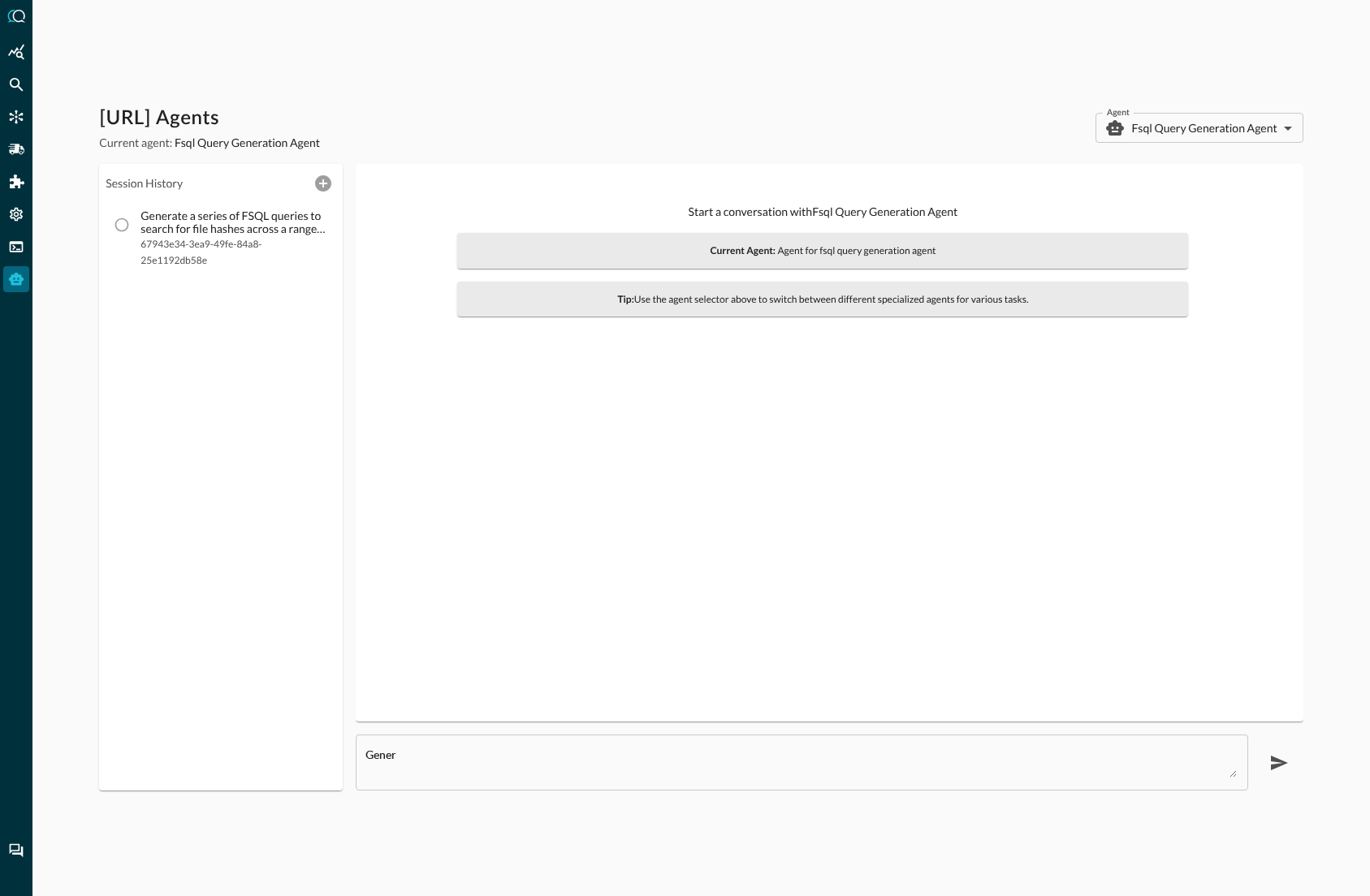
click at [433, 770] on textarea "Gener" at bounding box center [801, 762] width 871 height 29
click at [400, 752] on textarea "Gener" at bounding box center [801, 762] width 871 height 29
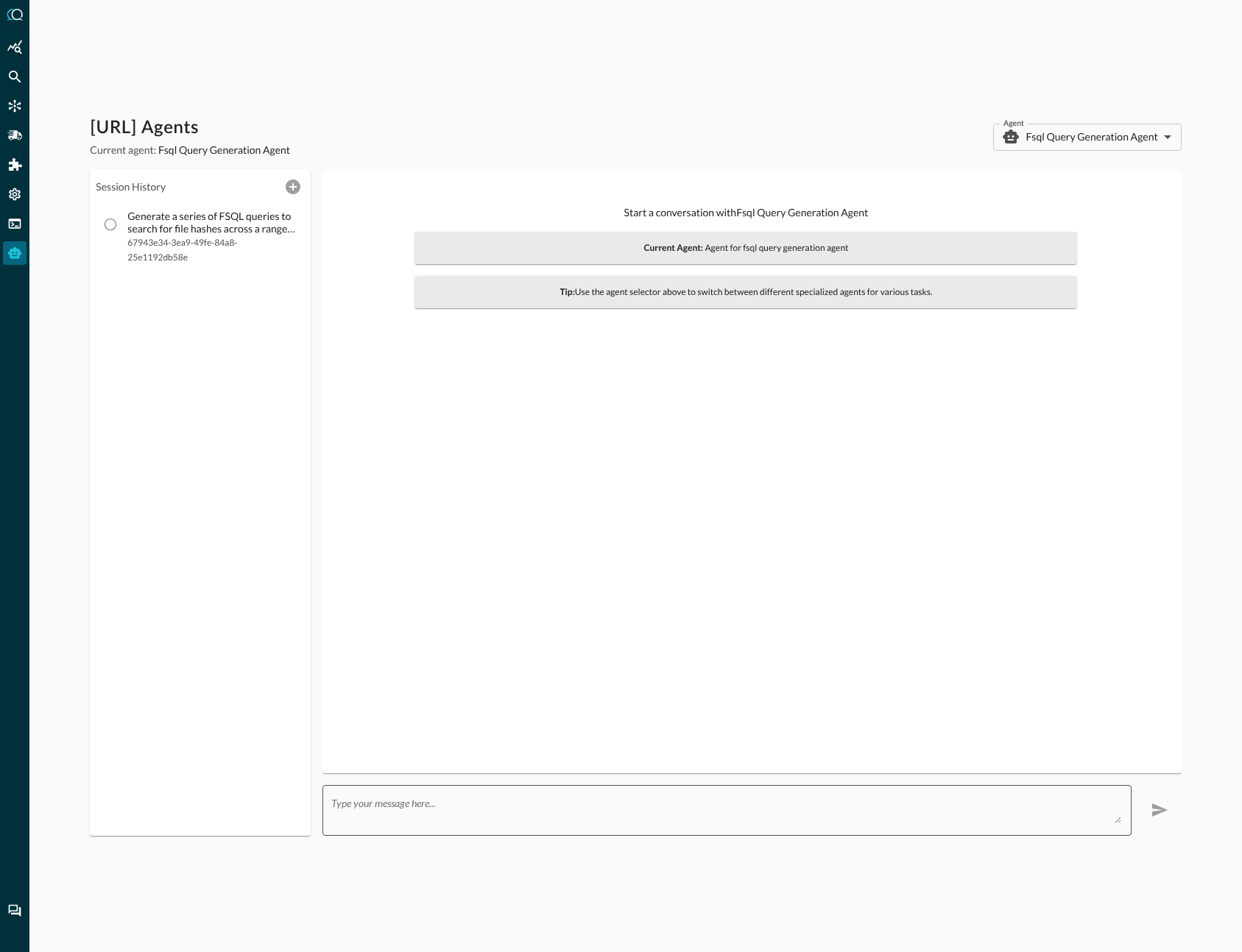
click at [469, 794] on div "x ​" at bounding box center [726, 810] width 808 height 51
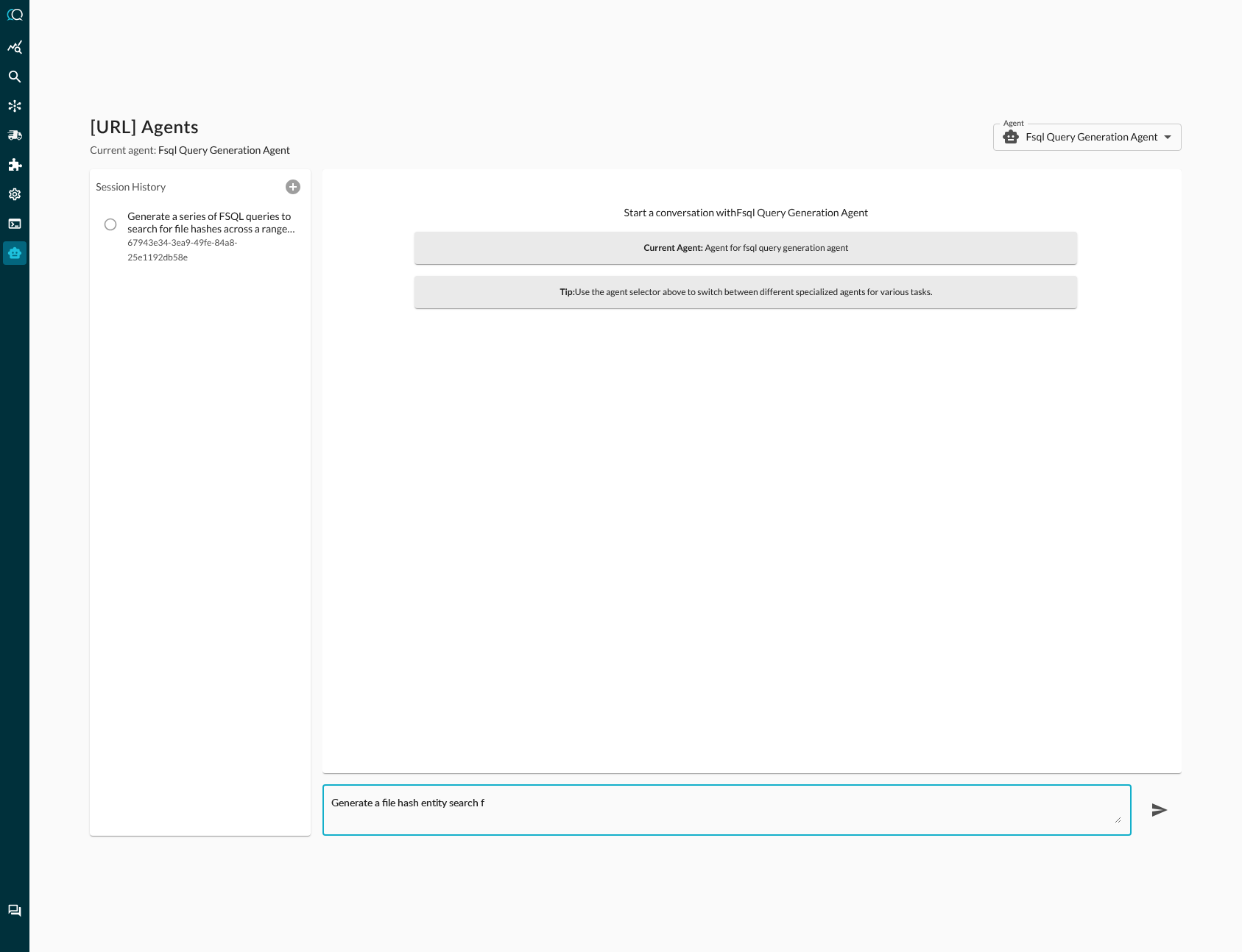
type textarea "Generate a file hash entity search"
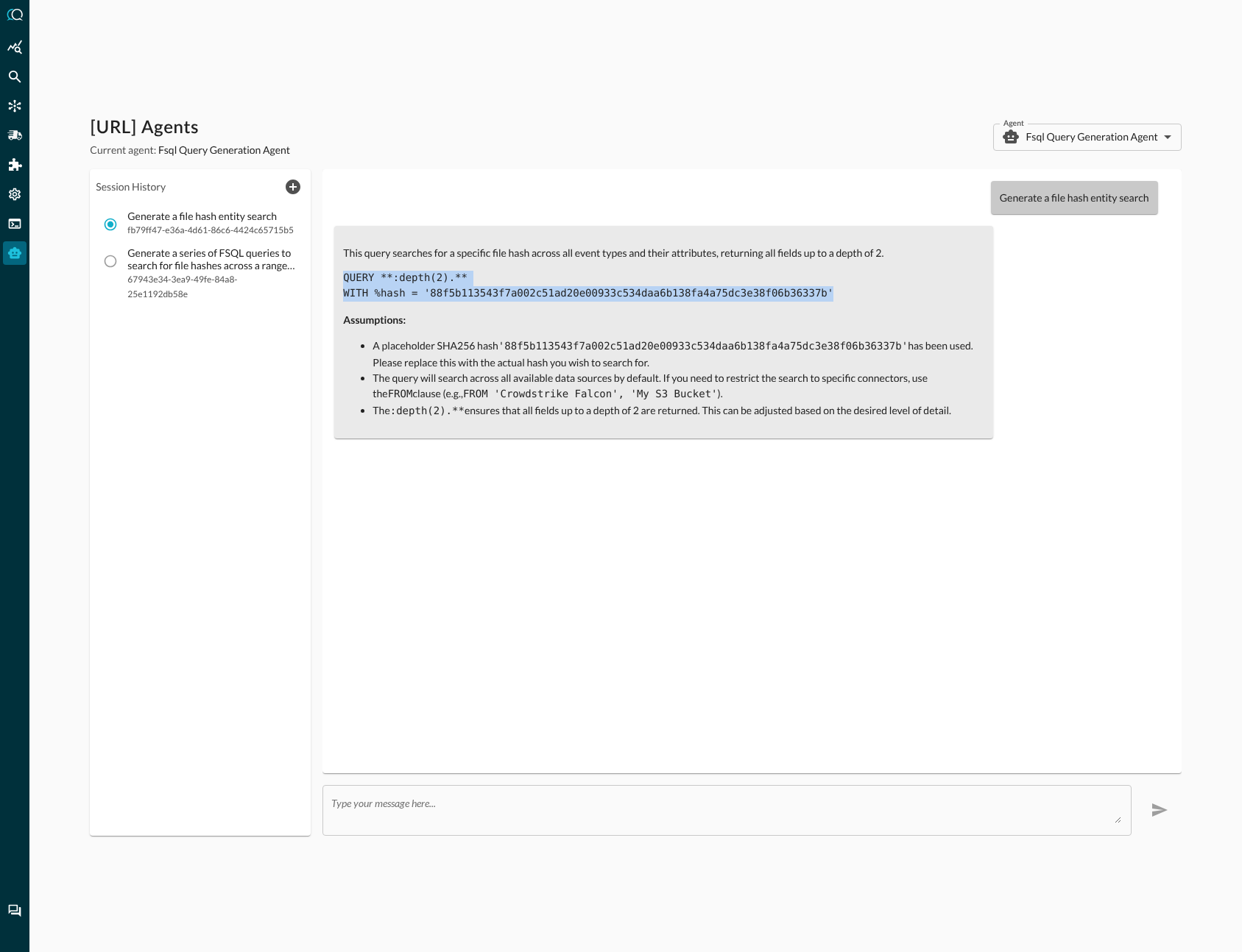
drag, startPoint x: 859, startPoint y: 287, endPoint x: 334, endPoint y: 278, distance: 525.1
click at [334, 278] on div "Generate a file hash entity search This query searches for a specific file hash…" at bounding box center [752, 471] width 859 height 604
copy code "QUERY **:depth(2).** WITH %hash = '88f5b113543f7a002c51ad20e00933c534daa6b138fa…"
click at [15, 223] on icon "FSQL" at bounding box center [15, 224] width 15 height 15
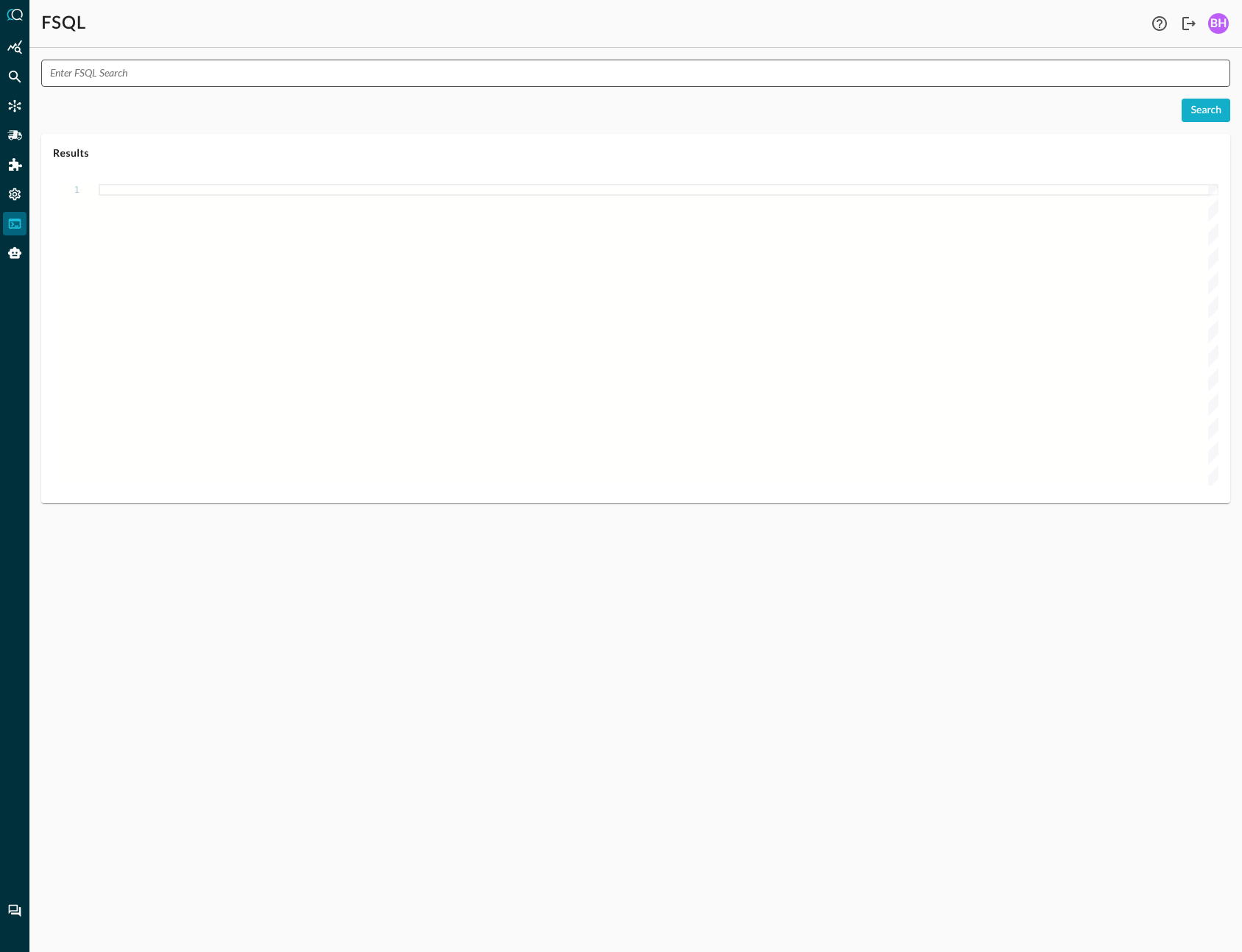
click at [203, 71] on input "text" at bounding box center [640, 73] width 1180 height 27
paste input "QUERY **:depth(2).** WITH %hash = '38f4384643b3fa0de714d2367b712c2e0fa1c89e2cfd…"
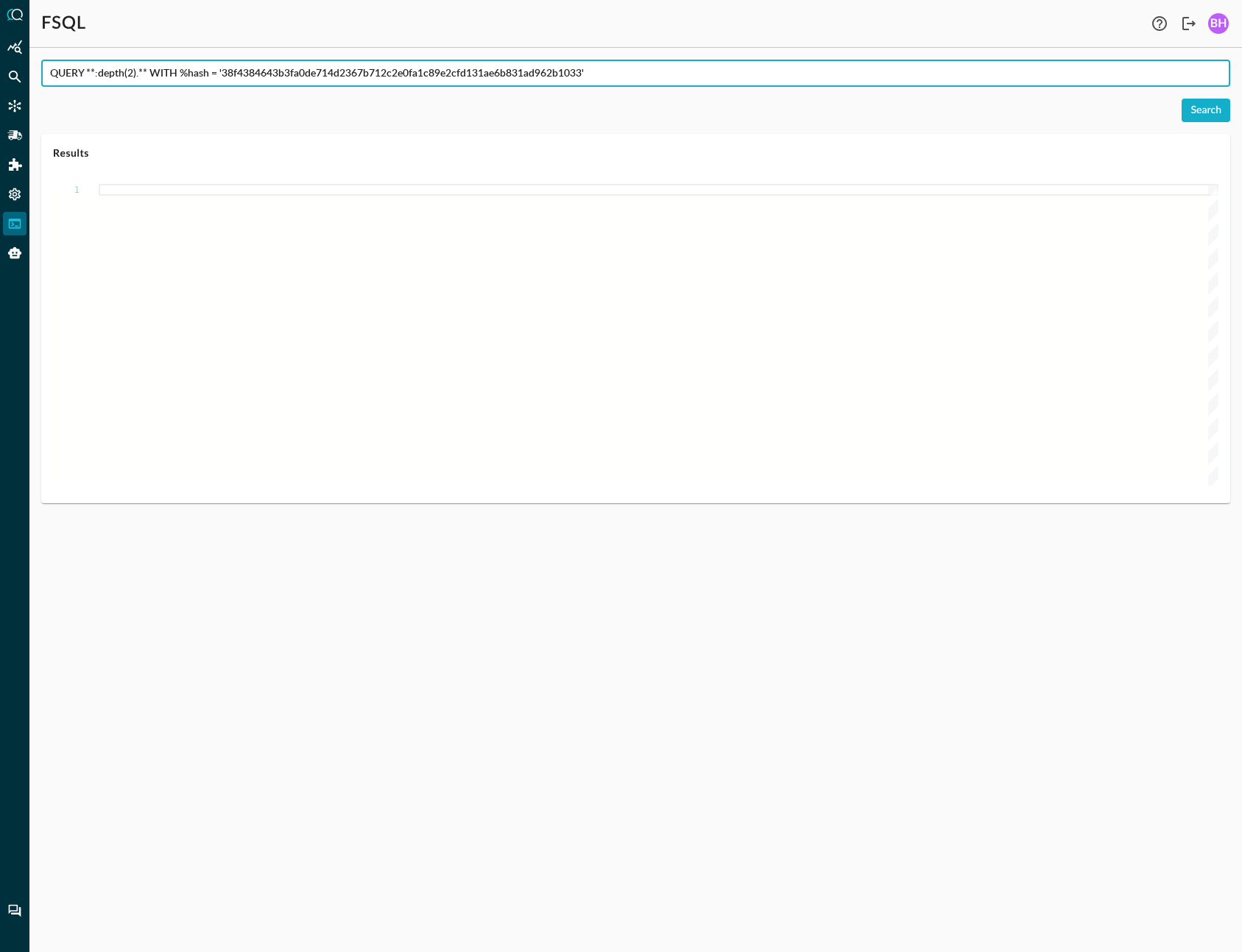
click at [1210, 115] on div "Search" at bounding box center [1205, 111] width 31 height 18
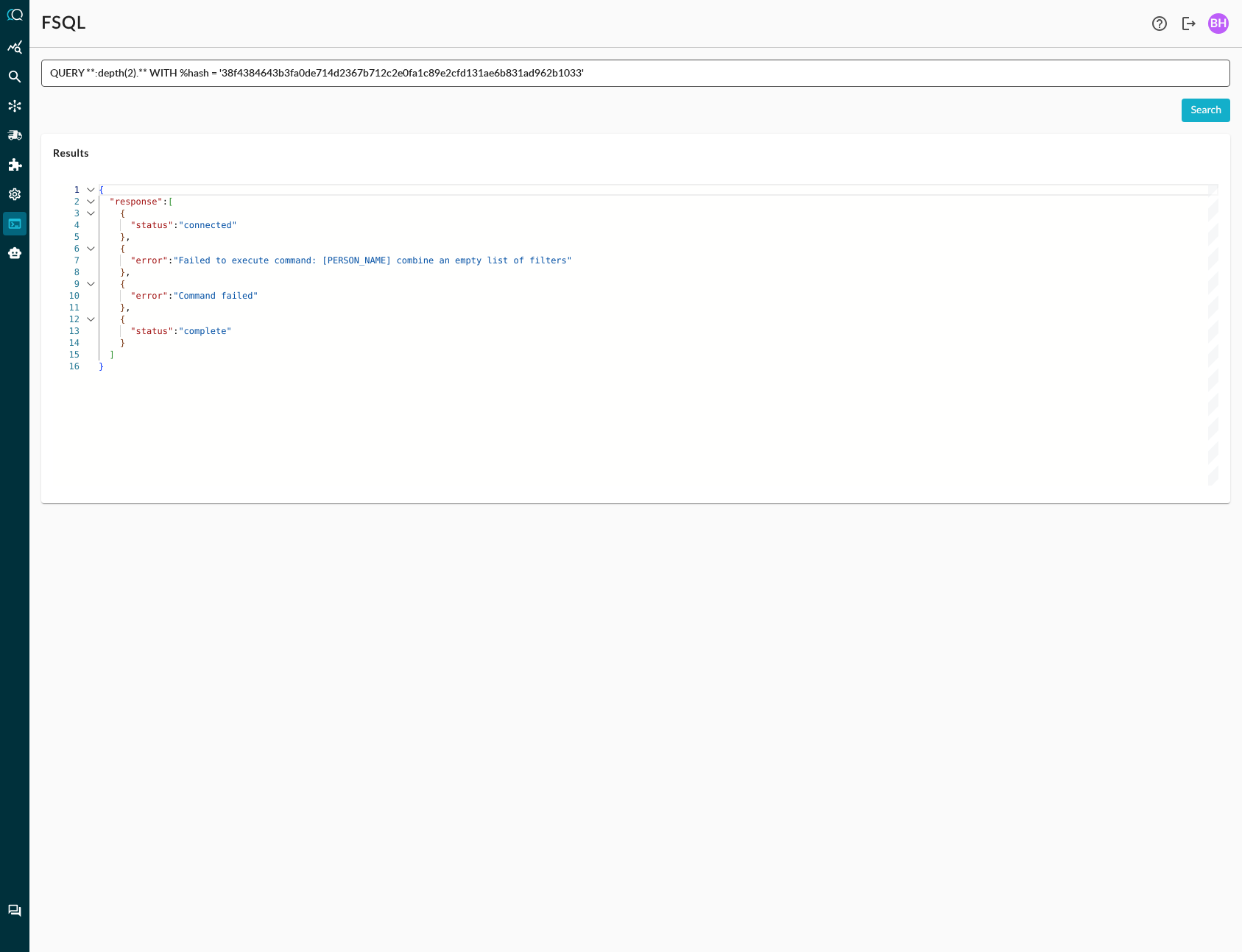
click at [95, 75] on input "QUERY **:depth(2).** WITH %hash = '38f4384643b3fa0de714d2367b712c2e0fa1c89e2cfd…" at bounding box center [640, 73] width 1180 height 27
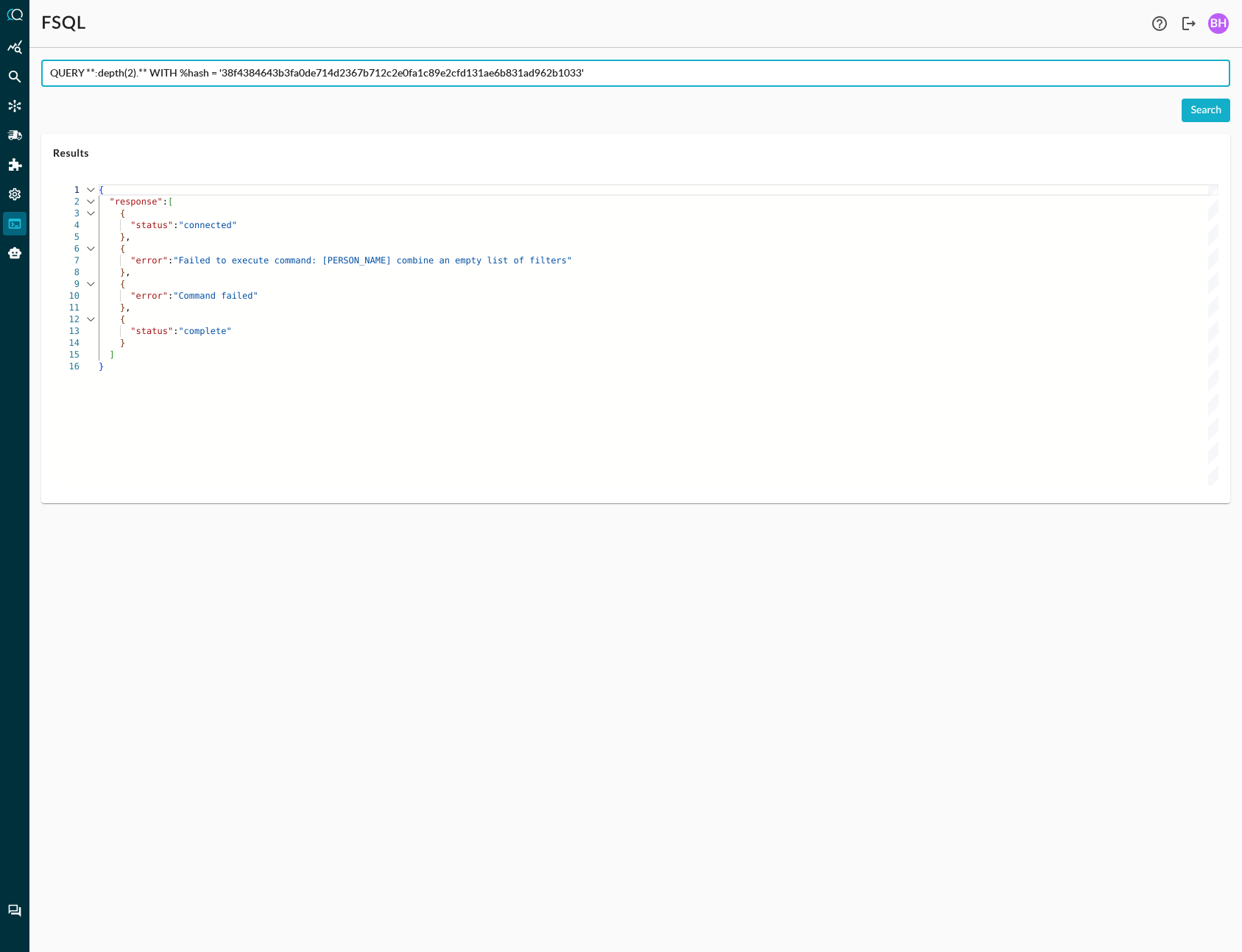
click at [95, 75] on input "QUERY **:depth(2).** WITH %hash = '38f4384643b3fa0de714d2367b712c2e0fa1c89e2cfd…" at bounding box center [640, 73] width 1180 height 27
type input "QUERY **:depth(2).** WITH %hash = '38f4384643b3fa0de714d2367b712c2e0fa1c89e2cfd…"
click at [16, 107] on icon "Connectors" at bounding box center [15, 106] width 15 height 15
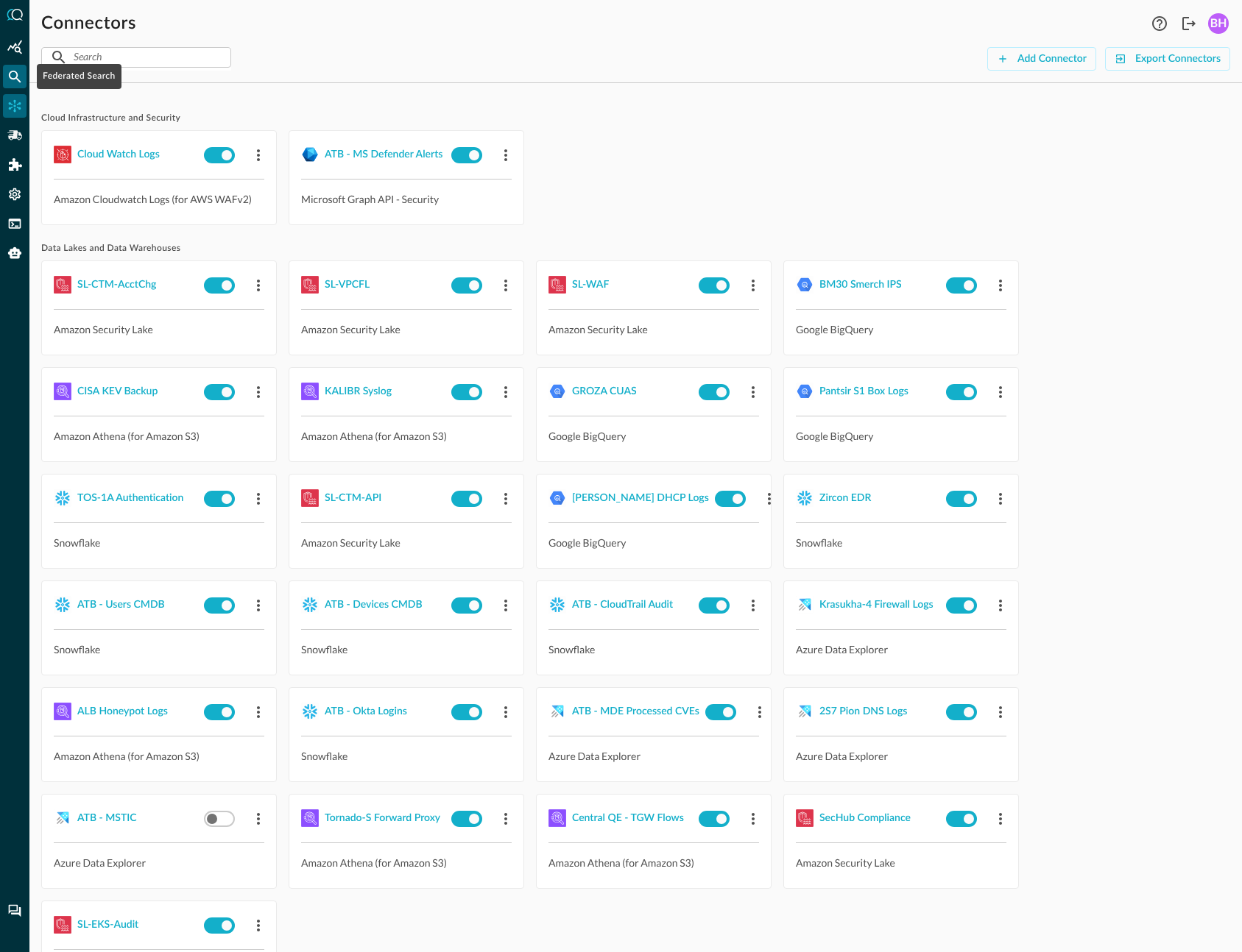
click at [14, 80] on icon "Federated Search" at bounding box center [15, 77] width 15 height 15
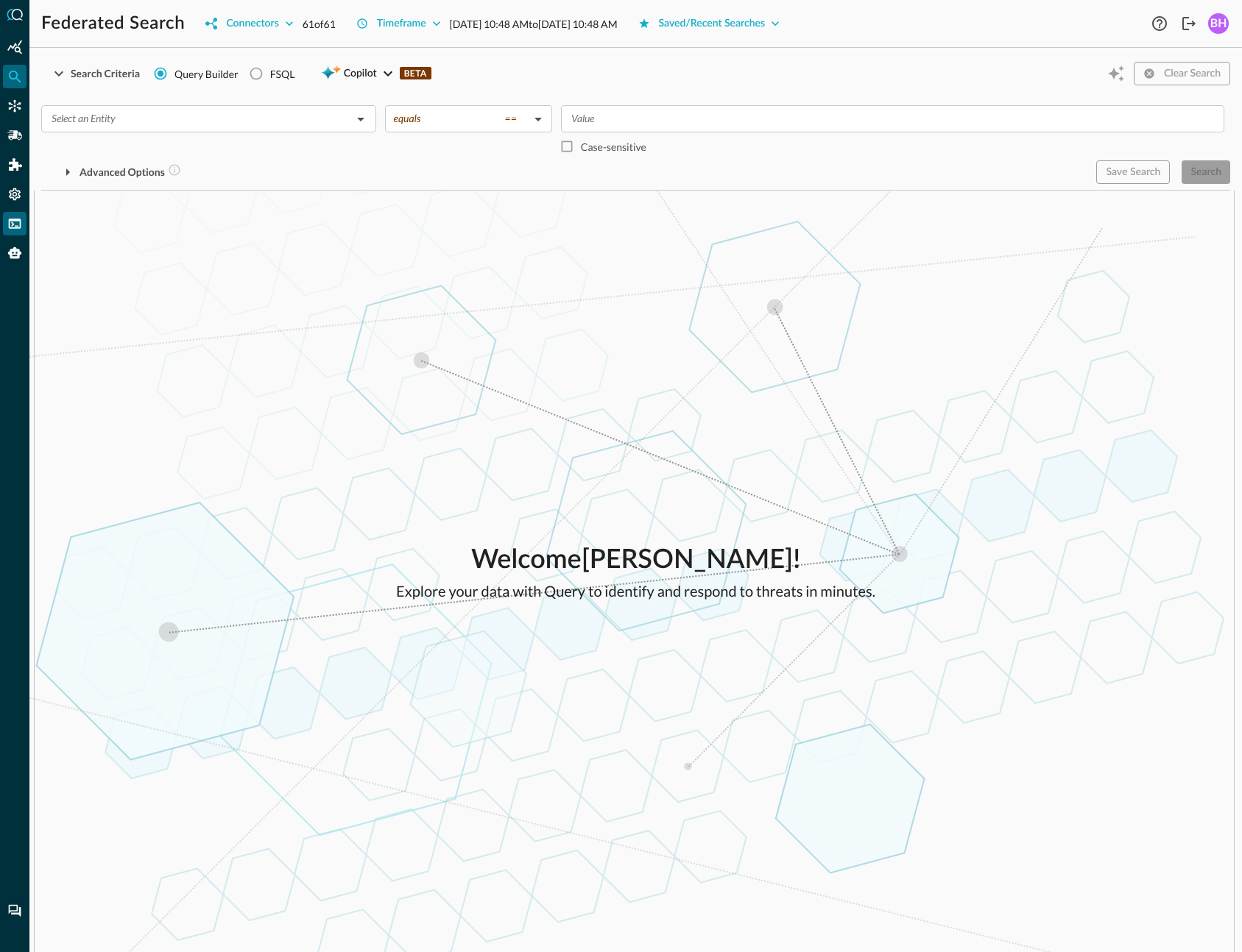
click at [20, 227] on icon "FSQL" at bounding box center [15, 223] width 13 height 10
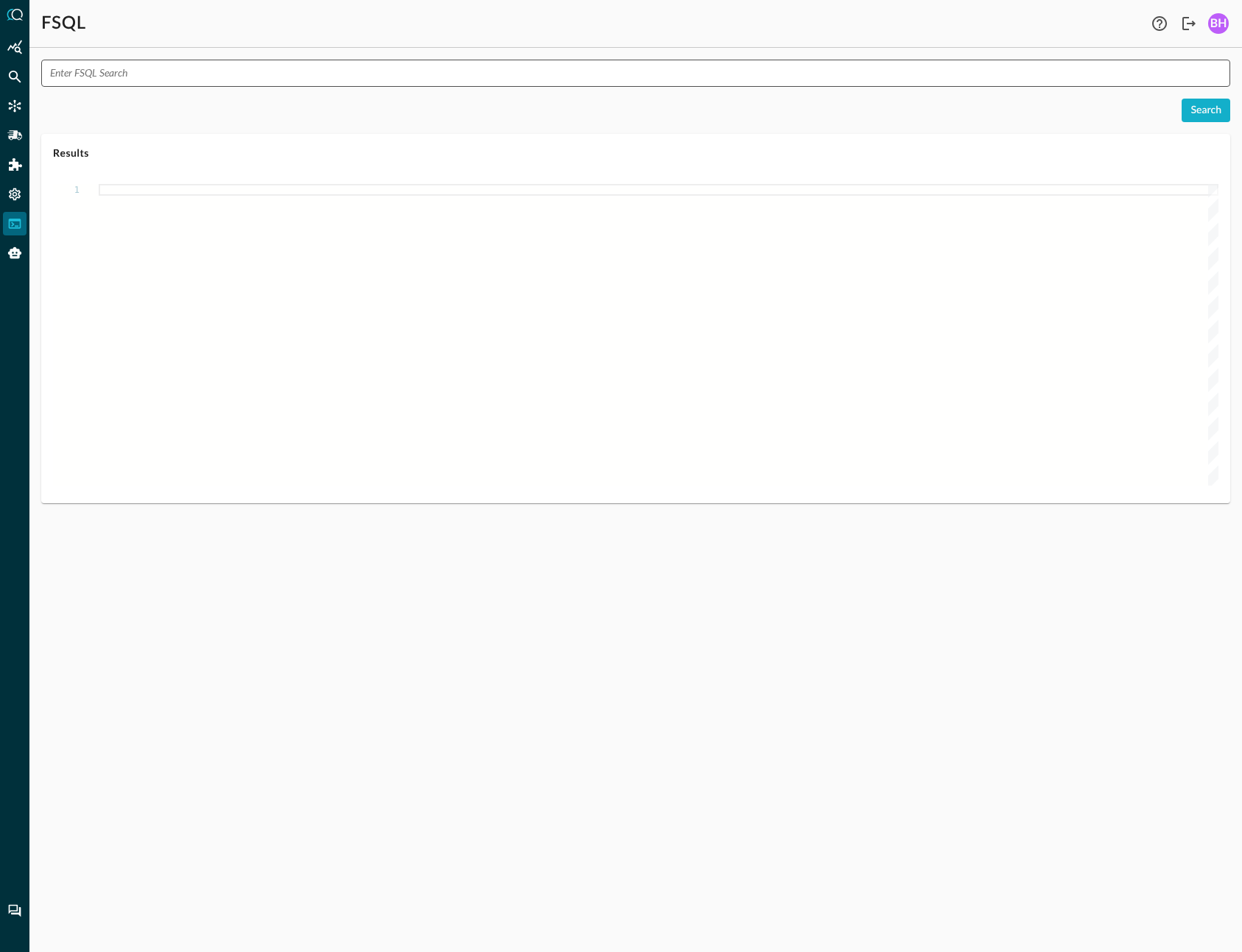
click at [218, 63] on input "text" at bounding box center [640, 73] width 1180 height 27
paste input "QUERY * WITH @ip = '[TECHNICAL_ID]'"
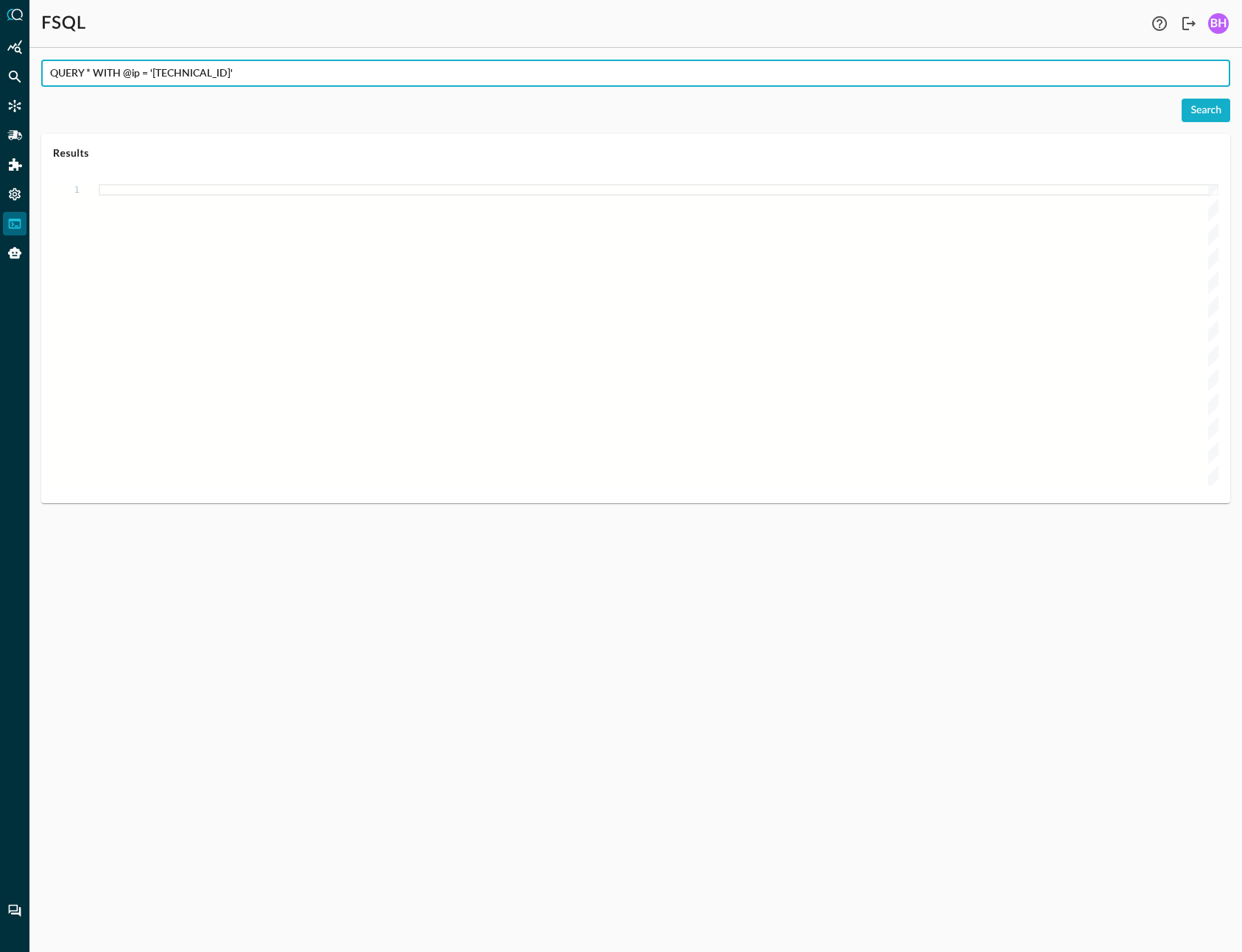
click at [140, 77] on input "QUERY * WITH @ip = '[TECHNICAL_ID]'" at bounding box center [640, 73] width 1180 height 27
click at [137, 75] on input "QUERY * WITH @ip = '[TECHNICAL_ID]'" at bounding box center [640, 73] width 1180 height 27
paste input "38f4384643b3fa0de714d2367b712c2e0fa1c89e2cfd131ae6b831ad962b1033"
click at [1222, 106] on button "Search" at bounding box center [1206, 110] width 48 height 23
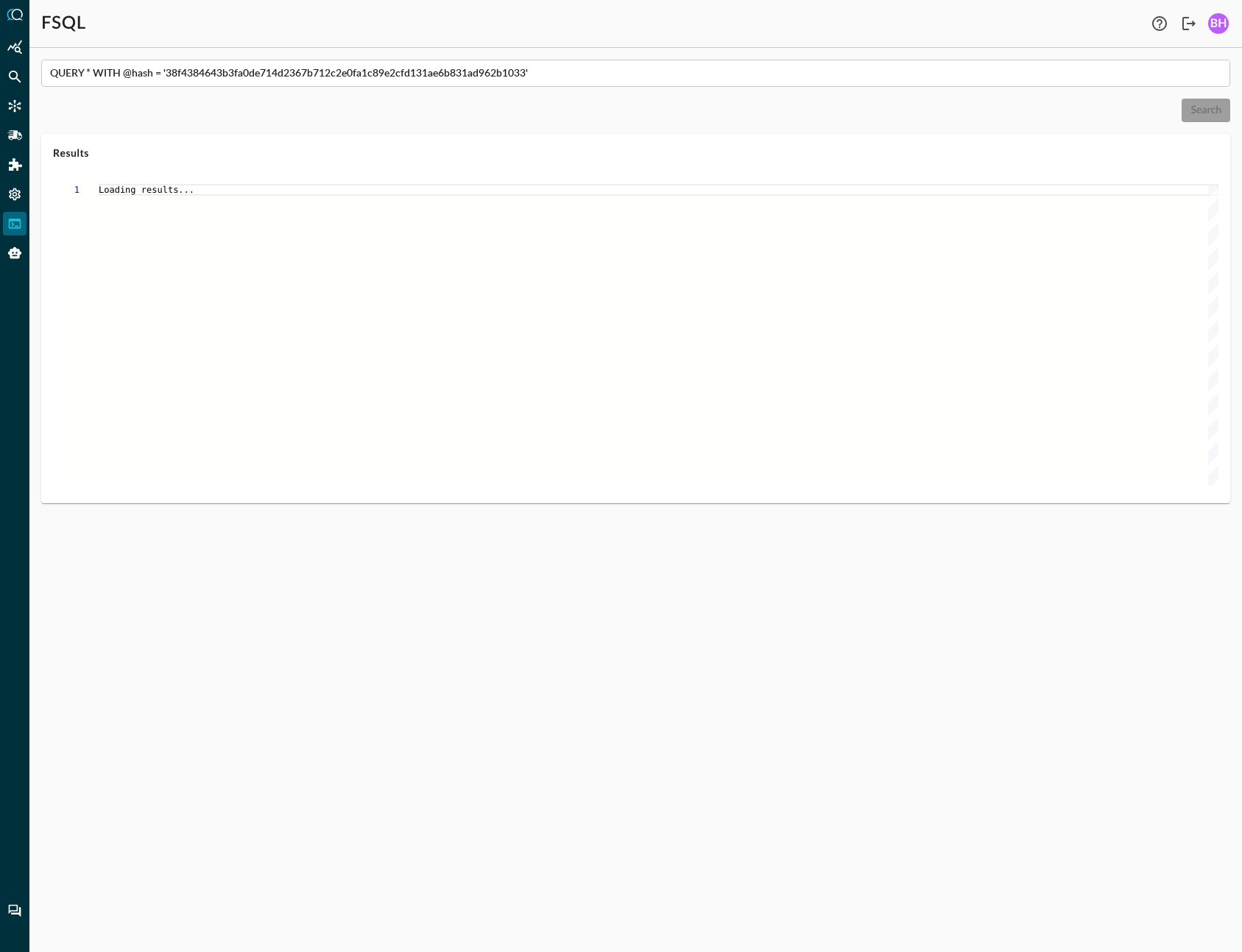
click at [767, 666] on div "QUERY * WITH @hash = '38f4384643b3fa0de714d2367b712c2e0fa1c89e2cfd131ae6b831ad9…" at bounding box center [635, 505] width 1213 height 892
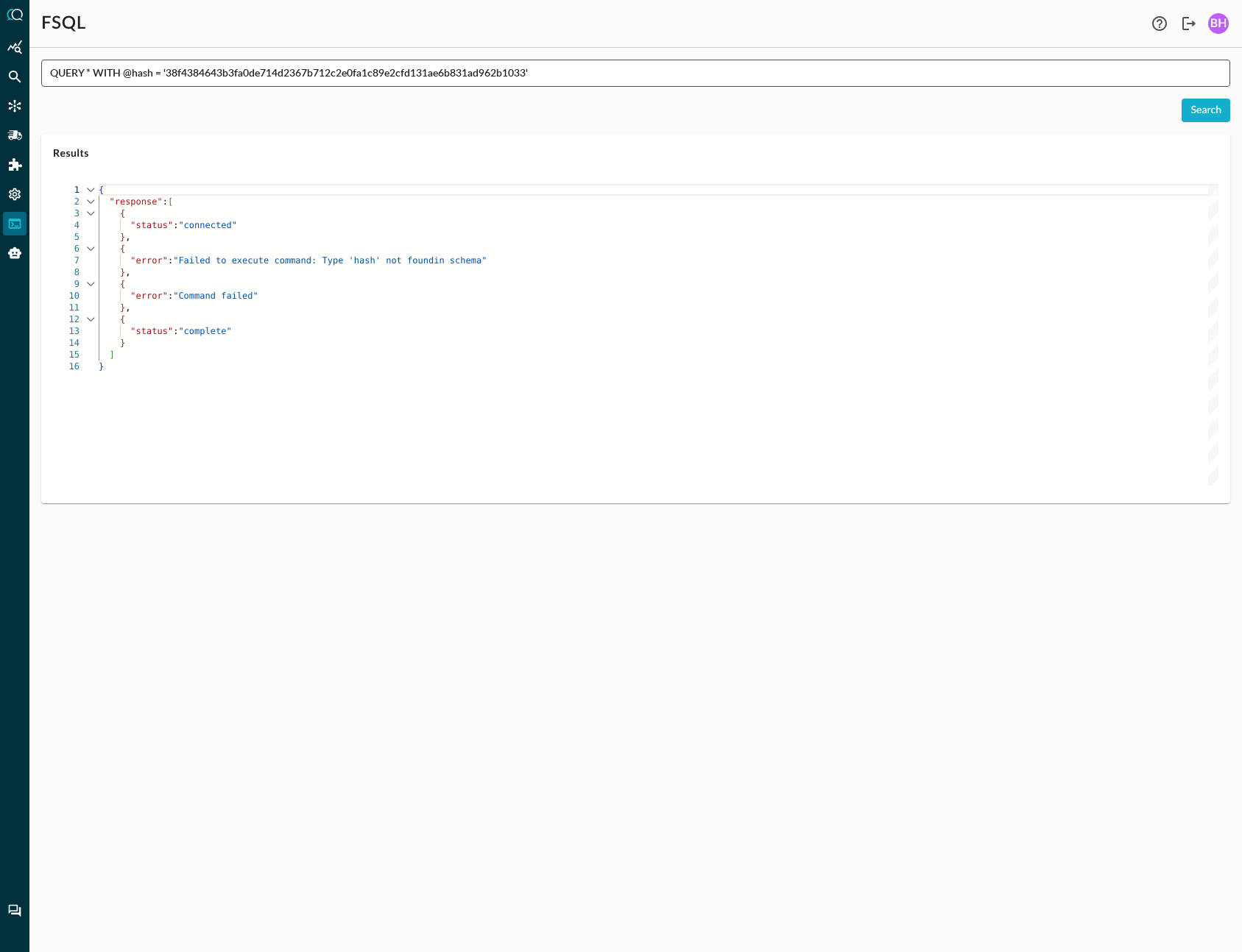
click at [142, 75] on input "QUERY * WITH @hash = '38f4384643b3fa0de714d2367b712c2e0fa1c89e2cfd131ae6b831ad9…" at bounding box center [640, 73] width 1180 height 27
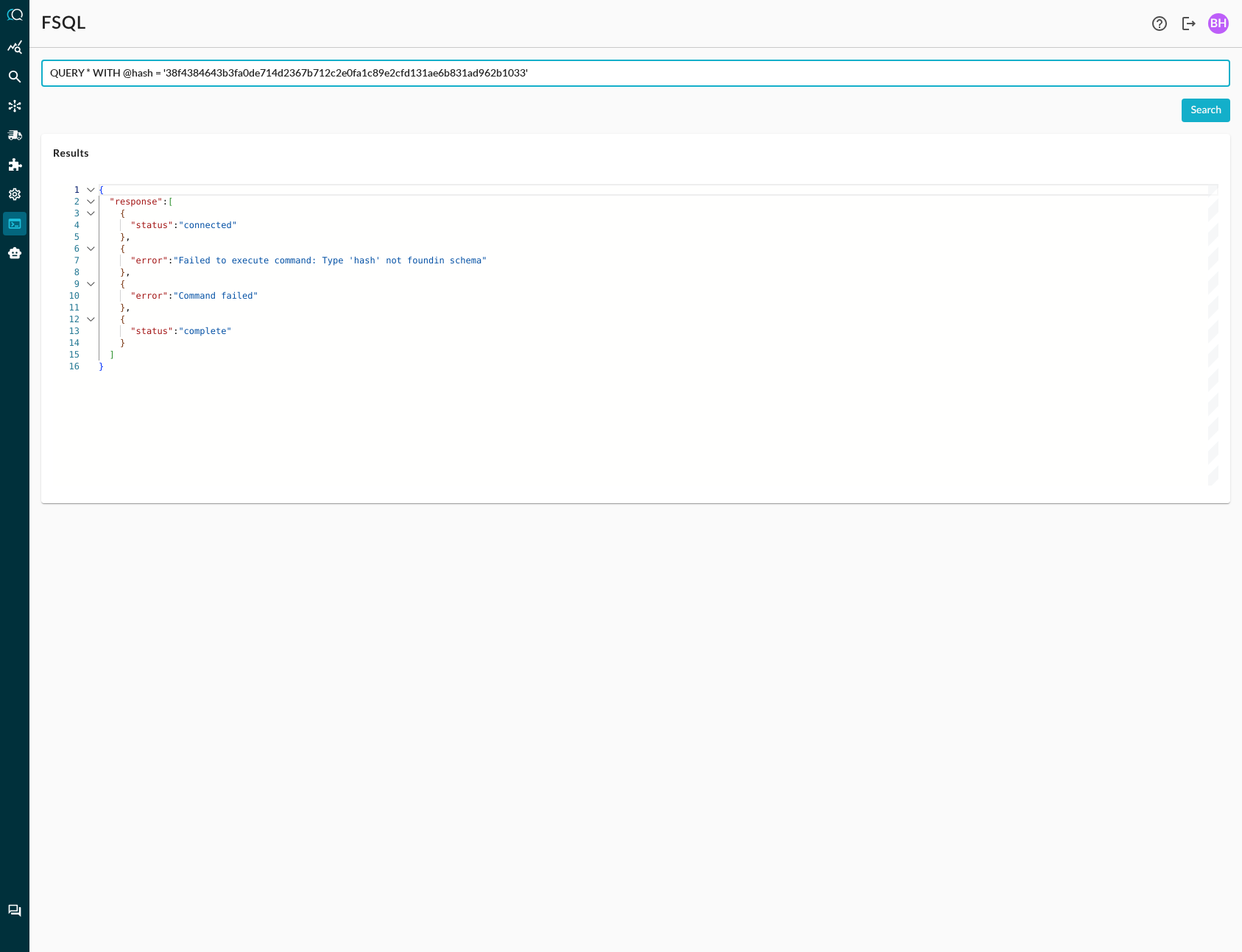
click at [142, 75] on input "QUERY * WITH @hash = '38f4384643b3fa0de714d2367b712c2e0fa1c89e2cfd131ae6b831ad9…" at bounding box center [640, 73] width 1180 height 27
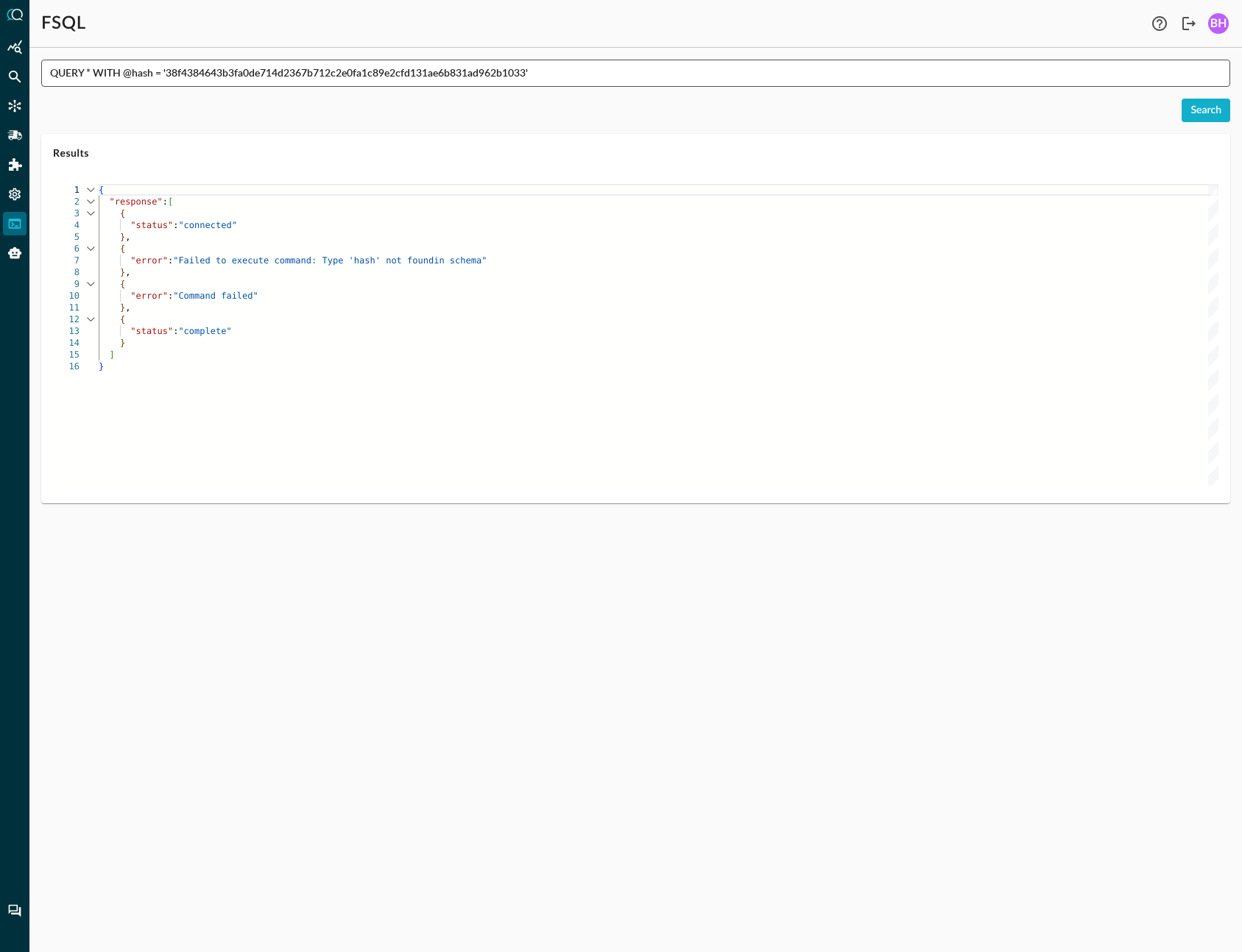
click at [165, 75] on input "QUERY * WITH @hash = '38f4384643b3fa0de714d2367b712c2e0fa1c89e2cfd131ae6b831ad9…" at bounding box center [640, 73] width 1180 height 27
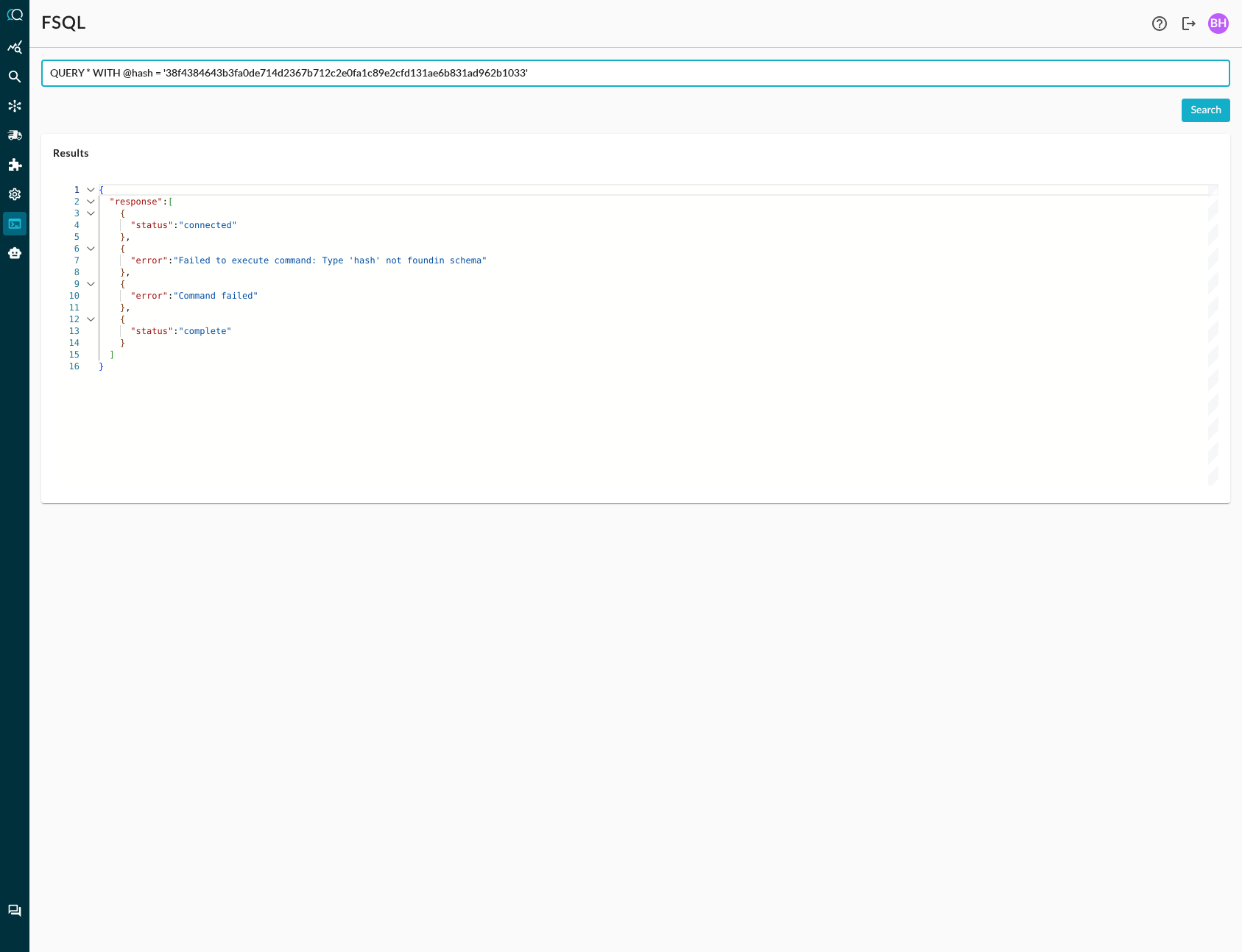
paste input "detection_finding.**"
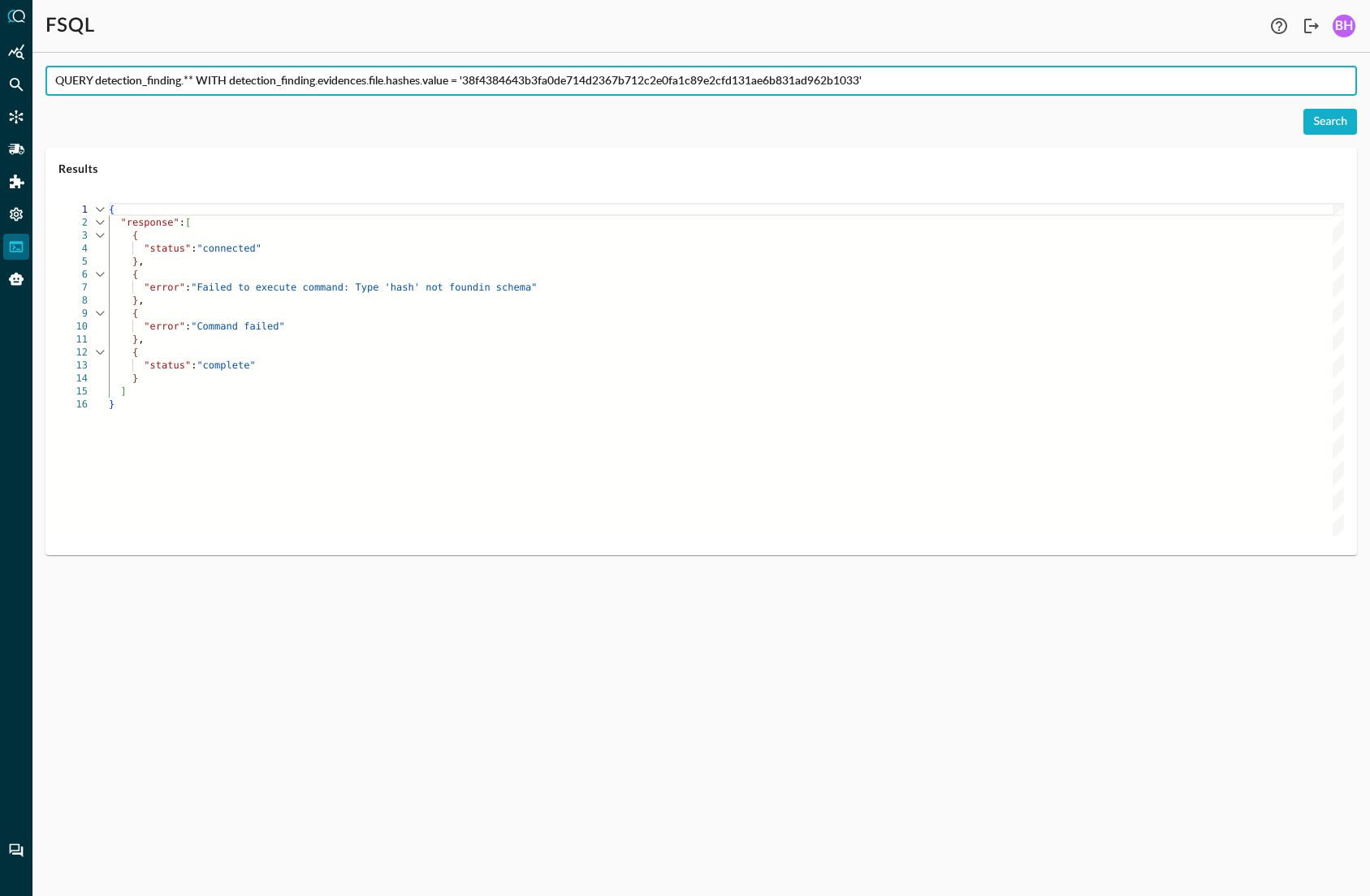
type input "QUERY detection_finding.** WITH detection_finding.evidences.file.hashes.value =…"
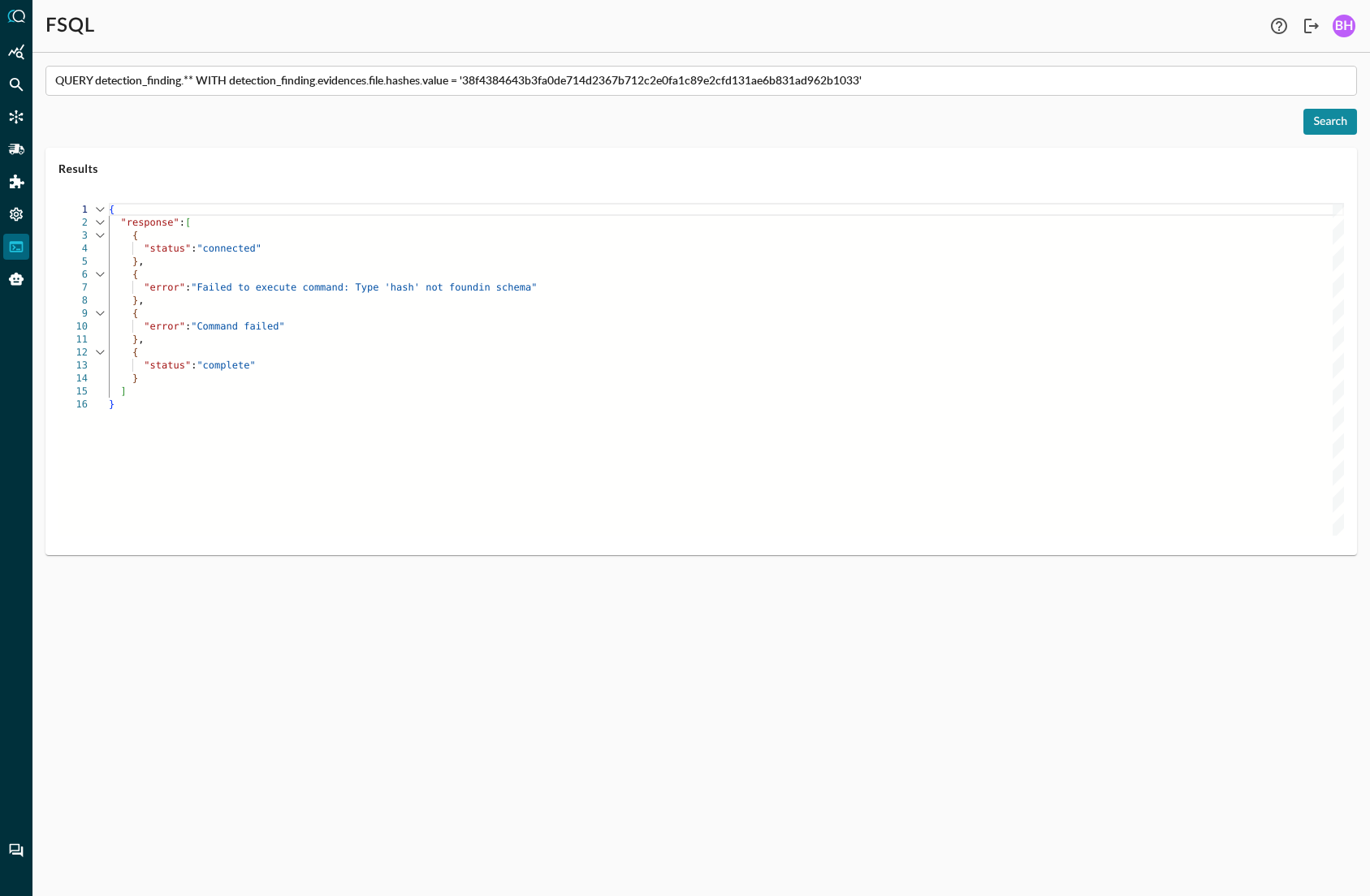
click at [1339, 124] on div "Search" at bounding box center [1329, 122] width 34 height 20
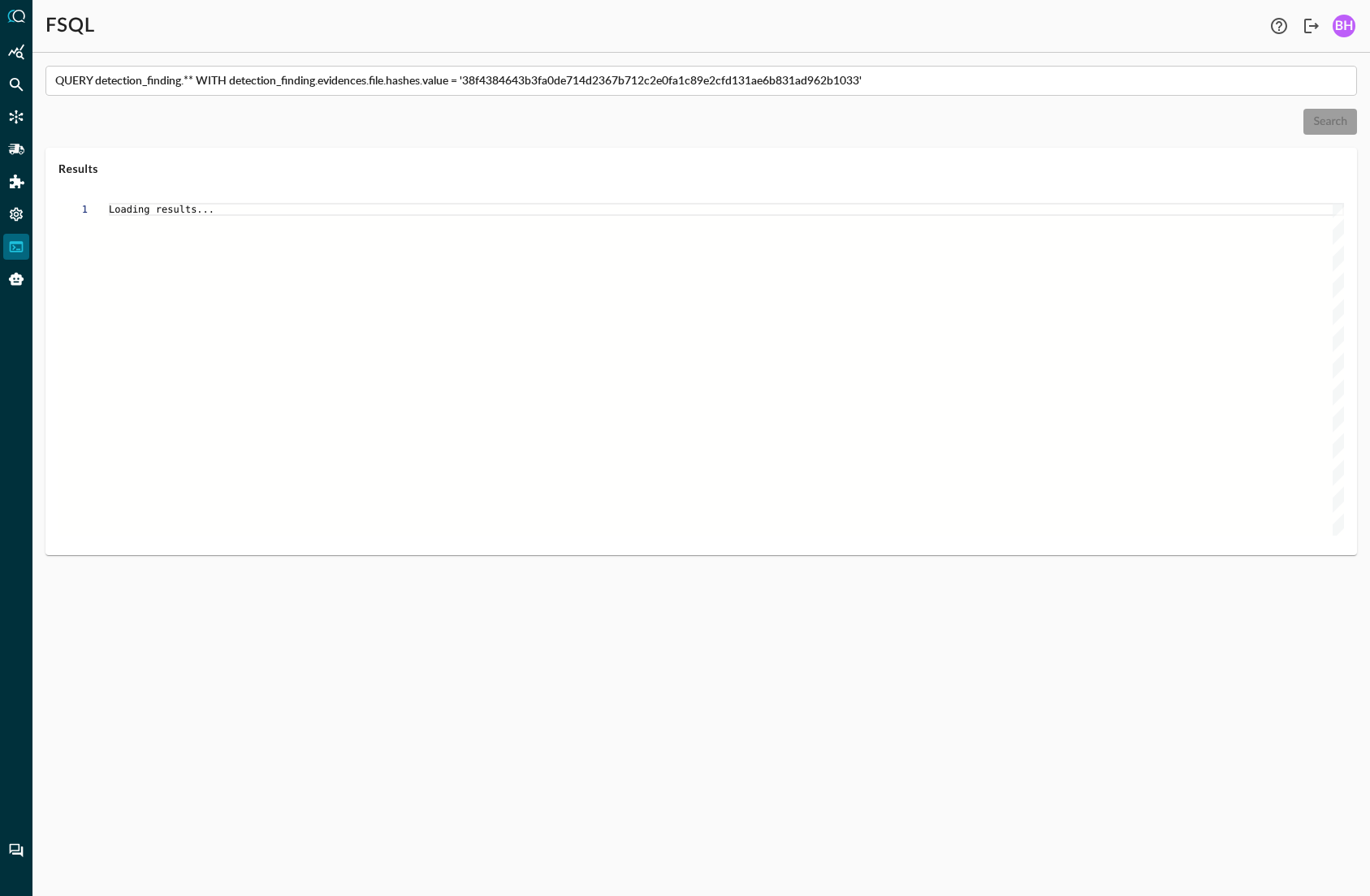
click at [649, 467] on div "Loading results..." at bounding box center [727, 369] width 1235 height 333
click at [1161, 888] on div "QUERY detection_finding.** WITH detection_finding.evidences.file.hashes.value =…" at bounding box center [701, 481] width 1338 height 830
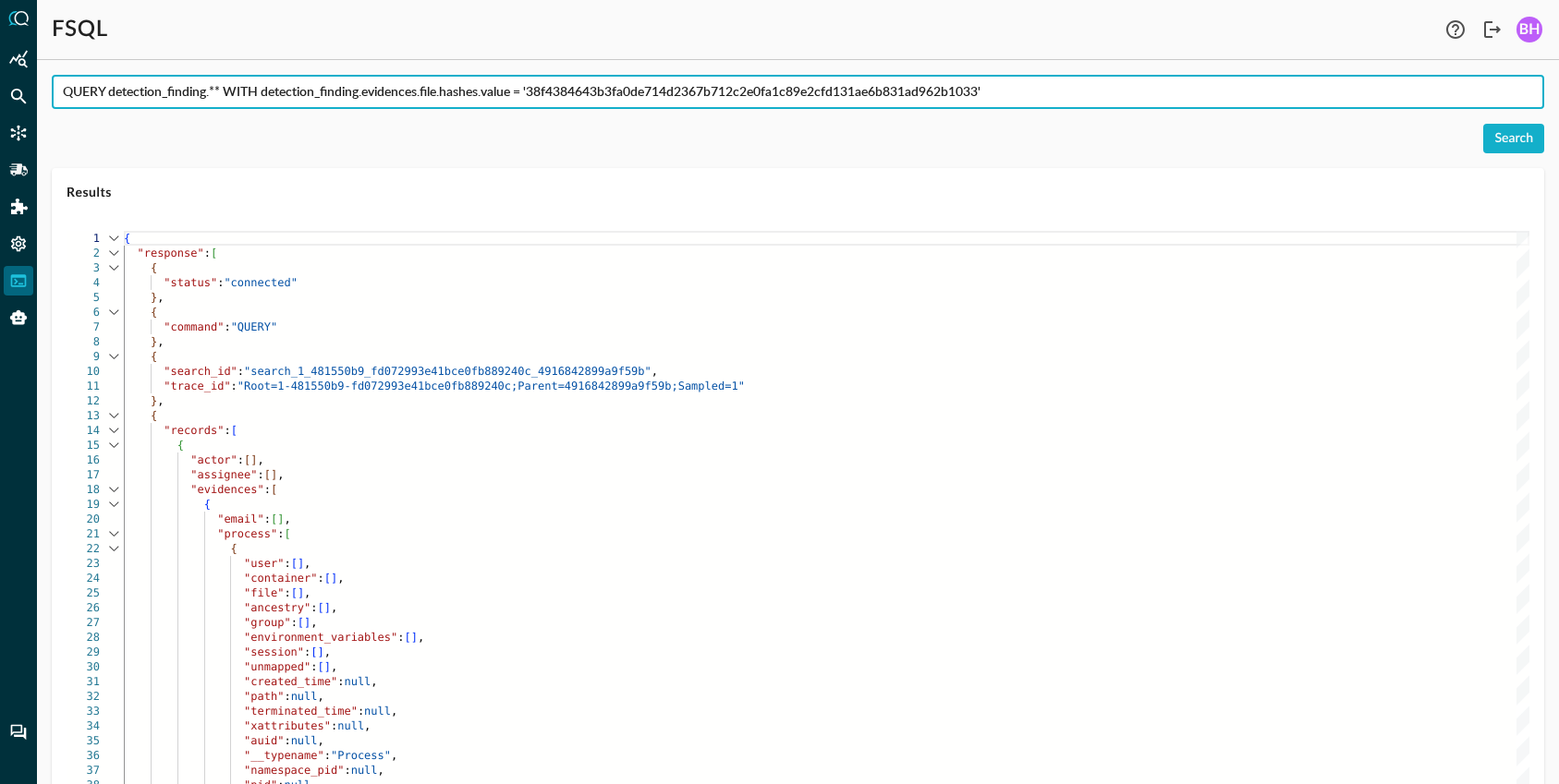
click at [865, 95] on input "QUERY detection_finding.** WITH detection_finding.evidences.file.hashes.value =…" at bounding box center [803, 92] width 1481 height 34
